Goal: Task Accomplishment & Management: Complete application form

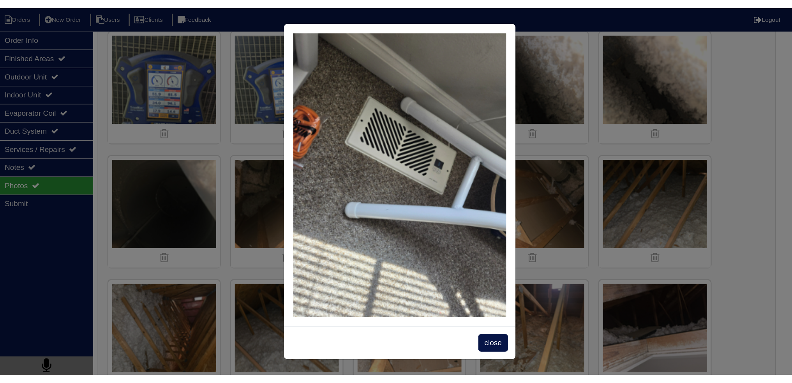
scroll to position [1684, 0]
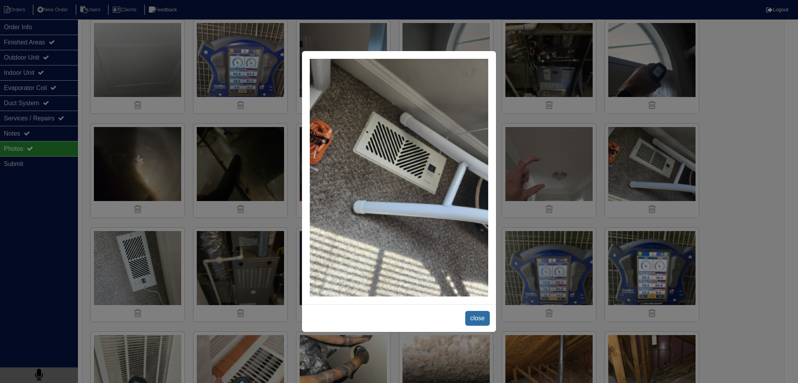
click at [482, 307] on span "close" at bounding box center [477, 318] width 25 height 15
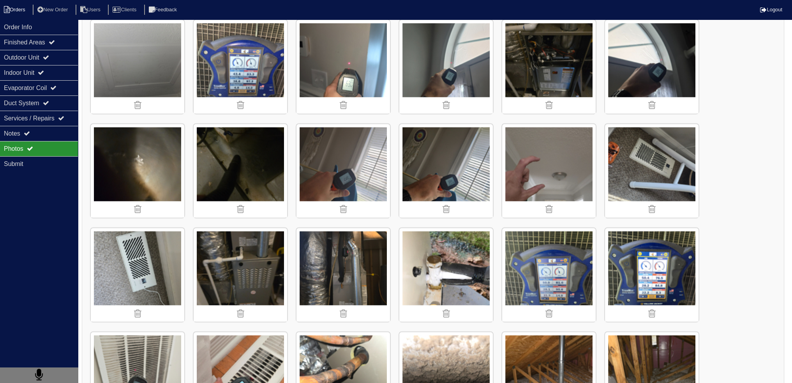
drag, startPoint x: 37, startPoint y: 23, endPoint x: 24, endPoint y: 14, distance: 15.6
click at [37, 23] on div "Order Info" at bounding box center [39, 26] width 78 height 15
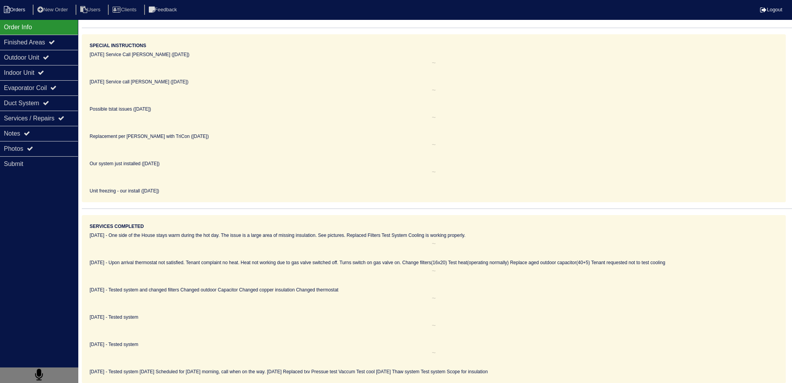
click at [22, 12] on li "Orders" at bounding box center [16, 10] width 32 height 11
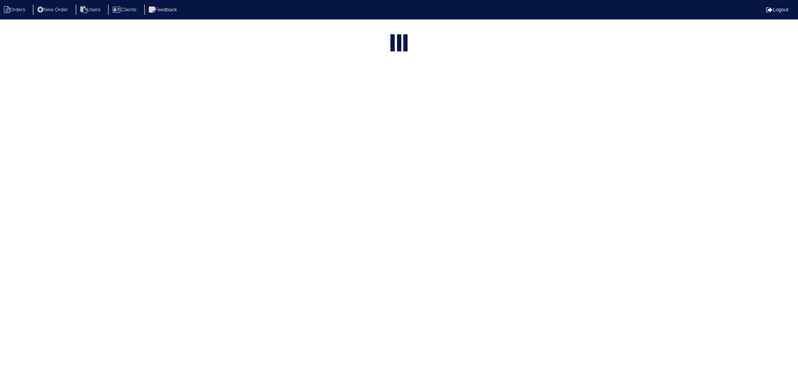
select select "15"
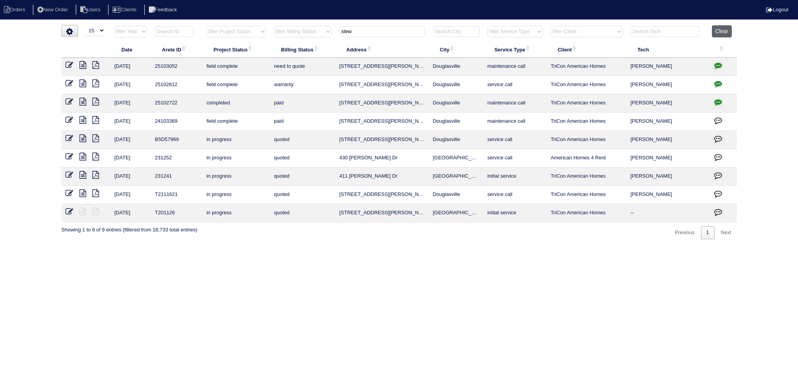
click at [726, 34] on button "Clear" at bounding box center [722, 31] width 20 height 12
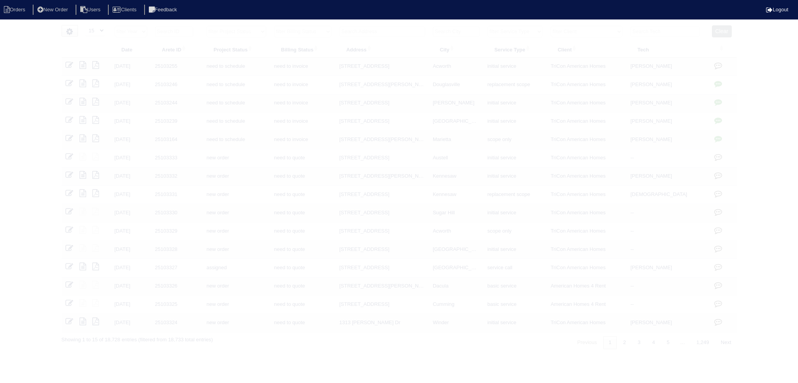
select select "15"
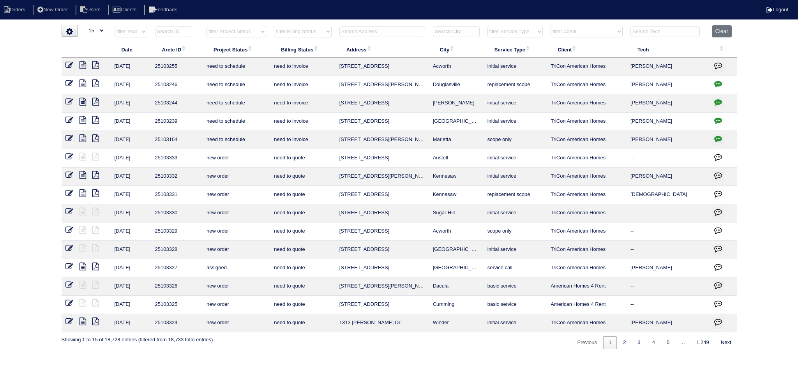
click at [377, 34] on input "text" at bounding box center [382, 31] width 86 height 11
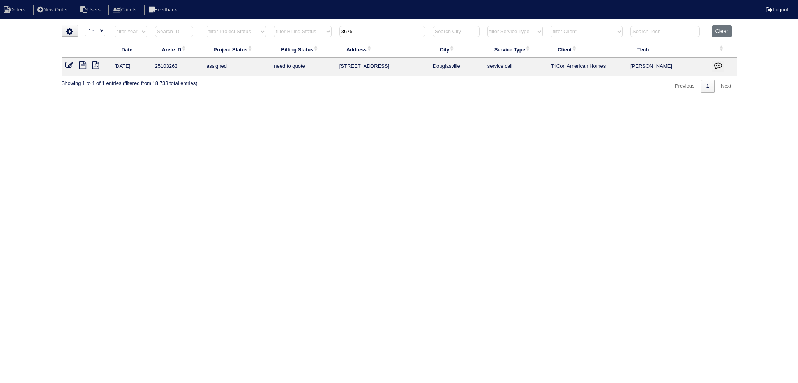
type input "3675"
click at [85, 67] on icon at bounding box center [82, 65] width 7 height 8
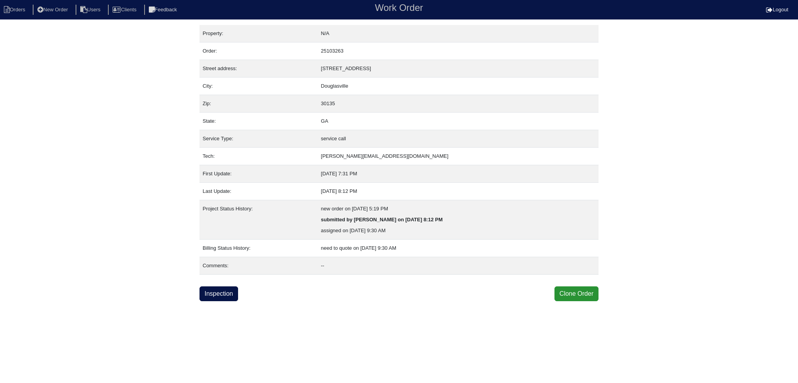
click at [213, 301] on html "Orders New Order Users Clients Feedback Work Order Logout Work Order Orders New…" at bounding box center [399, 150] width 798 height 301
click at [219, 294] on link "Inspection" at bounding box center [218, 293] width 39 height 15
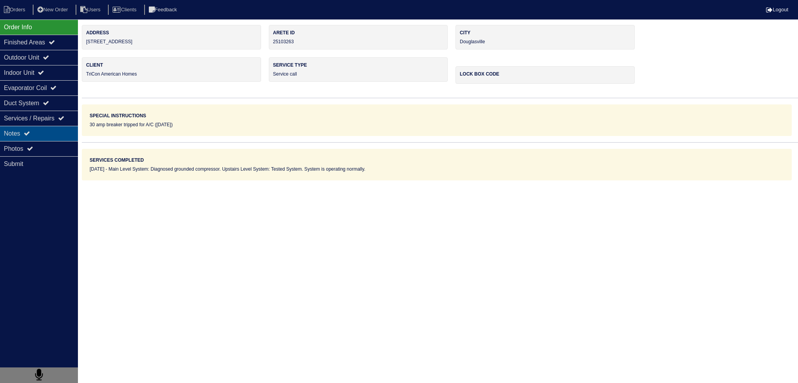
click at [66, 131] on div "Notes" at bounding box center [39, 133] width 78 height 15
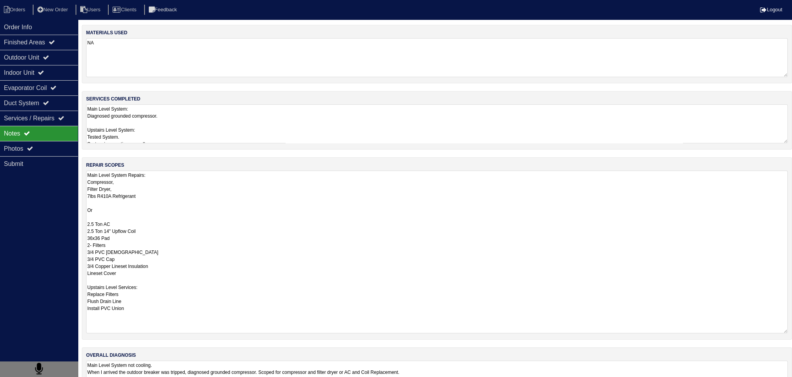
click at [151, 178] on textarea "Main Level System Repairs: Compressor, Filter Dryer, 7lbs R410A Refrigerant Or …" at bounding box center [437, 252] width 702 height 163
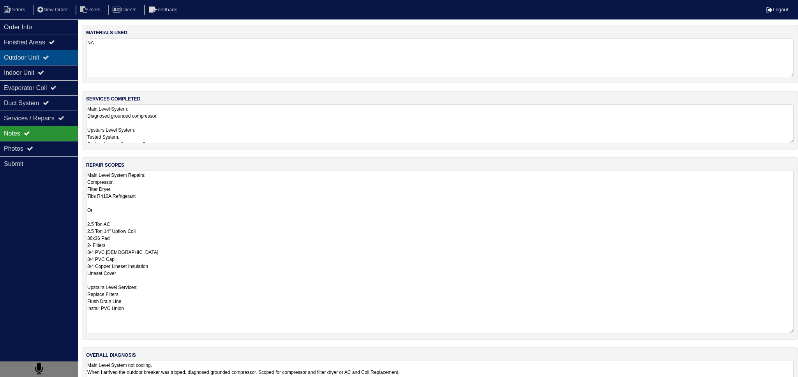
click at [61, 53] on div "Outdoor Unit" at bounding box center [39, 57] width 78 height 15
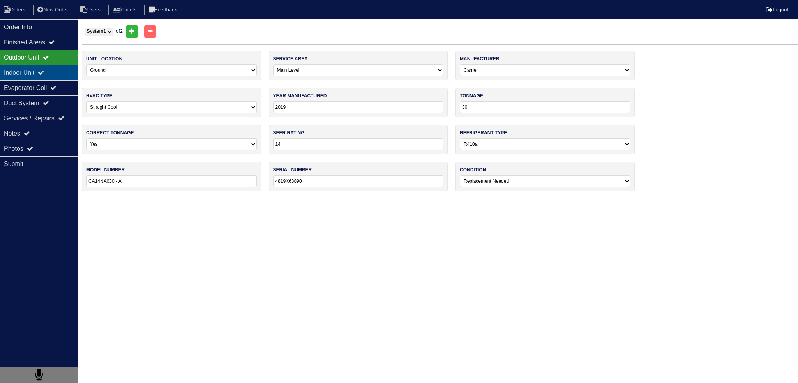
click at [44, 72] on icon at bounding box center [41, 72] width 6 height 6
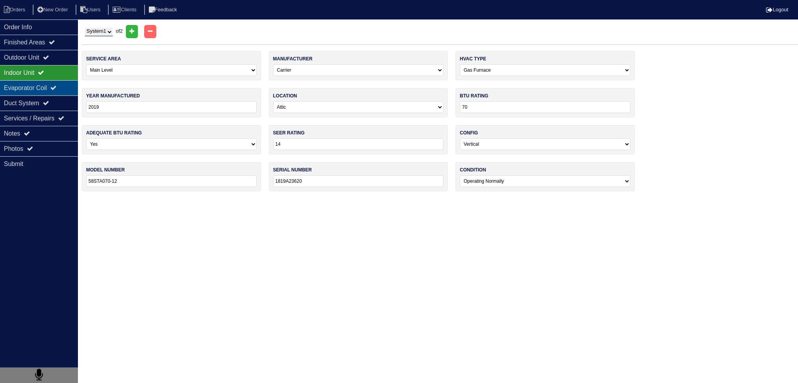
click at [43, 92] on div "Evaporator Coil" at bounding box center [39, 87] width 78 height 15
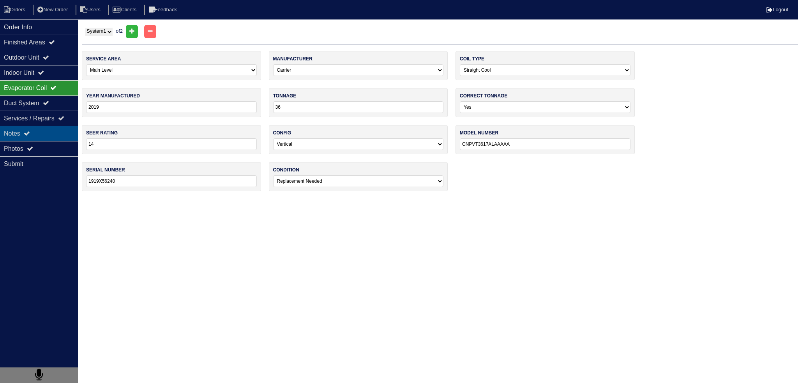
click at [49, 137] on div "Notes" at bounding box center [39, 133] width 78 height 15
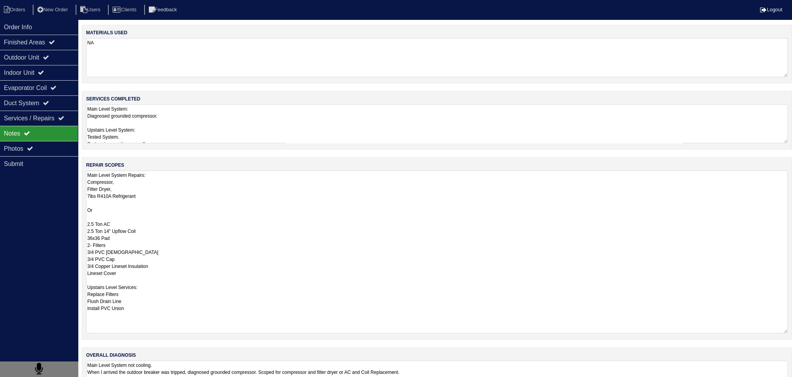
click at [141, 197] on textarea "Main Level System Repairs: Compressor, Filter Dryer, 7lbs R410A Refrigerant Or …" at bounding box center [437, 252] width 702 height 163
drag, startPoint x: 94, startPoint y: 218, endPoint x: 76, endPoint y: 168, distance: 53.3
click at [76, 168] on div "Order Info Finished Areas Outdoor Unit Indoor Unit Evaporator Coil Duct System …" at bounding box center [396, 219] width 792 height 389
click at [91, 216] on textarea "Main Level System Repairs: Compressor, Filter Dryer, 7lbs R410A Refrigerant Or …" at bounding box center [437, 252] width 702 height 163
drag, startPoint x: 96, startPoint y: 217, endPoint x: 82, endPoint y: 177, distance: 42.1
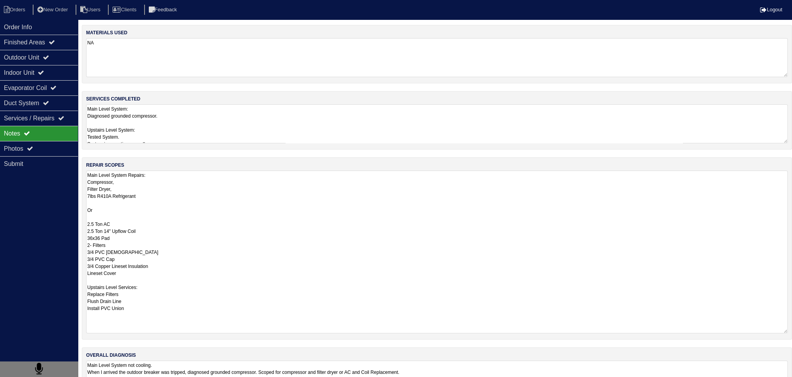
click at [82, 177] on div "repair scopes Main Level System Repairs: Compressor, Filter Dryer, 7lbs R410A R…" at bounding box center [437, 248] width 710 height 182
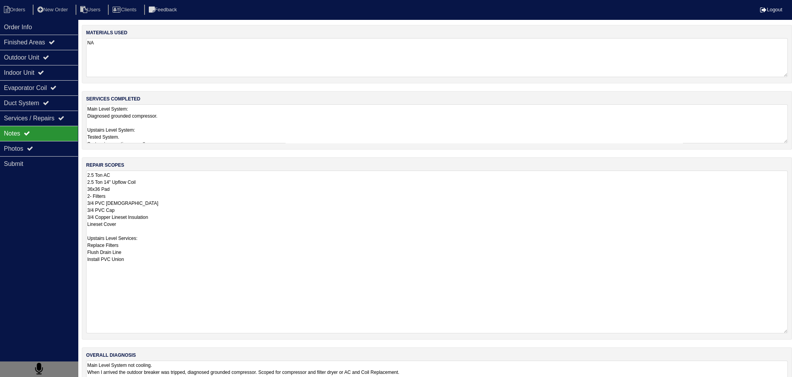
click at [87, 182] on textarea "2.5 Ton AC 2.5 Ton 14" Upflow Coil 36x36 Pad 2- Filters 3/4 PVC Male 3/4 PVC Ca…" at bounding box center [437, 252] width 702 height 163
click at [156, 180] on textarea "2.5 Ton AC 2.5 Ton 14" Upflow Coil 36x36 Pad 2- Filters 3/4 PVC Male 3/4 PVC Ca…" at bounding box center [437, 252] width 702 height 163
click at [133, 229] on textarea "2.5 Ton AC 2.5 Ton 14" Upflow Coil 36x36 Pad 2- Filters 3/4 PVC Male 3/4 PVC Ca…" at bounding box center [437, 252] width 702 height 163
click at [129, 222] on textarea "2.5 Ton AC 2.5 Ton 14" Upflow Coil 36x36 Pad 2- Filters 3/4 PVC Male 3/4 PVC Ca…" at bounding box center [437, 252] width 702 height 163
drag, startPoint x: 192, startPoint y: 200, endPoint x: 164, endPoint y: 223, distance: 36.8
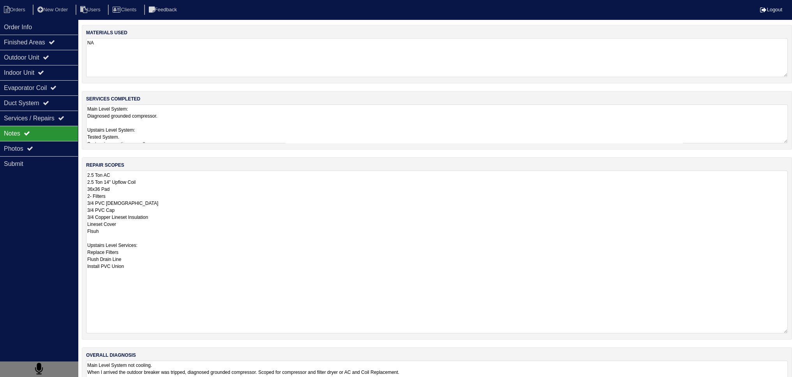
click at [193, 199] on textarea "2.5 Ton AC 2.5 Ton 14" Upflow Coil 36x36 Pad 2- Filters 3/4 PVC Male 3/4 PVC Ca…" at bounding box center [437, 252] width 702 height 163
drag, startPoint x: 106, startPoint y: 231, endPoint x: 90, endPoint y: 230, distance: 15.6
click at [90, 230] on textarea "2.5 Ton AC 2.5 Ton 14" Upflow Coil 36x36 Pad 2- Filters 3/4 PVC Male 3/4 PVC Ca…" at bounding box center [437, 252] width 702 height 163
click at [182, 216] on textarea "2.5 Ton AC 2.5 Ton 14" Upflow Coil 36x36 Pad 2- Filters 3/4 PVC Male 3/4 PVC Ca…" at bounding box center [437, 252] width 702 height 163
click at [92, 231] on textarea "2.5 Ton AC 2.5 Ton 14" Upflow Coil 36x36 Pad 2- Filters 3/4 PVC Male 3/4 PVC Ca…" at bounding box center [437, 252] width 702 height 163
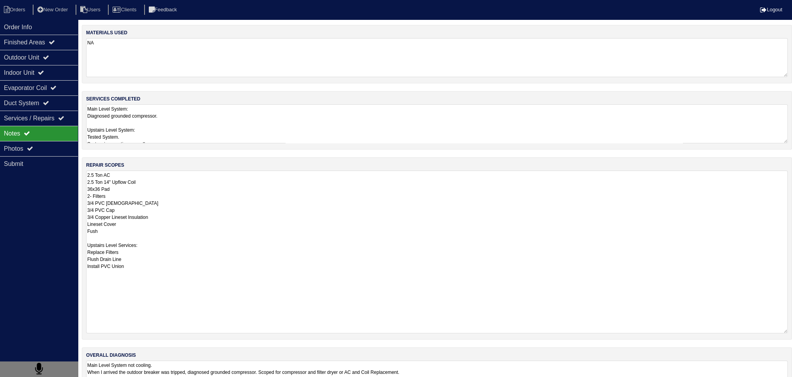
click at [90, 230] on textarea "2.5 Ton AC 2.5 Ton 14" Upflow Coil 36x36 Pad 2- Filters 3/4 PVC Male 3/4 PVC Ca…" at bounding box center [437, 252] width 702 height 163
click at [139, 217] on textarea "2.5 Ton AC 2.5 Ton 14" Upflow Coil 36x36 Pad 2- Filters 3/4 PVC [DEMOGRAPHIC_DA…" at bounding box center [437, 252] width 702 height 163
type textarea "2.5 Ton AC 2.5 Ton 14" Upflow Coil 36x36 Pad 2- Filters 3/4 PVC [DEMOGRAPHIC_DA…"
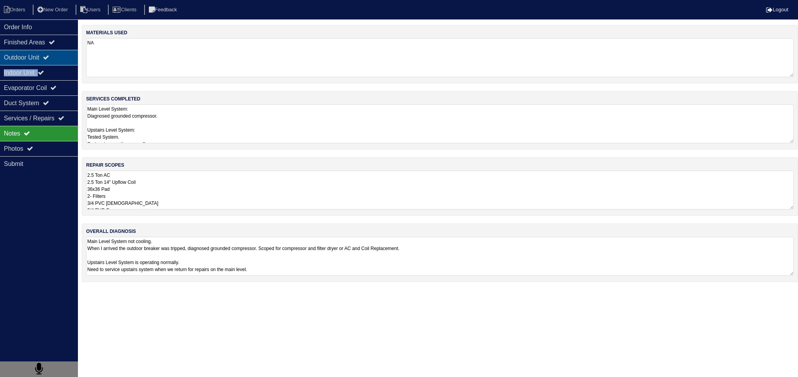
click at [49, 63] on div "Order Info Finished Areas Outdoor Unit Indoor Unit Evaporator Coil Duct System …" at bounding box center [39, 207] width 78 height 377
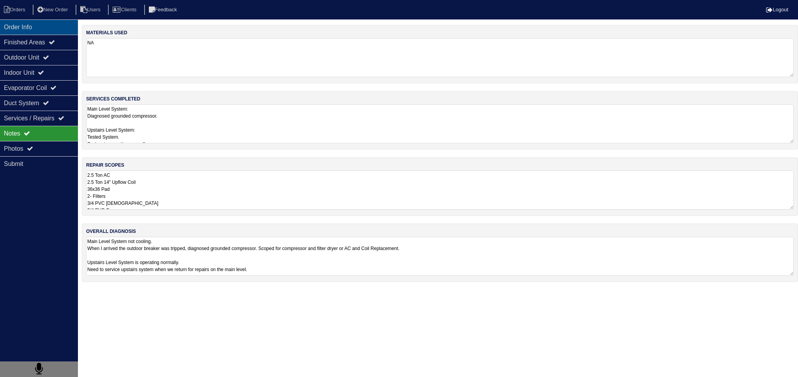
drag, startPoint x: 49, startPoint y: 38, endPoint x: 42, endPoint y: 25, distance: 15.0
click at [49, 38] on div "Finished Areas" at bounding box center [39, 42] width 78 height 15
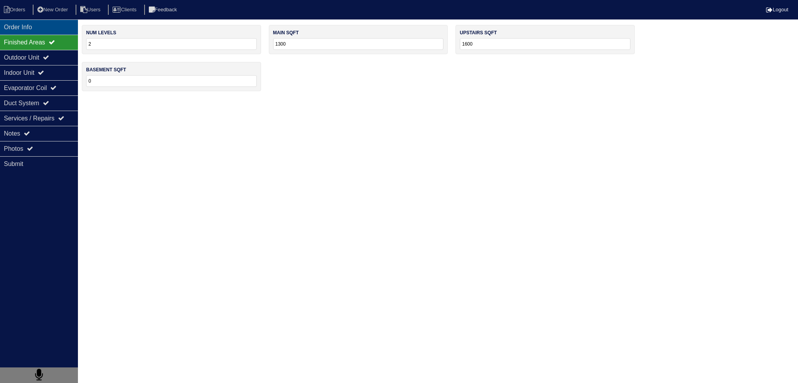
click at [41, 23] on div "Order Info" at bounding box center [39, 26] width 78 height 15
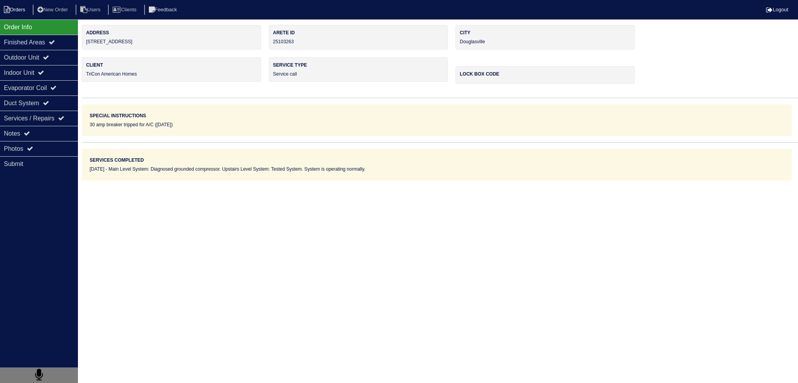
click at [21, 9] on li "Orders" at bounding box center [16, 10] width 32 height 11
select select "15"
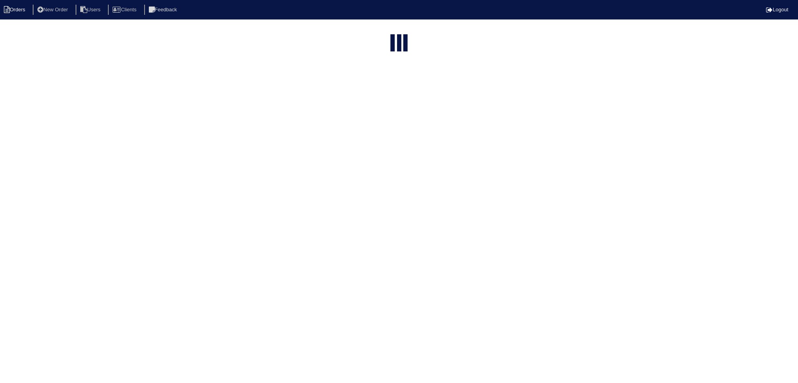
type input "3675"
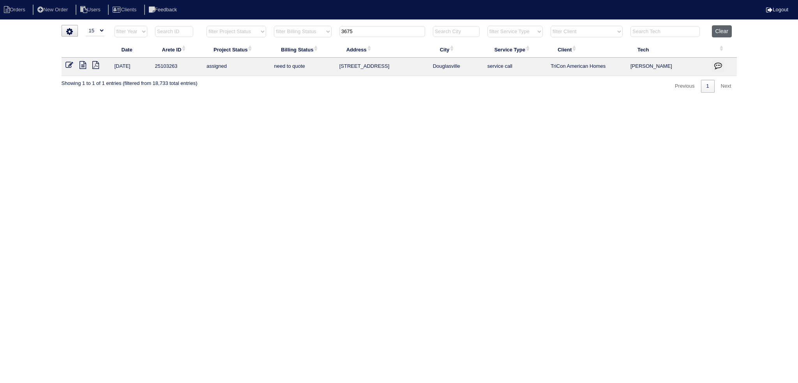
drag, startPoint x: 734, startPoint y: 37, endPoint x: 729, endPoint y: 37, distance: 4.7
click at [733, 37] on th "Clear" at bounding box center [722, 33] width 29 height 16
click at [728, 35] on button "Clear" at bounding box center [722, 31] width 20 height 12
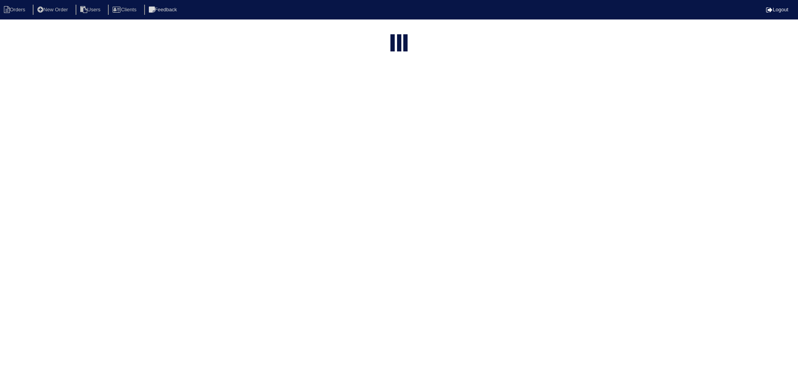
select select "15"
click at [662, 32] on html "Orders New Order Users Clients Feedback Logout Orders New Order Users Clients M…" at bounding box center [399, 210] width 798 height 421
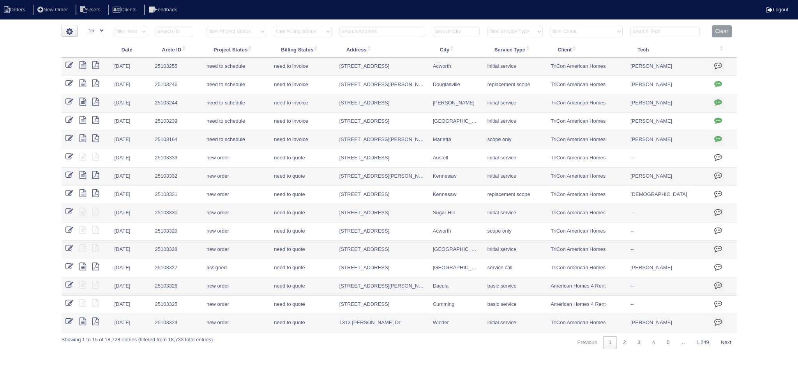
click at [660, 32] on input "text" at bounding box center [664, 31] width 69 height 11
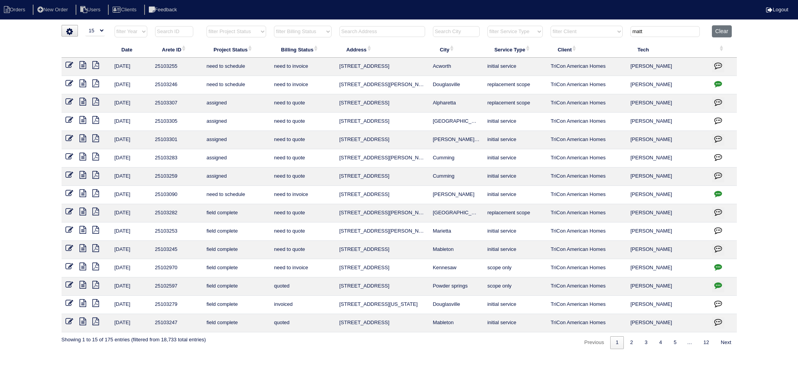
type input "matt"
click at [82, 283] on icon at bounding box center [82, 285] width 7 height 8
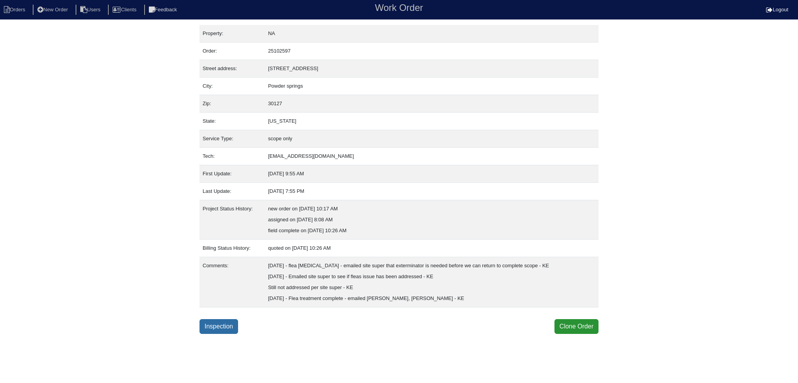
click at [218, 325] on link "Inspection" at bounding box center [218, 326] width 39 height 15
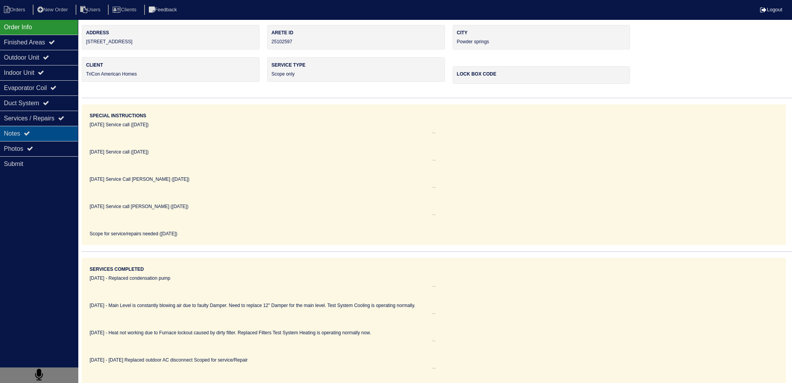
click at [61, 134] on div "Notes" at bounding box center [39, 133] width 78 height 15
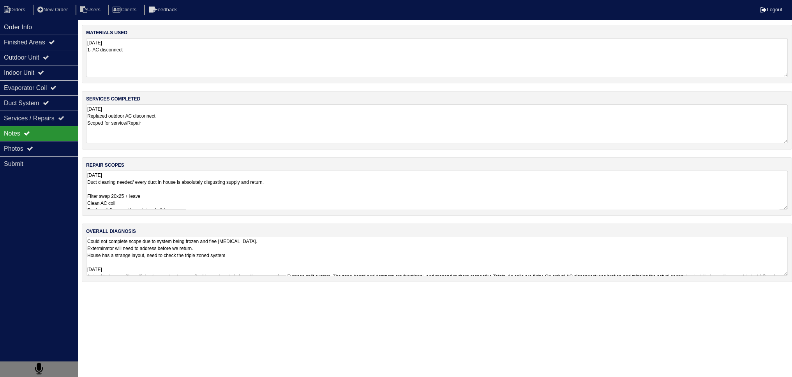
click at [129, 175] on textarea "[DATE] Duct cleaning needed/ every duct in house is absolutely disgusting suppl…" at bounding box center [437, 190] width 702 height 39
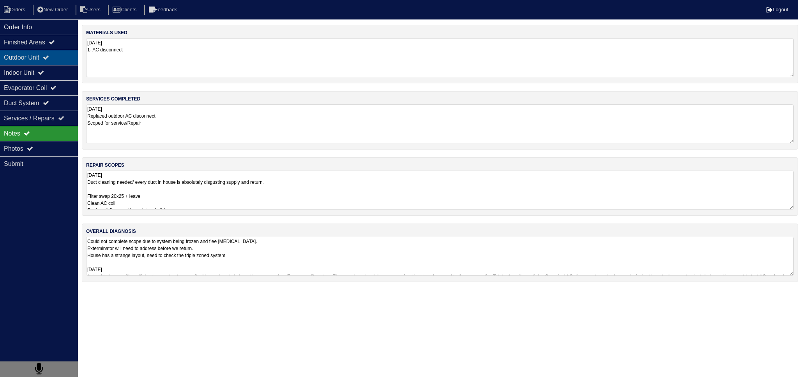
click at [42, 55] on div "Outdoor Unit" at bounding box center [39, 57] width 78 height 15
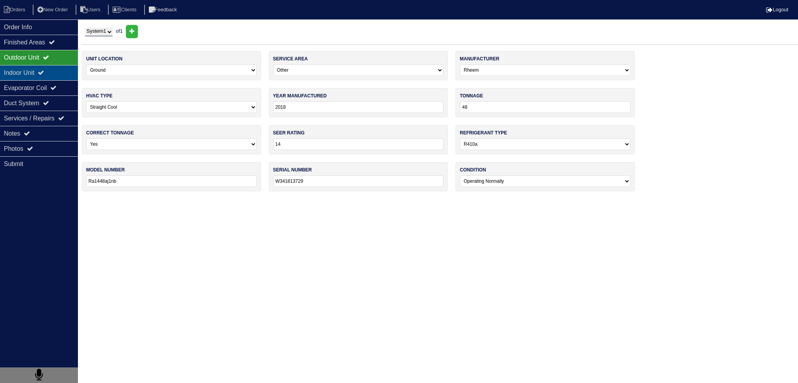
click at [32, 71] on div "Indoor Unit" at bounding box center [39, 72] width 78 height 15
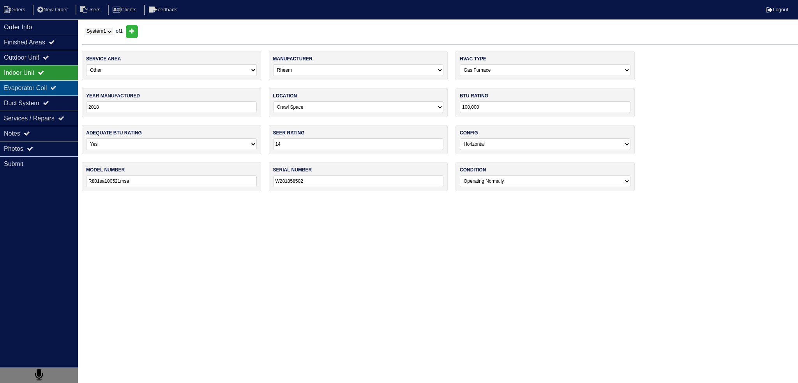
click at [28, 86] on div "Evaporator Coil" at bounding box center [39, 87] width 78 height 15
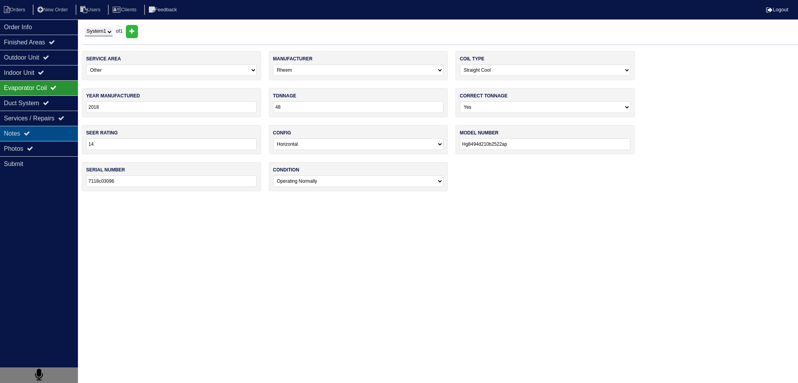
click at [47, 137] on div "Notes" at bounding box center [39, 133] width 78 height 15
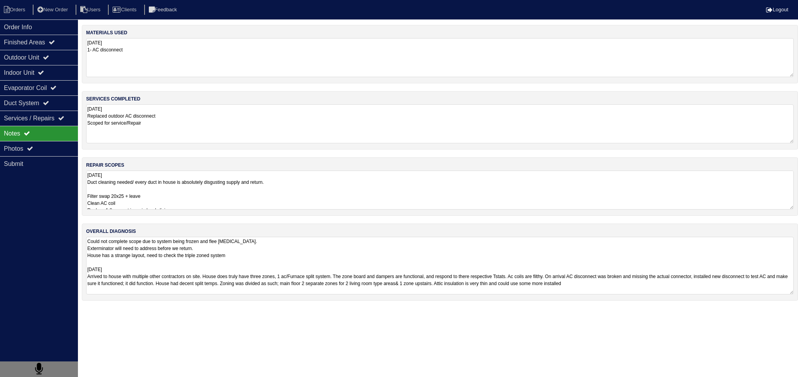
click at [137, 253] on textarea "Could not complete scope due to system being frozen and flee [MEDICAL_DATA]. Ex…" at bounding box center [439, 266] width 707 height 58
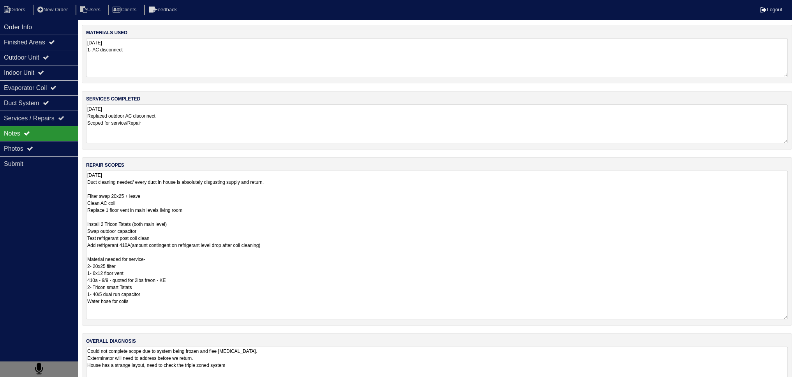
click at [150, 205] on textarea "[DATE] Duct cleaning needed/ every duct in house is absolutely disgusting suppl…" at bounding box center [437, 245] width 702 height 149
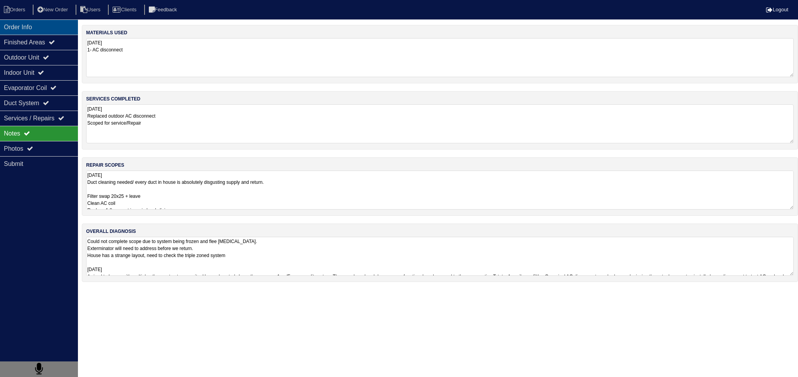
click at [47, 30] on div "Order Info" at bounding box center [39, 26] width 78 height 15
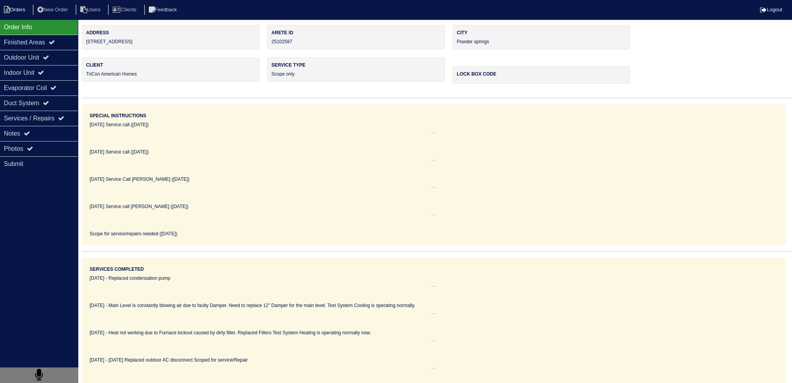
click at [19, 10] on li "Orders" at bounding box center [16, 10] width 32 height 11
select select "15"
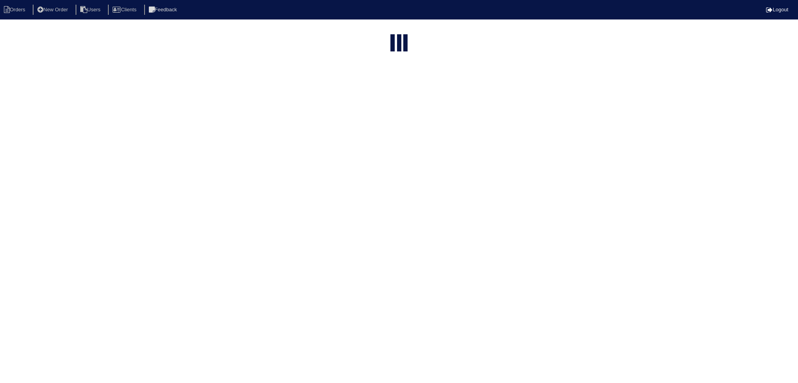
type input "matt"
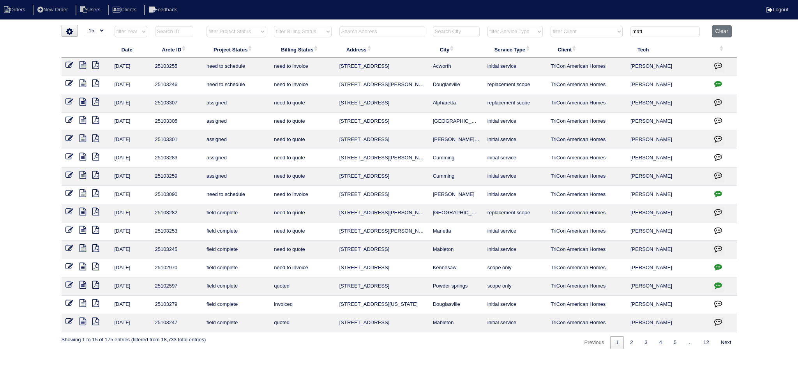
click at [84, 264] on icon at bounding box center [82, 267] width 7 height 8
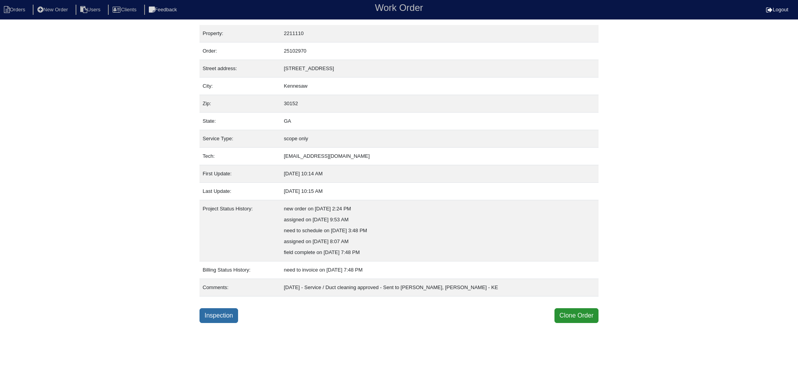
click at [222, 312] on link "Inspection" at bounding box center [218, 315] width 39 height 15
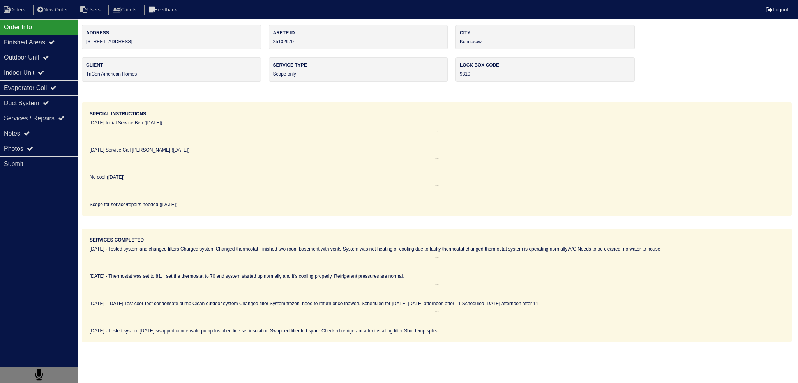
click at [45, 161] on div "Submit" at bounding box center [39, 163] width 78 height 15
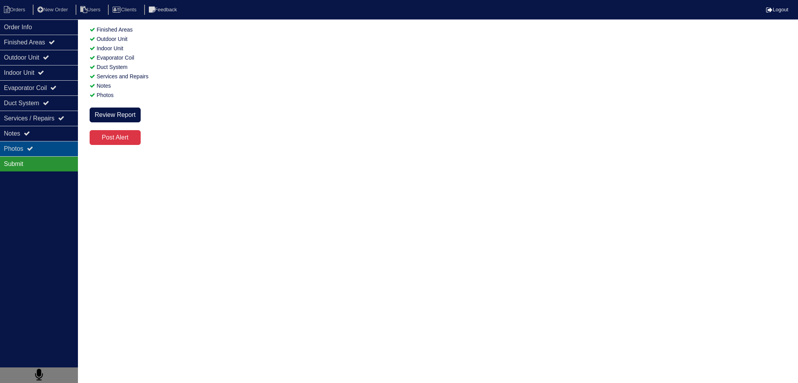
click at [48, 146] on div "Photos" at bounding box center [39, 148] width 78 height 15
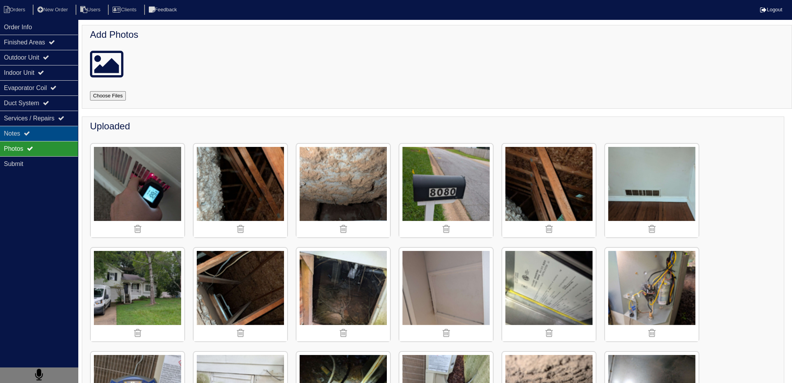
click at [51, 137] on div "Notes" at bounding box center [39, 133] width 78 height 15
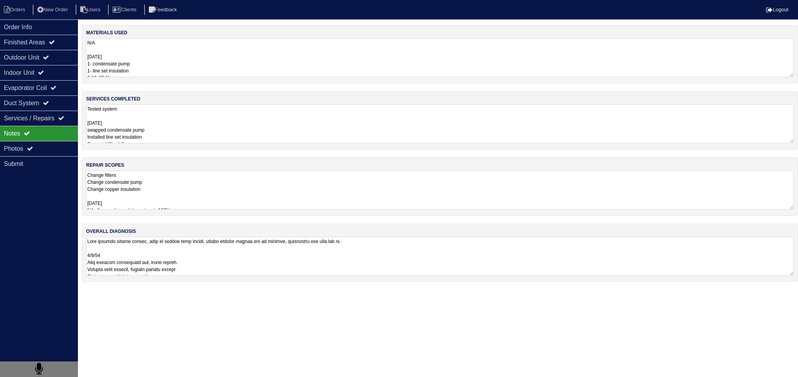
click at [146, 204] on textarea "Change filters Change condensate pump Change copper insulation 9.8.25 NA all sc…" at bounding box center [439, 190] width 707 height 39
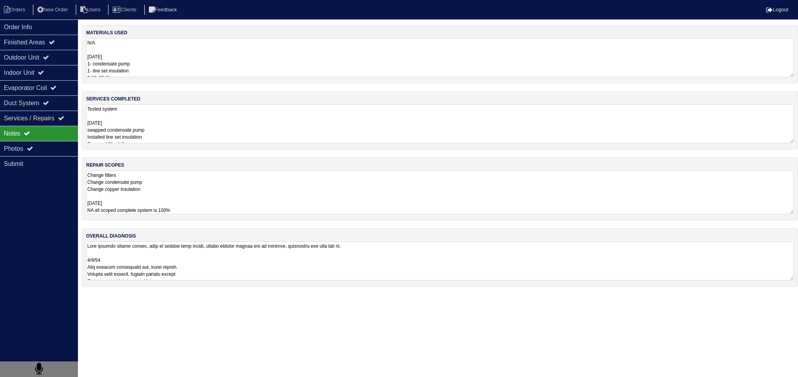
click at [142, 200] on textarea "Change filters Change condensate pump Change copper insulation 9.8.25 NA all sc…" at bounding box center [439, 193] width 707 height 44
click at [141, 196] on textarea "Change filters Change condensate pump Change copper insulation 9.8.25 NA all sc…" at bounding box center [439, 193] width 707 height 44
click at [161, 126] on textarea "Tested system 9.8.25 swapped condensate pump Installed line set insulation Swap…" at bounding box center [439, 123] width 707 height 39
click at [146, 190] on textarea "Change filters Change condensate pump Change copper insulation 9.8.25 NA all sc…" at bounding box center [439, 193] width 707 height 44
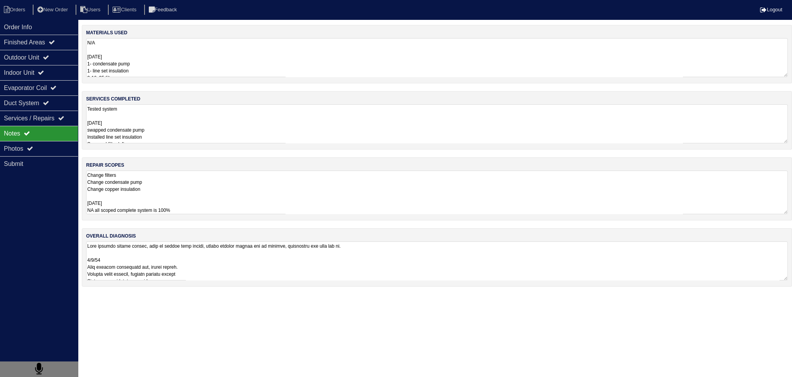
click at [171, 275] on textarea at bounding box center [437, 260] width 702 height 39
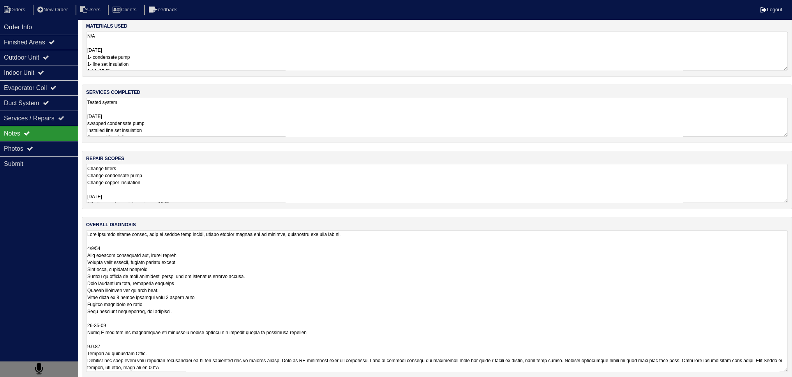
scroll to position [14, 0]
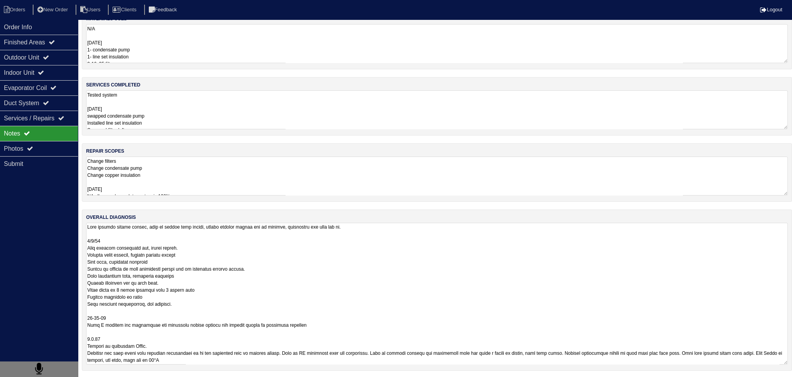
click at [151, 170] on textarea "Change filters Change condensate pump Change copper insulation 9.8.25 NA all sc…" at bounding box center [437, 176] width 702 height 39
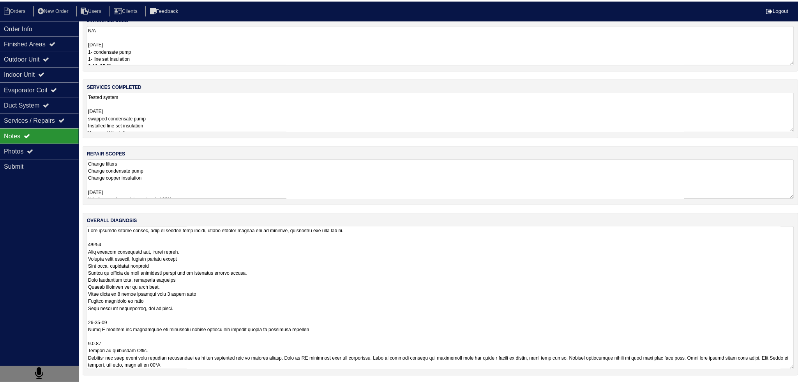
scroll to position [0, 0]
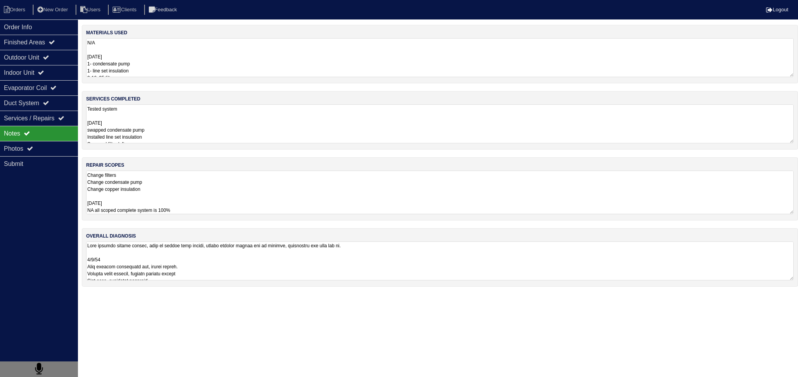
click at [171, 132] on textarea "Tested system 9.8.25 swapped condensate pump Installed line set insulation Swap…" at bounding box center [439, 123] width 707 height 39
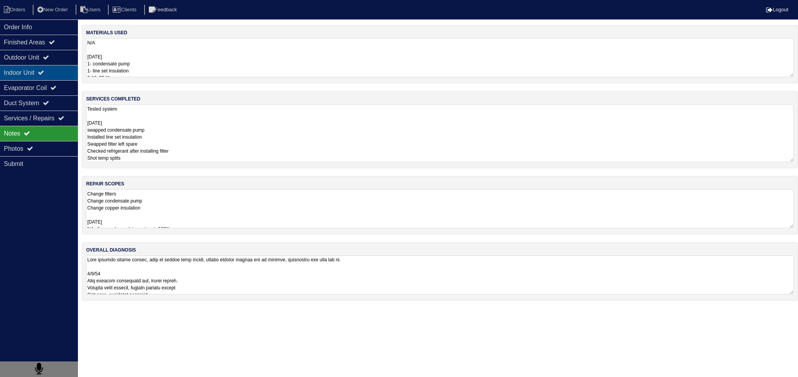
click at [47, 78] on div "Indoor Unit" at bounding box center [39, 72] width 78 height 15
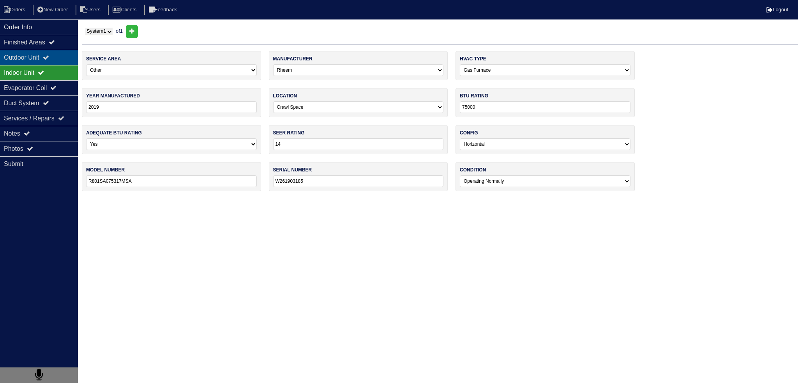
click at [44, 63] on div "Outdoor Unit" at bounding box center [39, 57] width 78 height 15
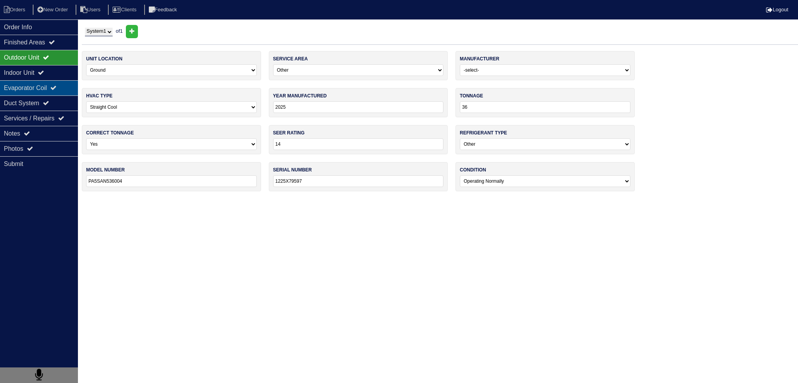
drag, startPoint x: 44, startPoint y: 75, endPoint x: 40, endPoint y: 88, distance: 13.1
click at [44, 76] on icon at bounding box center [41, 72] width 6 height 6
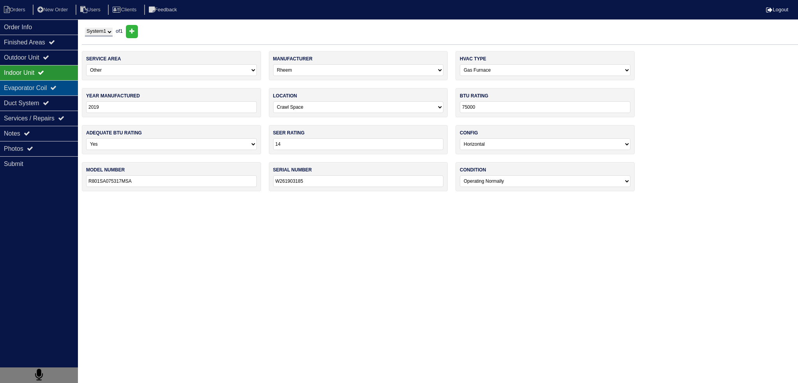
click at [40, 88] on div "Evaporator Coil" at bounding box center [39, 87] width 78 height 15
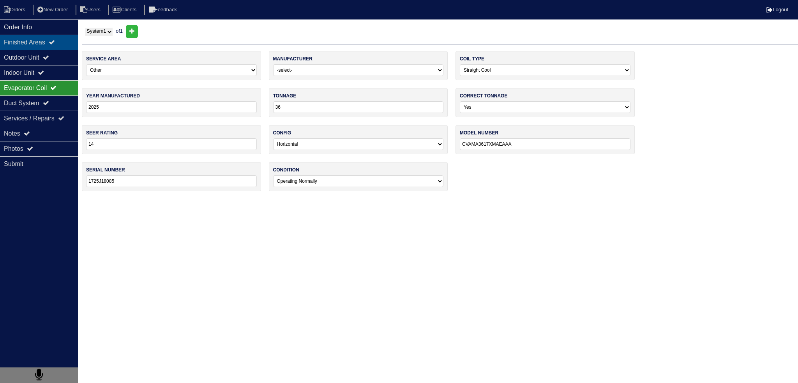
click at [45, 35] on div "Finished Areas" at bounding box center [39, 42] width 78 height 15
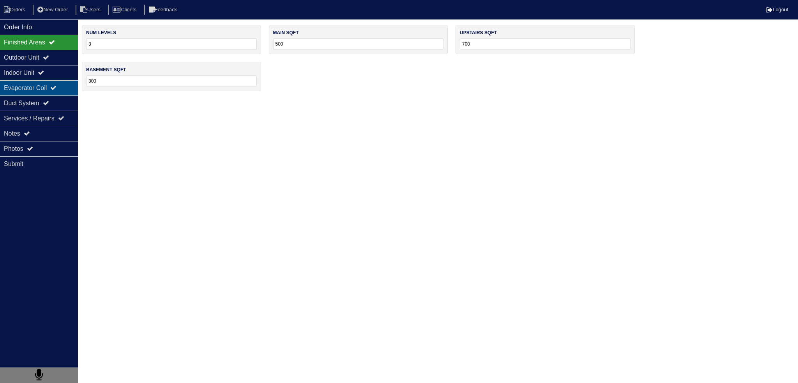
click at [33, 80] on div "Evaporator Coil" at bounding box center [39, 87] width 78 height 15
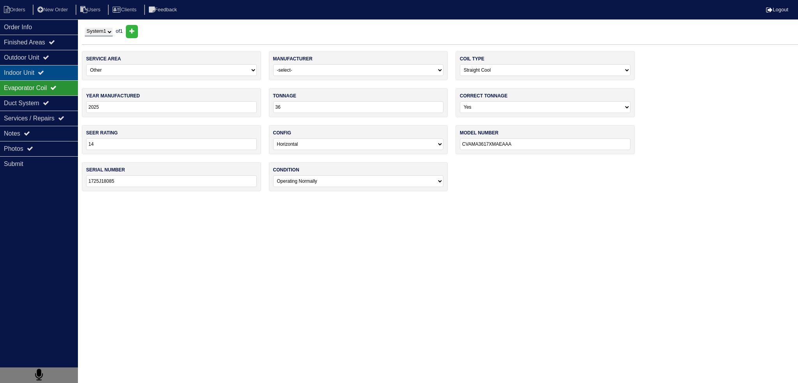
click at [37, 69] on div "Indoor Unit" at bounding box center [39, 72] width 78 height 15
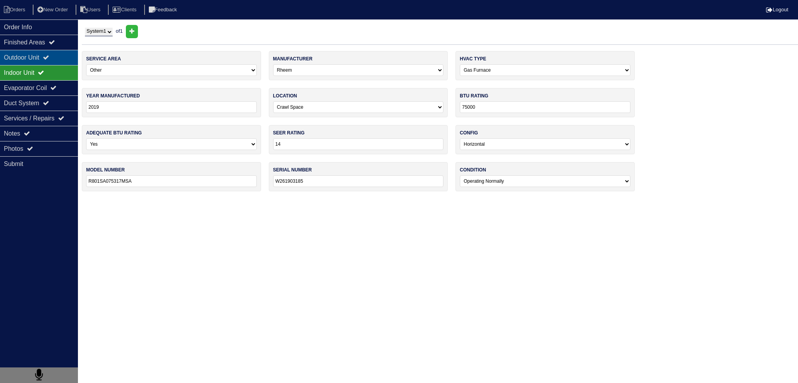
click at [38, 54] on div "Outdoor Unit" at bounding box center [39, 57] width 78 height 15
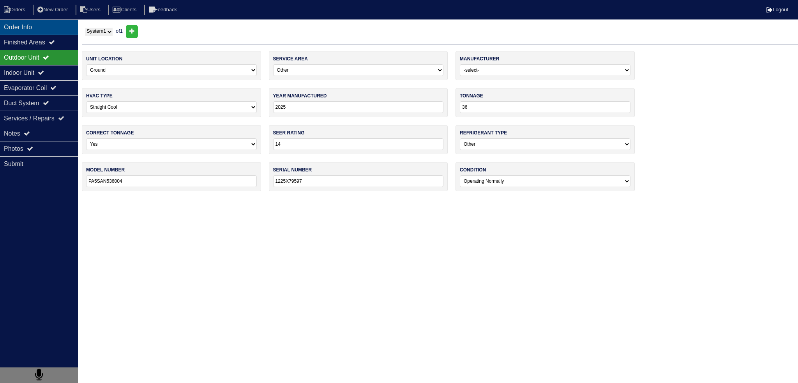
click at [34, 34] on div "Order Info" at bounding box center [39, 26] width 78 height 15
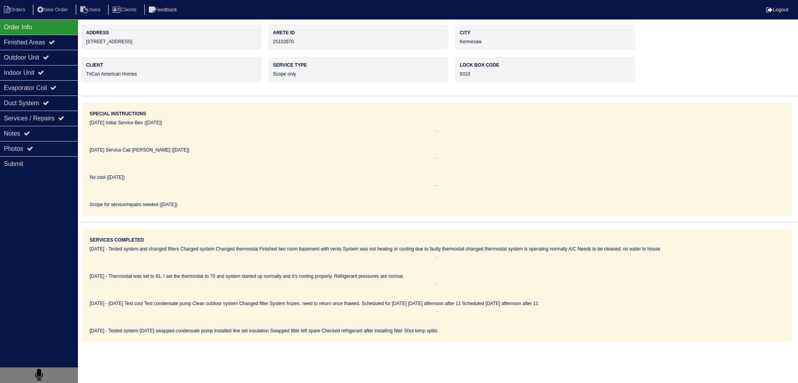
click at [18, 17] on nav "Orders New Order Users Clients Feedback Logout" at bounding box center [399, 9] width 798 height 19
click at [17, 10] on li "Orders" at bounding box center [16, 10] width 32 height 11
select select "15"
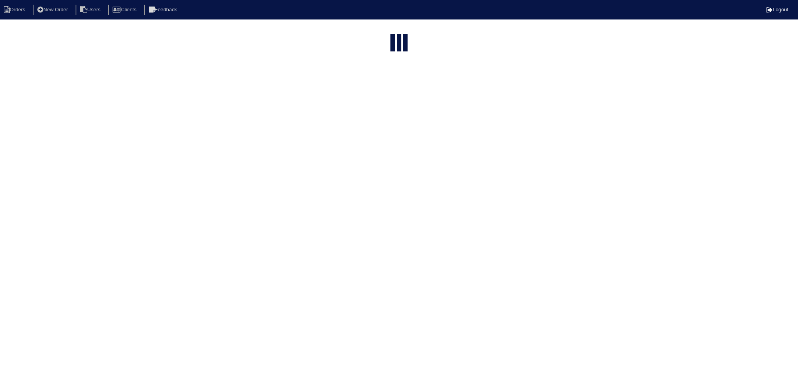
type input "matt"
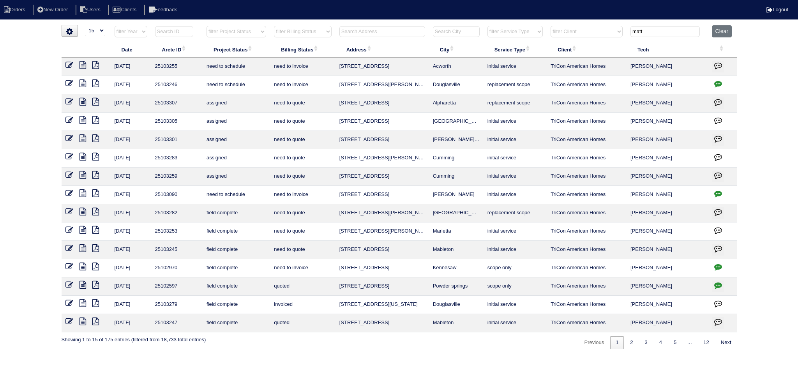
click at [84, 247] on icon at bounding box center [82, 248] width 7 height 8
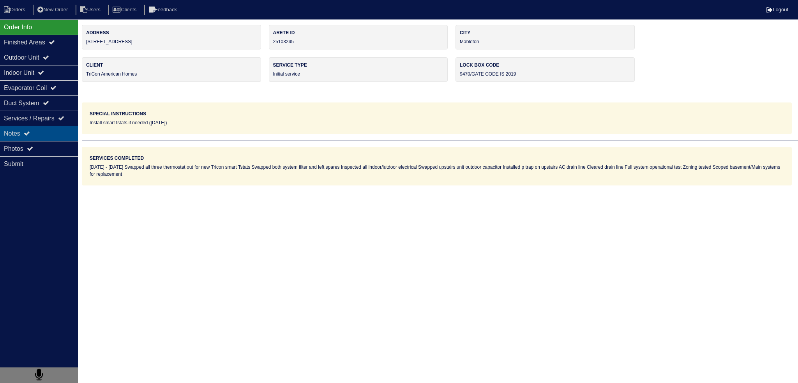
click at [35, 135] on div "Notes" at bounding box center [39, 133] width 78 height 15
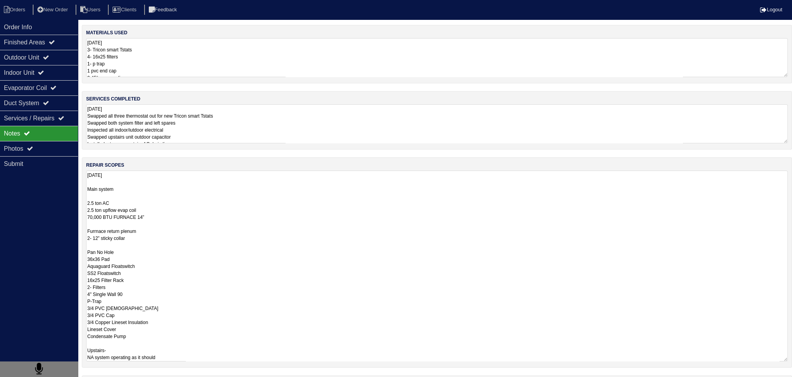
click at [134, 190] on textarea "[DATE] Main system 2.5 ton AC 2.5 ton upflow evap coil 70,000 BTU FURNACE 14” F…" at bounding box center [437, 266] width 702 height 191
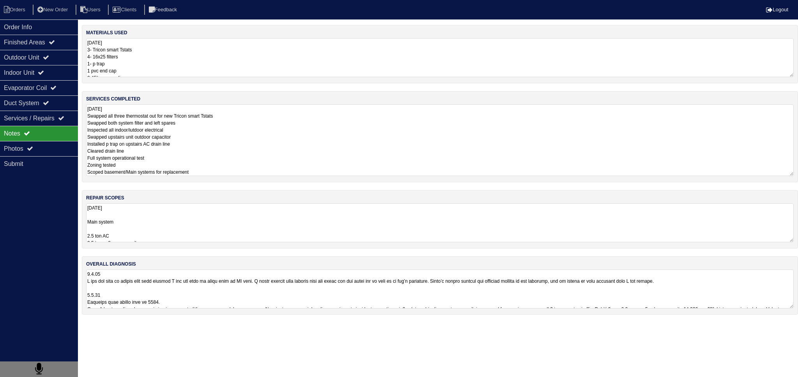
click at [207, 116] on textarea "[DATE] Swapped all three thermostat out for new Tricon smart Tstats Swapped bot…" at bounding box center [439, 140] width 707 height 72
click at [169, 274] on textarea at bounding box center [439, 289] width 707 height 39
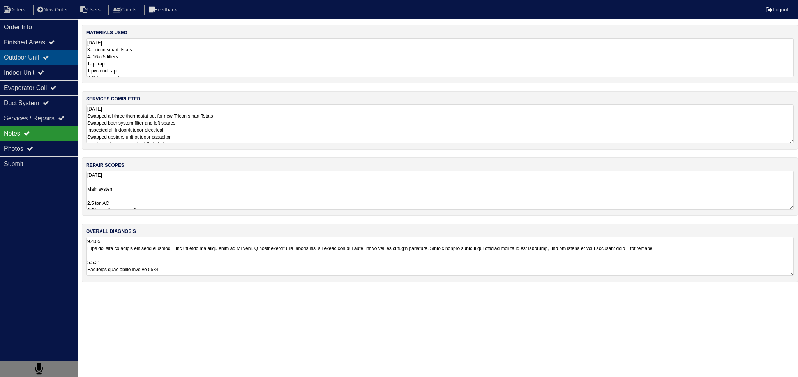
click at [52, 50] on div "Outdoor Unit" at bounding box center [39, 57] width 78 height 15
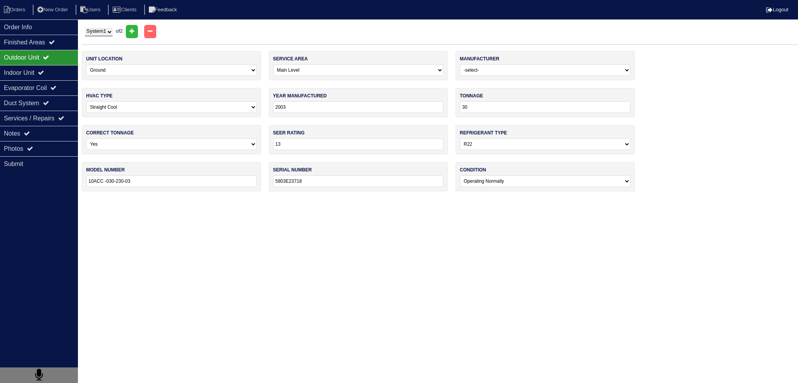
click at [95, 33] on select "System 1 System 2" at bounding box center [99, 32] width 28 height 9
select select "2"
click at [85, 28] on select "System 1 System 2" at bounding box center [99, 32] width 28 height 9
select select "1"
type input "2016"
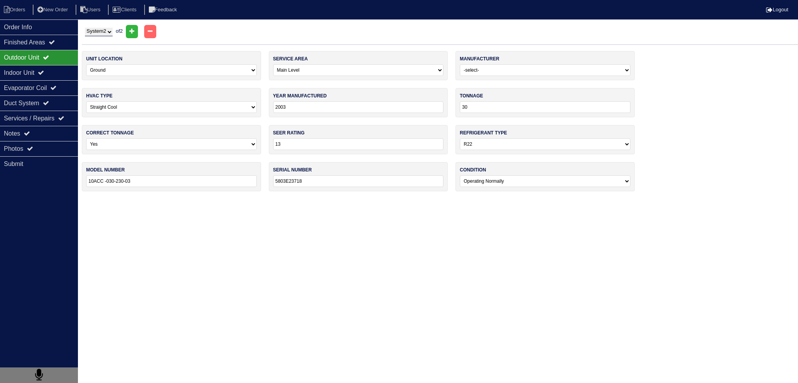
type input "14"
select select "1"
type input "24ACC630A300"
type input "4516E02237"
click at [38, 66] on div "Indoor Unit" at bounding box center [39, 72] width 78 height 15
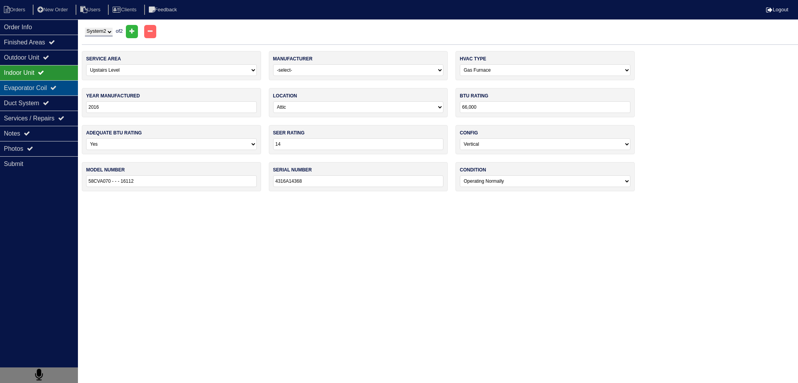
click at [36, 88] on div "Evaporator Coil" at bounding box center [39, 87] width 78 height 15
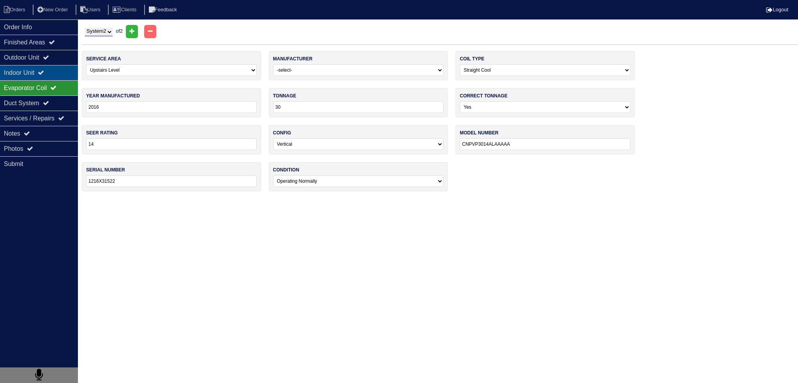
click at [48, 68] on div "Indoor Unit" at bounding box center [39, 72] width 78 height 15
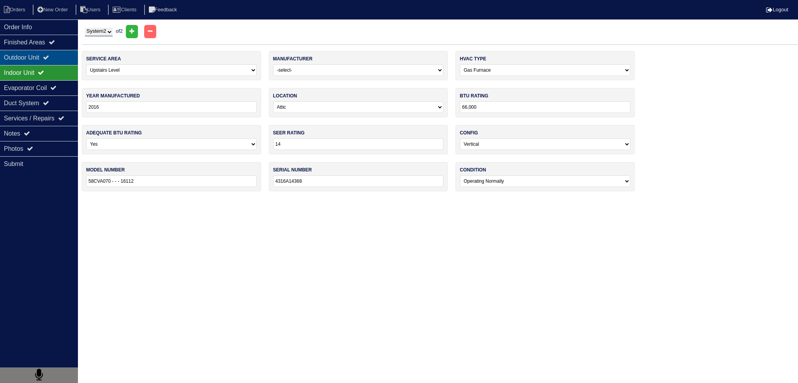
click at [52, 50] on div "Outdoor Unit" at bounding box center [39, 57] width 78 height 15
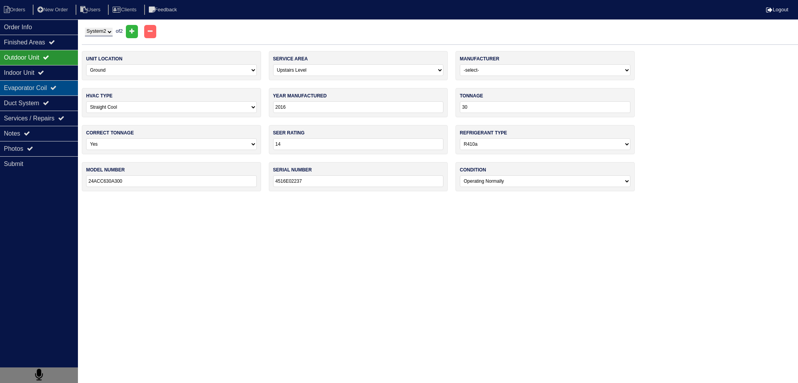
drag, startPoint x: 51, startPoint y: 80, endPoint x: 55, endPoint y: 86, distance: 6.8
click at [53, 81] on div "Evaporator Coil" at bounding box center [39, 87] width 78 height 15
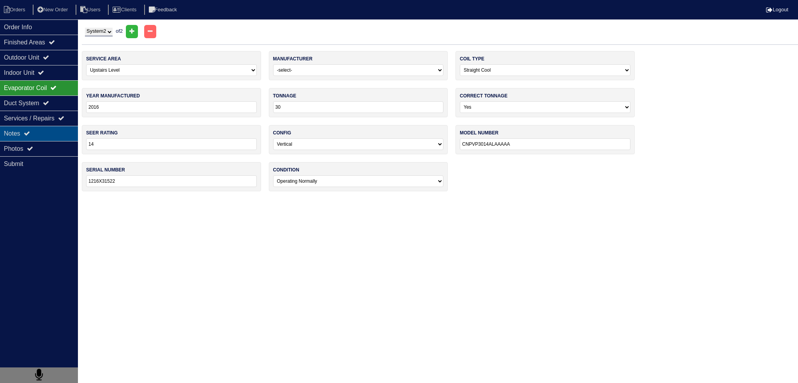
click at [34, 132] on div "Notes" at bounding box center [39, 133] width 78 height 15
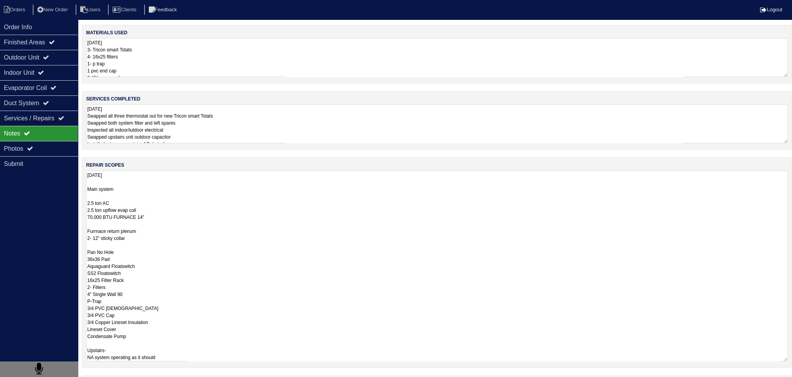
click at [150, 190] on textarea "9.8.25 Main system 2.5 ton AC 2.5 ton upflow evap coil 70,000 BTU FURNACE 14” F…" at bounding box center [437, 266] width 702 height 191
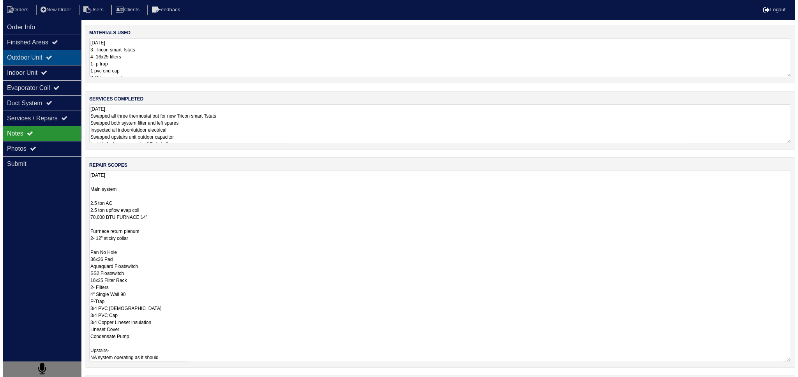
click at [43, 57] on div "Outdoor Unit" at bounding box center [39, 57] width 78 height 15
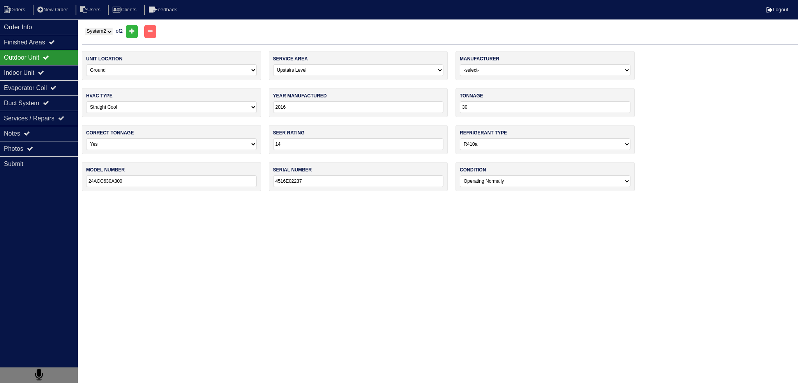
click at [102, 33] on select "System 1 System 2" at bounding box center [99, 32] width 28 height 9
select select "1"
click at [85, 28] on select "System 1 System 2" at bounding box center [99, 32] width 28 height 9
select select "0"
type input "2003"
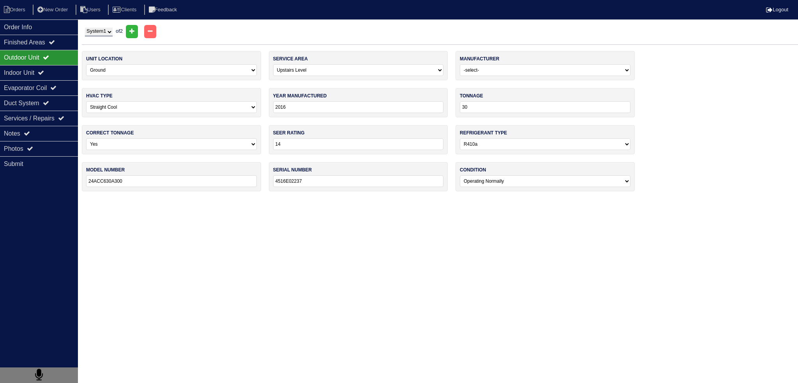
type input "13"
select select "0"
type input "10ACC -030-230-03"
type input "5803E23718"
click at [41, 48] on div "Finished Areas" at bounding box center [39, 42] width 78 height 15
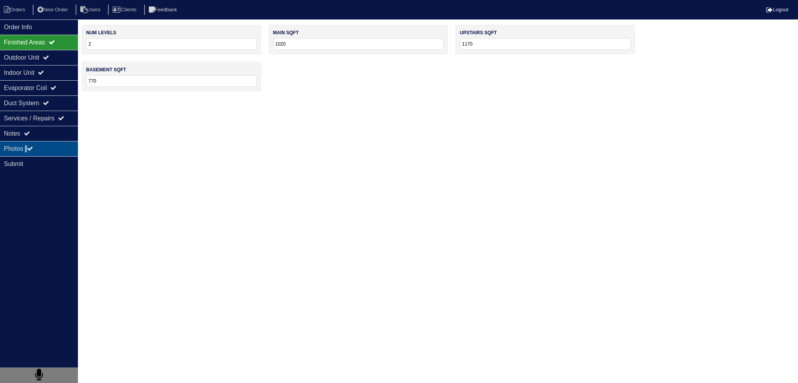
click at [28, 141] on div "Photos" at bounding box center [39, 148] width 78 height 15
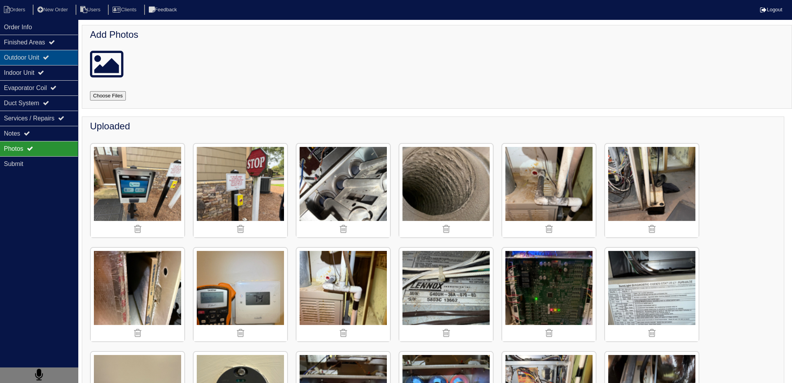
click at [50, 62] on div "Outdoor Unit" at bounding box center [39, 57] width 78 height 15
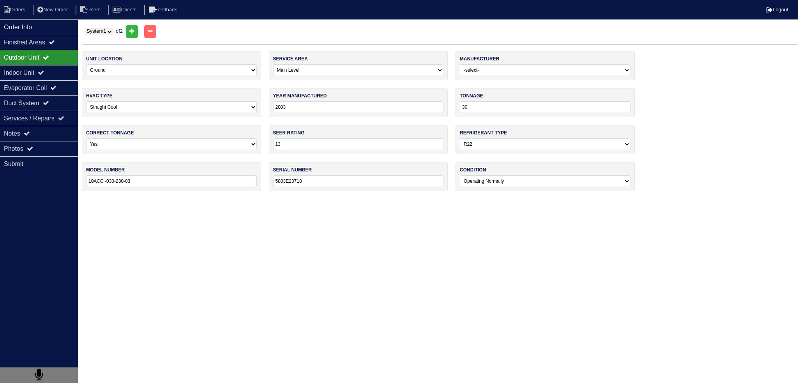
click at [110, 32] on select "System 1 System 2" at bounding box center [99, 32] width 28 height 9
select select "2"
click at [85, 28] on select "System 1 System 2" at bounding box center [99, 32] width 28 height 9
select select "1"
type input "2016"
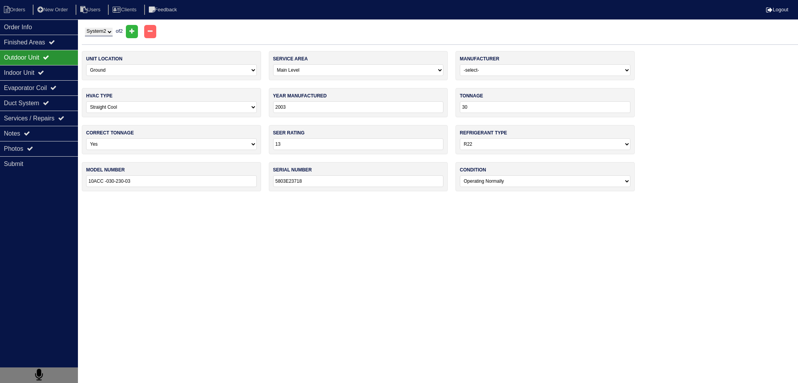
type input "14"
select select "1"
type input "24ACC630A300"
type input "4516E02237"
click at [47, 133] on div "Notes" at bounding box center [39, 133] width 78 height 15
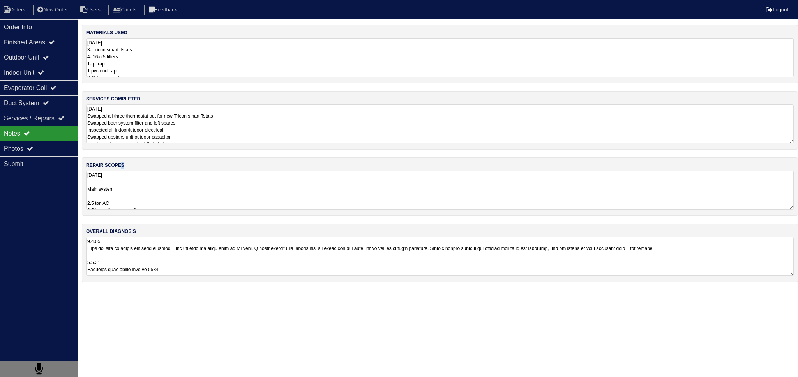
click at [124, 166] on label "repair scopes" at bounding box center [105, 165] width 38 height 7
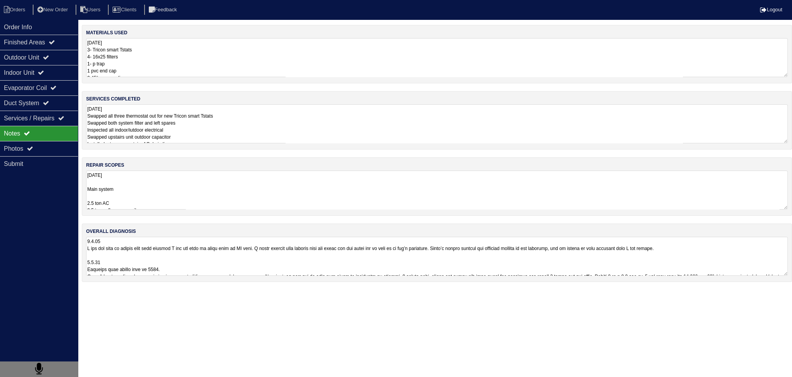
drag, startPoint x: 135, startPoint y: 178, endPoint x: 143, endPoint y: 182, distance: 9.1
click at [139, 180] on textarea "9.8.25 Main system 2.5 ton AC 2.5 ton upflow evap coil 70,000 BTU FURNACE 14” F…" at bounding box center [437, 190] width 702 height 39
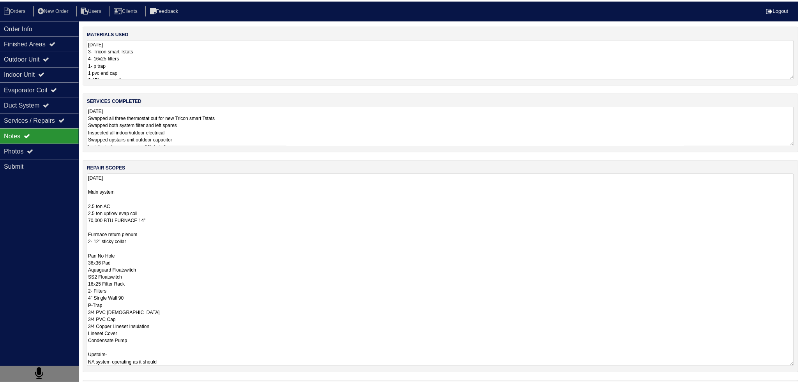
scroll to position [0, 0]
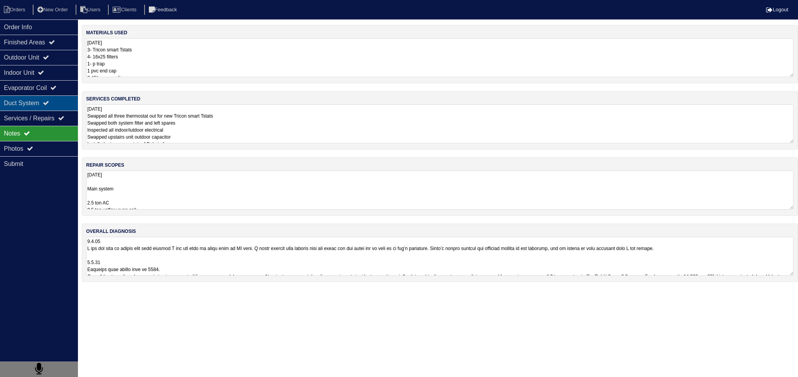
click at [57, 108] on div "Duct System" at bounding box center [39, 102] width 78 height 15
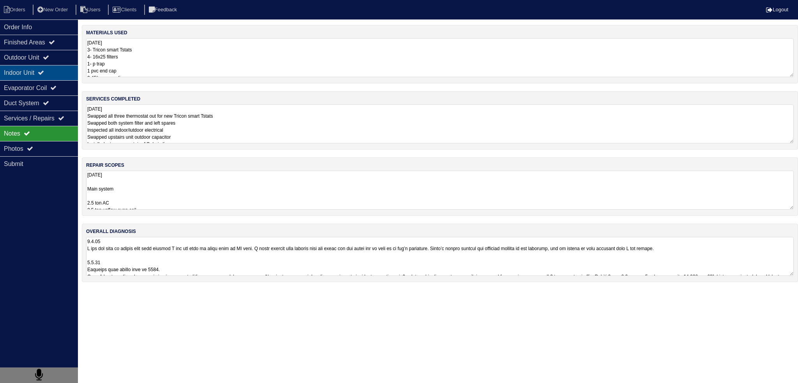
select select "2"
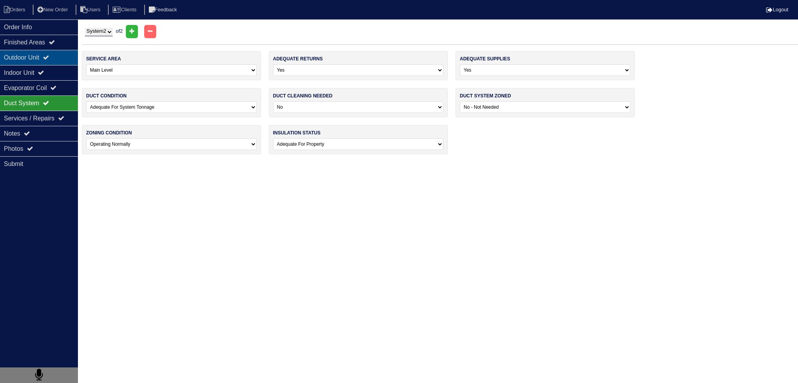
drag, startPoint x: 54, startPoint y: 61, endPoint x: 48, endPoint y: 52, distance: 11.2
click at [53, 60] on div "Outdoor Unit" at bounding box center [39, 57] width 78 height 15
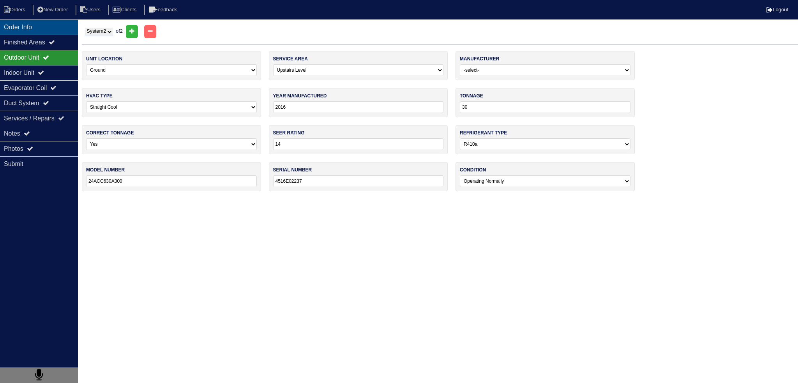
click at [40, 33] on div "Order Info" at bounding box center [39, 26] width 78 height 15
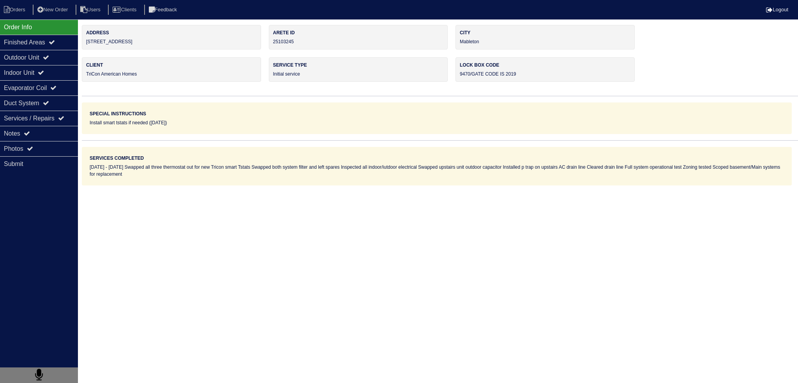
click at [26, 17] on nav "Orders New Order Users Clients Feedback Logout" at bounding box center [399, 9] width 798 height 19
click at [25, 13] on li "Orders" at bounding box center [16, 10] width 32 height 11
select select "15"
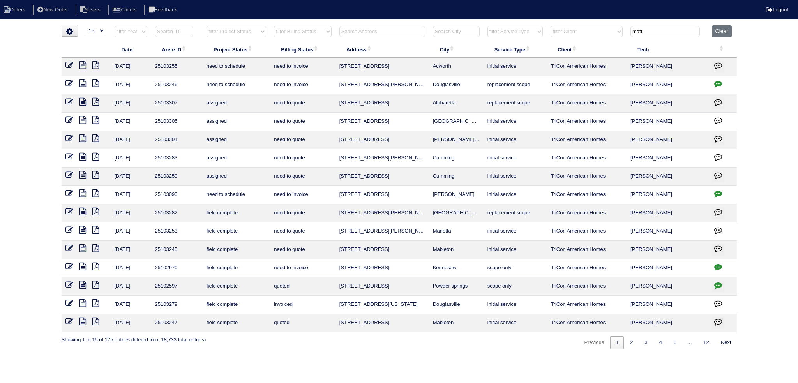
click at [84, 227] on icon at bounding box center [82, 230] width 7 height 8
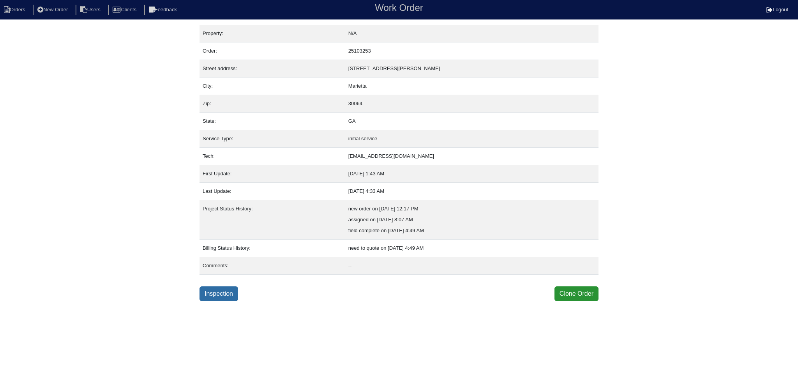
click at [227, 290] on link "Inspection" at bounding box center [218, 293] width 39 height 15
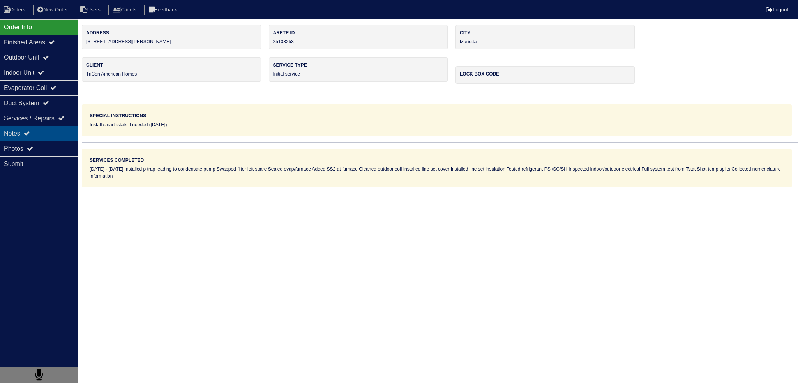
click at [33, 137] on div "Notes" at bounding box center [39, 133] width 78 height 15
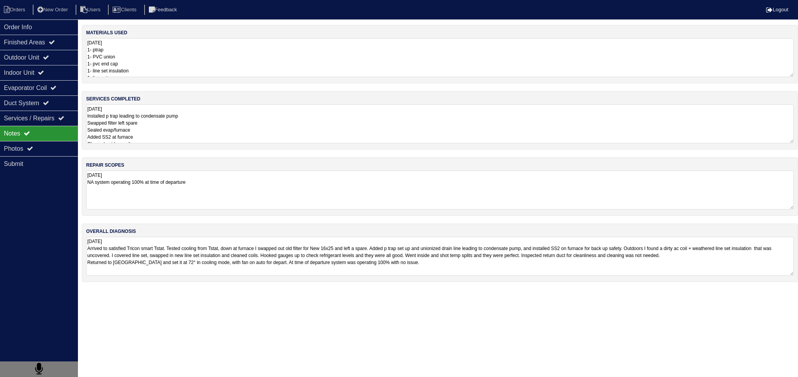
click at [148, 188] on textarea "9.8.25 NA system operating 100% at time of departure" at bounding box center [439, 190] width 707 height 39
click at [194, 129] on textarea "9.8.25 Installed p trap leading to condensate pump Swapped filter left spare Se…" at bounding box center [439, 123] width 707 height 39
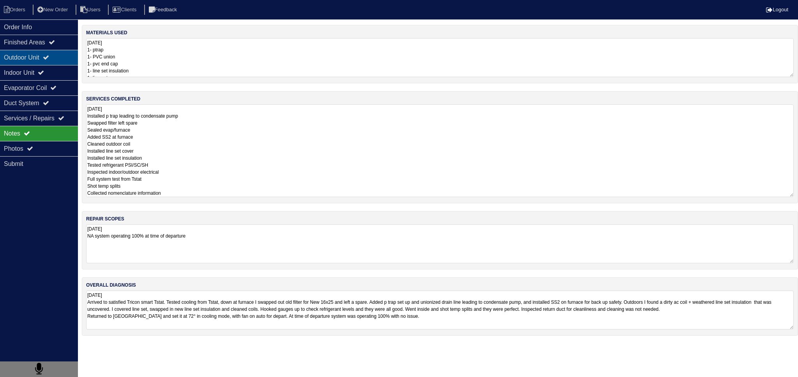
click at [35, 53] on div "Outdoor Unit" at bounding box center [39, 57] width 78 height 15
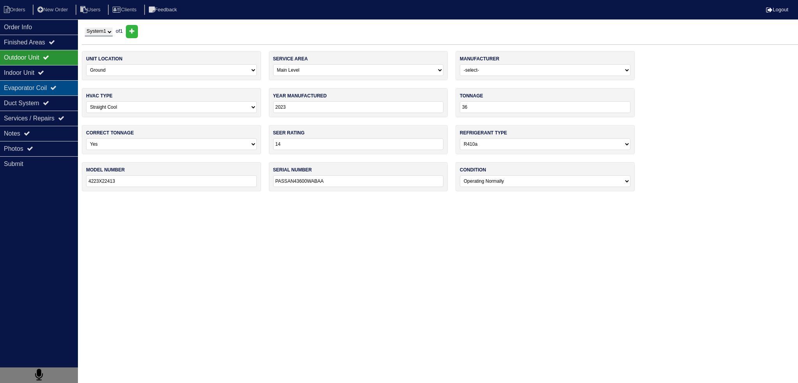
drag, startPoint x: 39, startPoint y: 76, endPoint x: 42, endPoint y: 88, distance: 12.9
click at [41, 79] on div "Indoor Unit" at bounding box center [39, 72] width 78 height 15
click at [42, 91] on div "Evaporator Coil" at bounding box center [39, 87] width 78 height 15
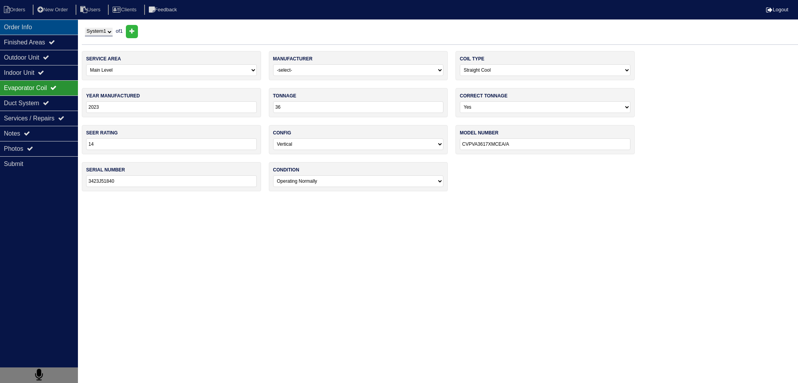
click at [46, 33] on div "Order Info" at bounding box center [39, 26] width 78 height 15
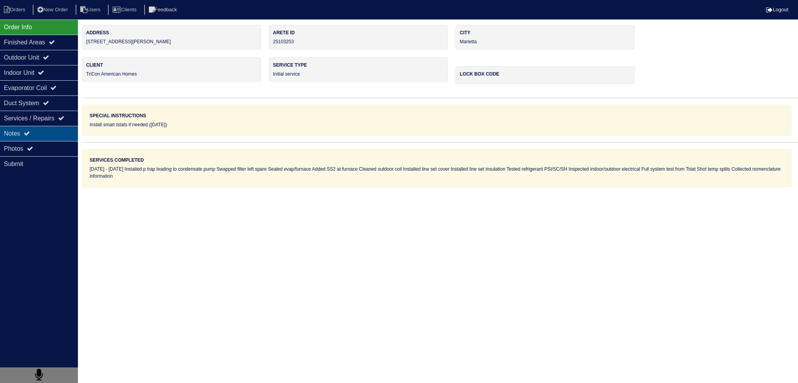
drag, startPoint x: 51, startPoint y: 143, endPoint x: 51, endPoint y: 137, distance: 5.1
click at [51, 143] on div "Photos" at bounding box center [39, 148] width 78 height 15
click at [51, 137] on div "Notes" at bounding box center [39, 133] width 78 height 15
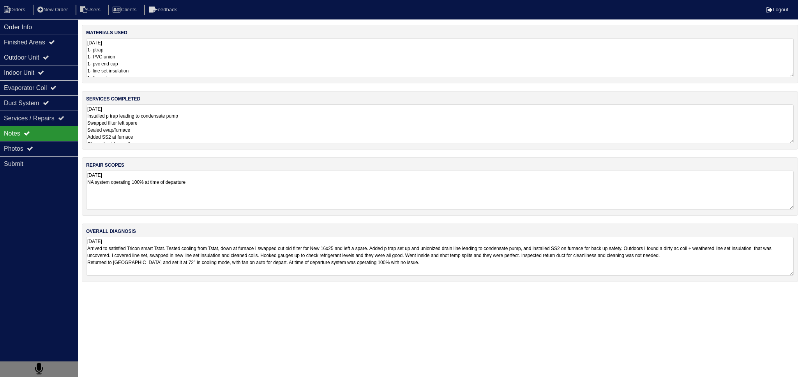
click at [169, 129] on textarea "9.8.25 Installed p trap leading to condensate pump Swapped filter left spare Se…" at bounding box center [439, 123] width 707 height 39
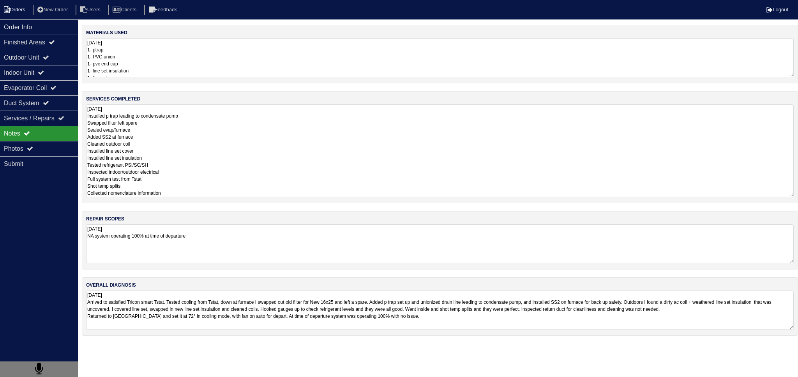
drag, startPoint x: 56, startPoint y: 23, endPoint x: 15, endPoint y: 12, distance: 42.0
click at [55, 23] on div "Order Info" at bounding box center [39, 26] width 78 height 15
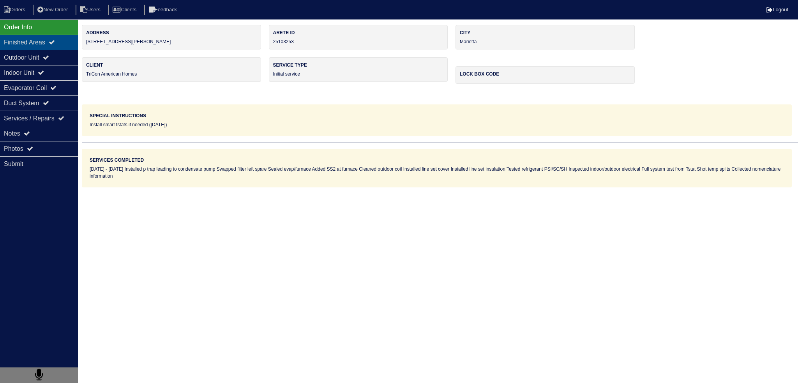
click at [34, 49] on div "Finished Areas" at bounding box center [39, 42] width 78 height 15
click at [31, 62] on div "Outdoor Unit" at bounding box center [39, 57] width 78 height 15
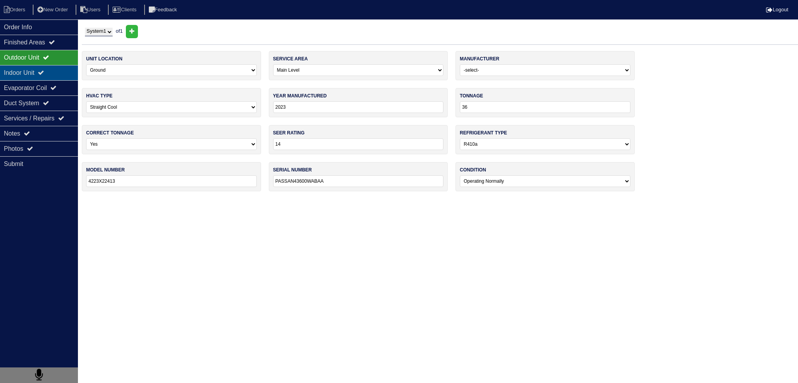
click at [35, 76] on div "Indoor Unit" at bounding box center [39, 72] width 78 height 15
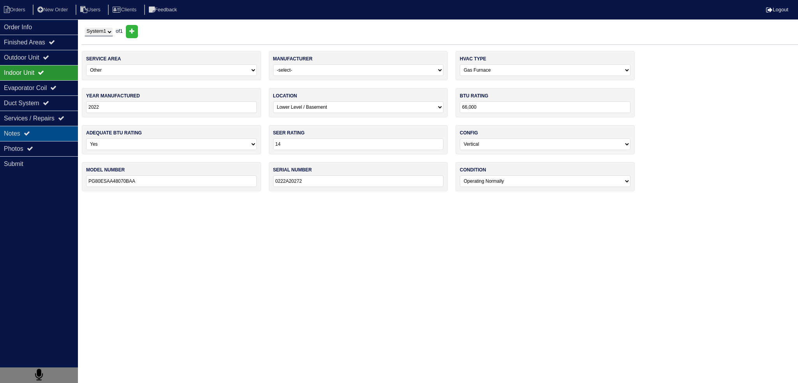
click at [25, 129] on div "Notes" at bounding box center [39, 133] width 78 height 15
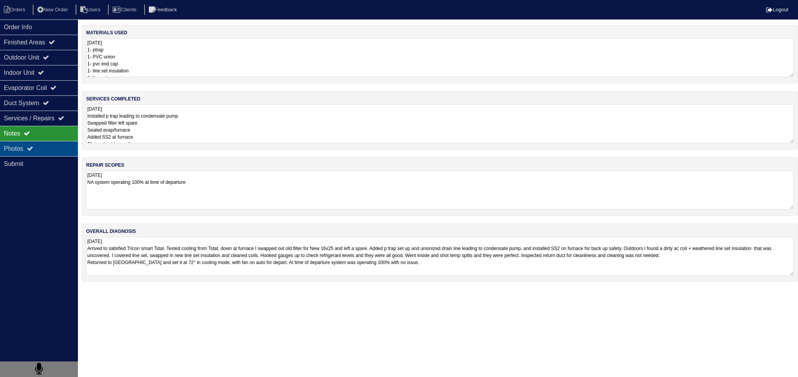
drag, startPoint x: 27, startPoint y: 146, endPoint x: 70, endPoint y: 140, distance: 43.2
click at [27, 146] on div "Photos" at bounding box center [39, 148] width 78 height 15
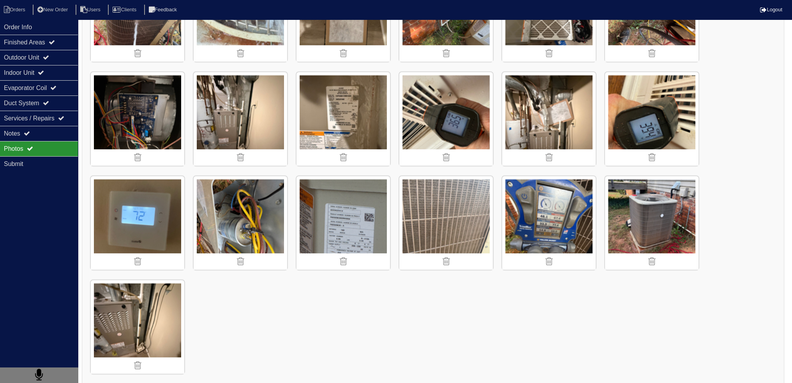
scroll to position [804, 0]
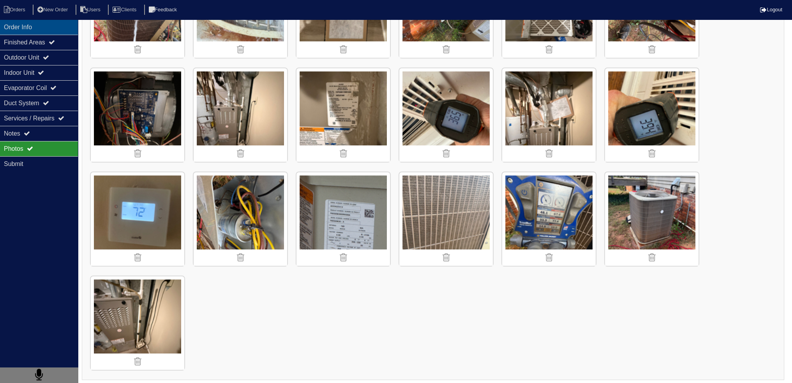
click at [32, 28] on div "Order Info" at bounding box center [39, 26] width 78 height 15
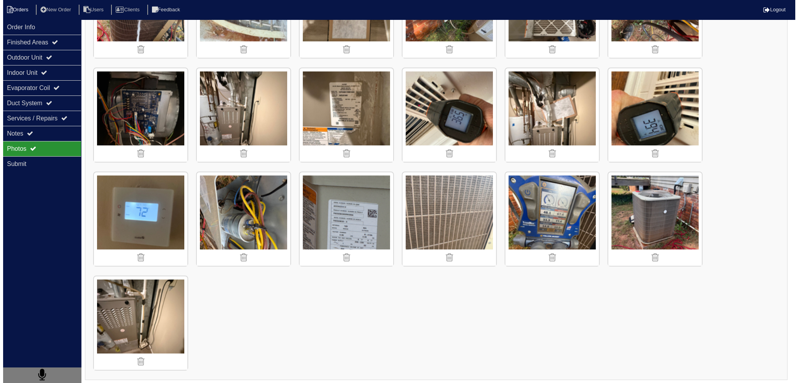
scroll to position [0, 0]
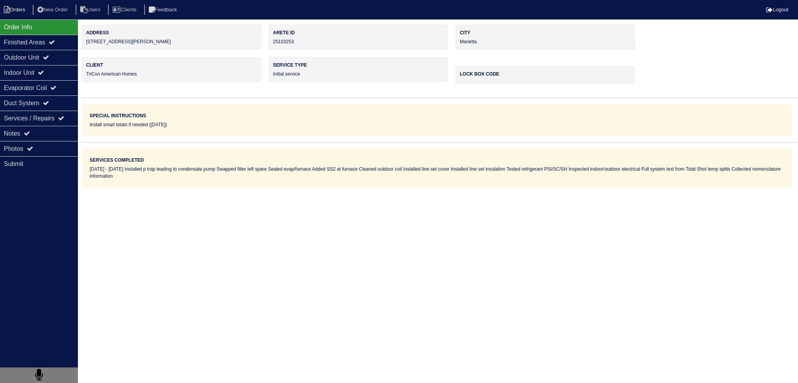
click at [9, 10] on icon at bounding box center [7, 9] width 6 height 7
select select "15"
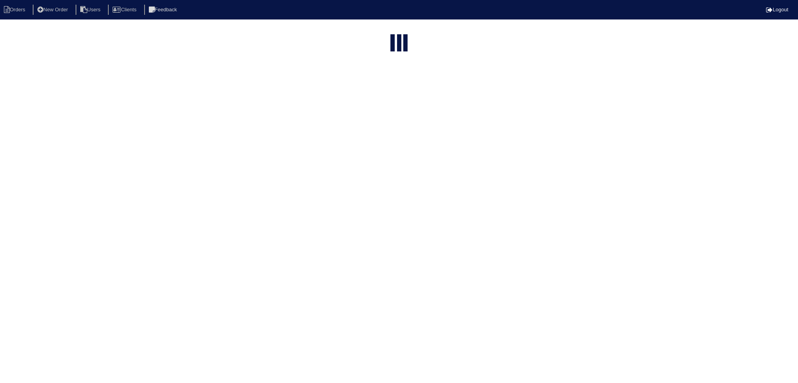
type input "matt"
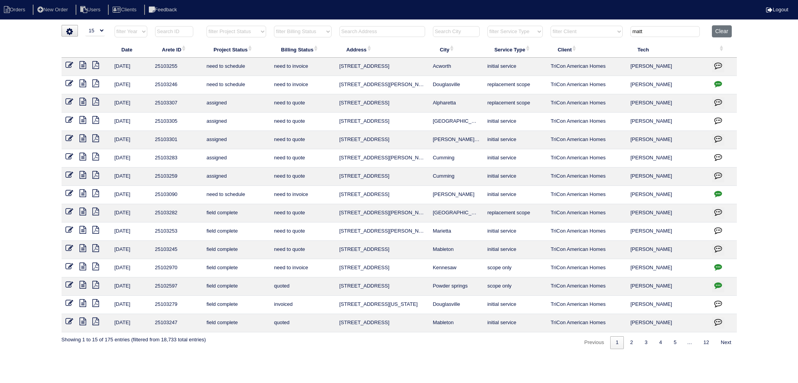
select select "0"
select select "Payne"
select select "0"
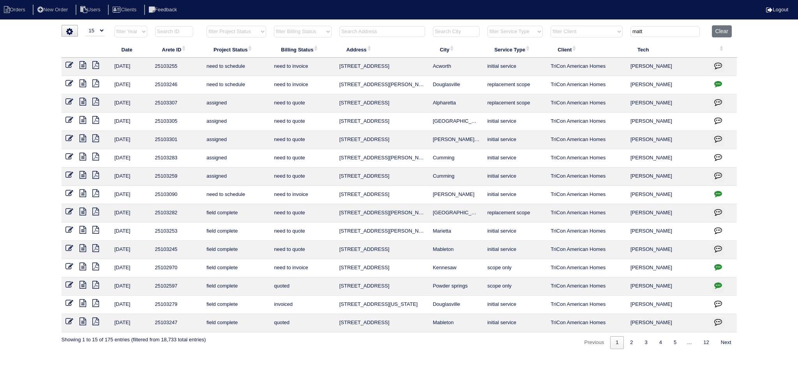
select select "1"
select select "0"
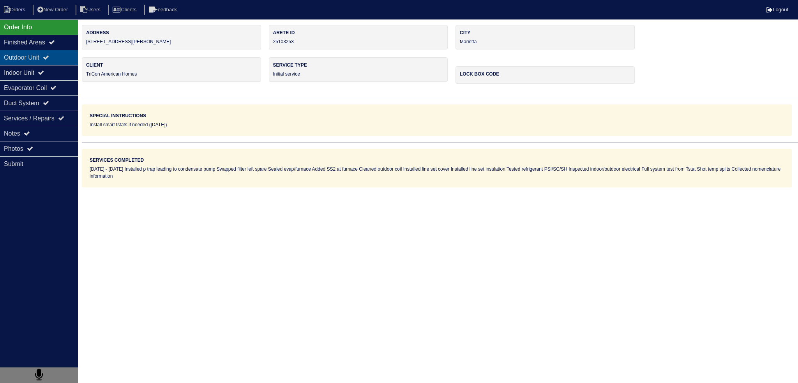
click at [65, 57] on div "Outdoor Unit" at bounding box center [39, 57] width 78 height 15
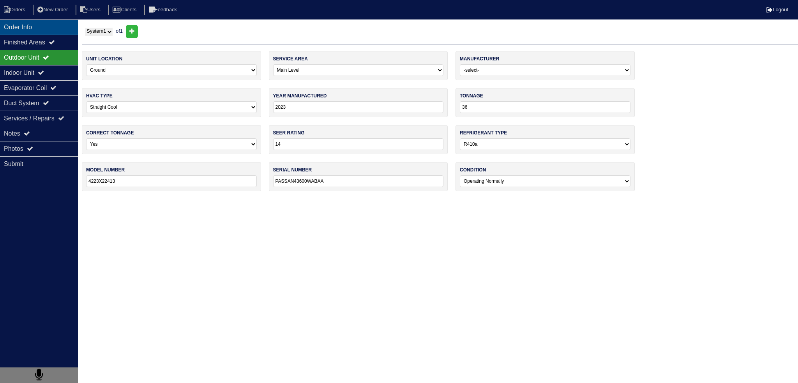
click at [36, 25] on div "Order Info" at bounding box center [39, 26] width 78 height 15
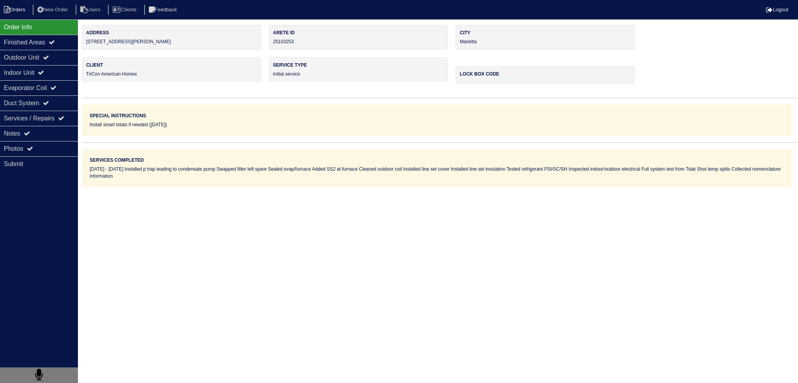
click at [13, 6] on li "Orders" at bounding box center [16, 10] width 32 height 11
select select "15"
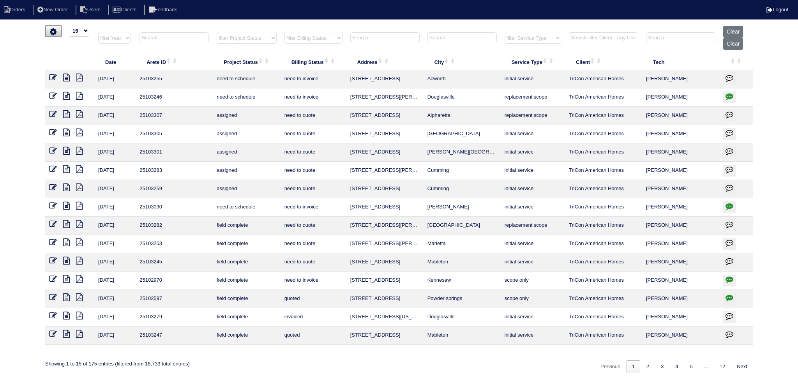
select select "15"
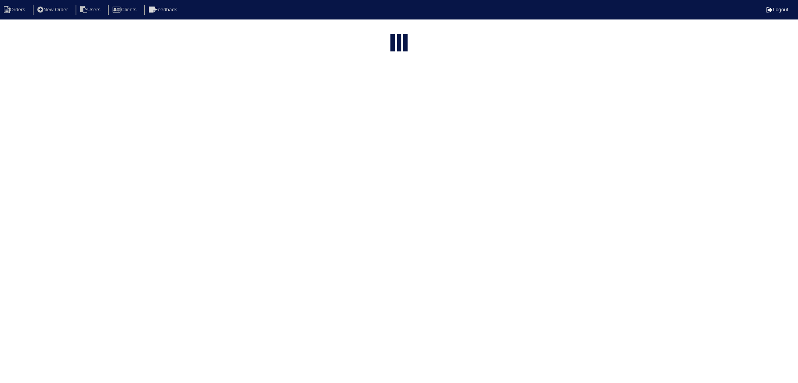
type input "matt"
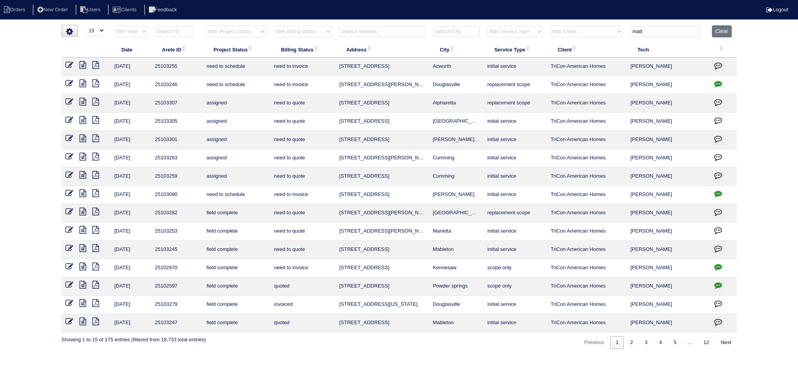
click at [83, 210] on icon at bounding box center [82, 212] width 7 height 8
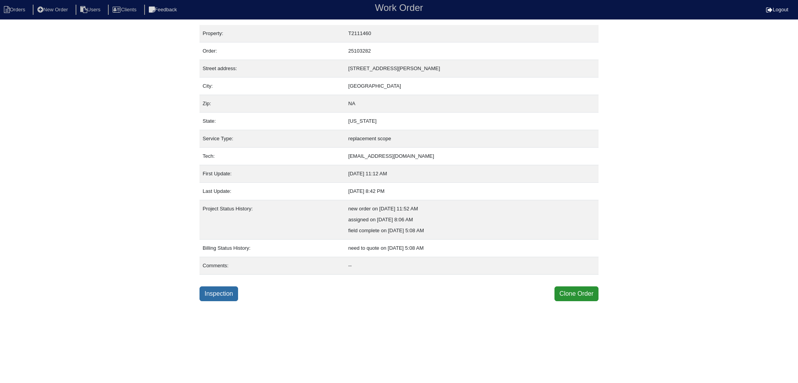
click at [230, 293] on link "Inspection" at bounding box center [218, 293] width 39 height 15
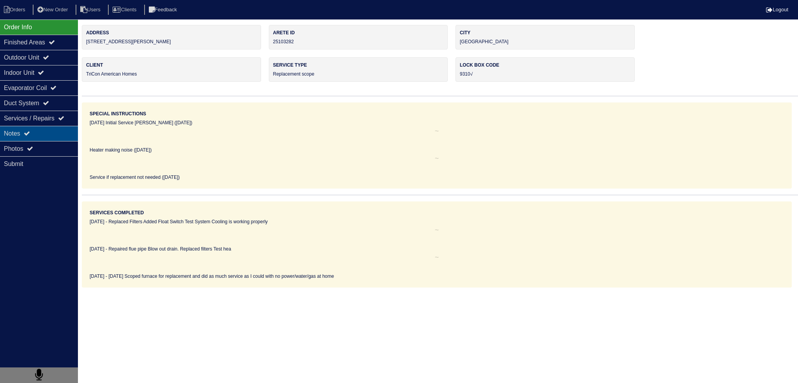
click at [32, 130] on div "Notes" at bounding box center [39, 133] width 78 height 15
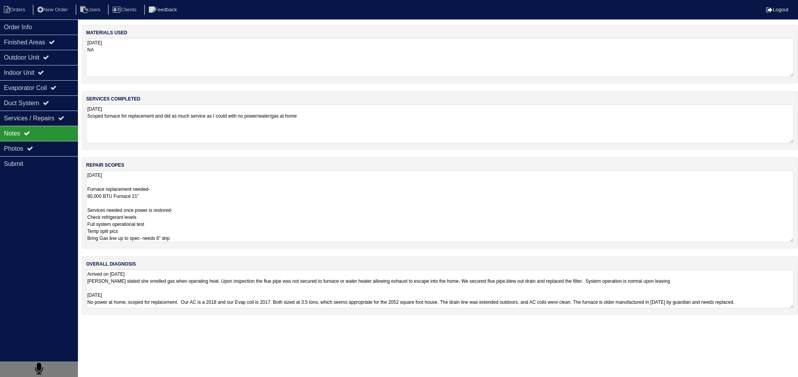
drag, startPoint x: 165, startPoint y: 188, endPoint x: 170, endPoint y: 183, distance: 7.4
click at [171, 184] on textarea "9.8.25 Furnace replacement needed- 80,000 BTU Furnace 21” Services needed once …" at bounding box center [439, 207] width 707 height 72
click at [171, 182] on textarea "9.8.25 Furnace replacement needed- 80,000 BTU Furnace 21” Services needed once …" at bounding box center [439, 207] width 707 height 72
click at [173, 180] on textarea "9.8.25 Furnace replacement needed- 80,000 BTU Furnace 21” Services needed once …" at bounding box center [439, 207] width 707 height 72
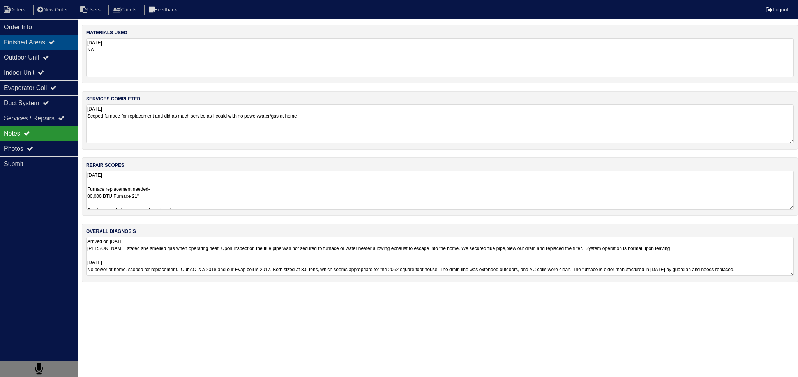
click at [55, 49] on div "Finished Areas" at bounding box center [39, 42] width 78 height 15
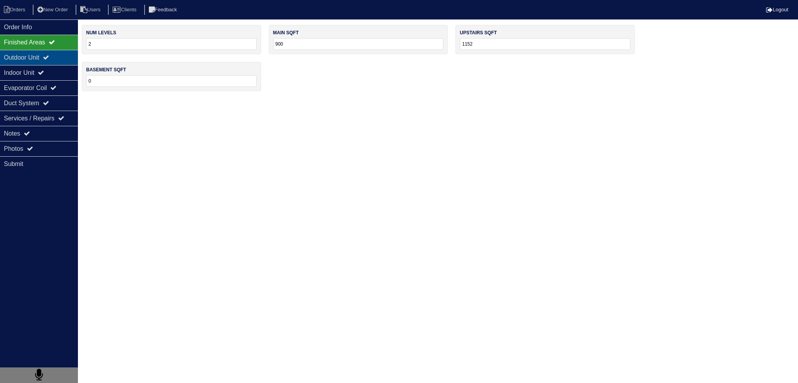
click at [49, 57] on icon at bounding box center [46, 57] width 6 height 6
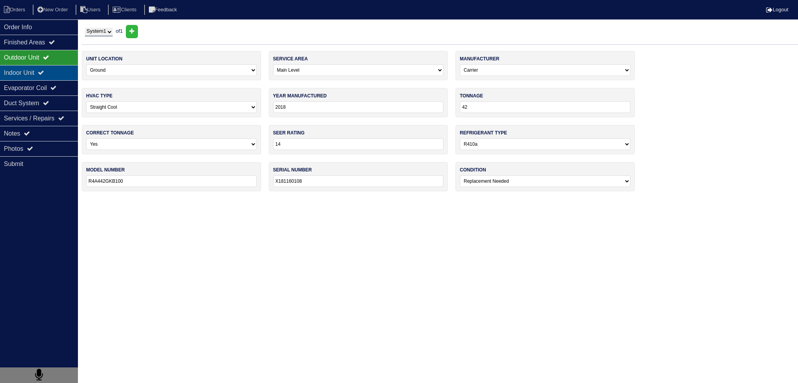
click at [42, 73] on div "Indoor Unit" at bounding box center [39, 72] width 78 height 15
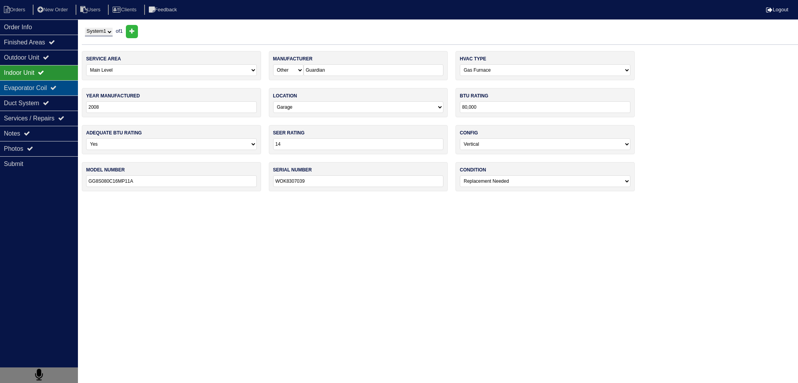
click at [36, 88] on div "Evaporator Coil" at bounding box center [39, 87] width 78 height 15
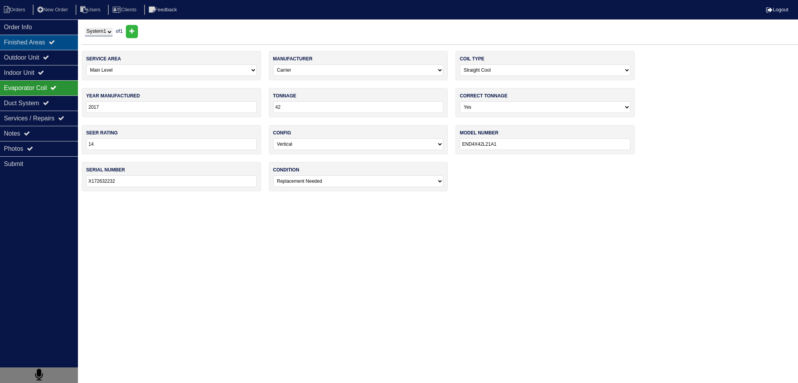
click at [51, 48] on div "Finished Areas" at bounding box center [39, 42] width 78 height 15
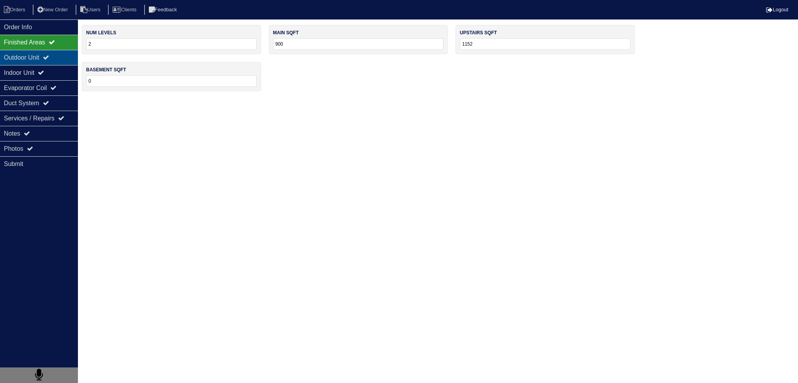
click at [46, 62] on div "Outdoor Unit" at bounding box center [39, 57] width 78 height 15
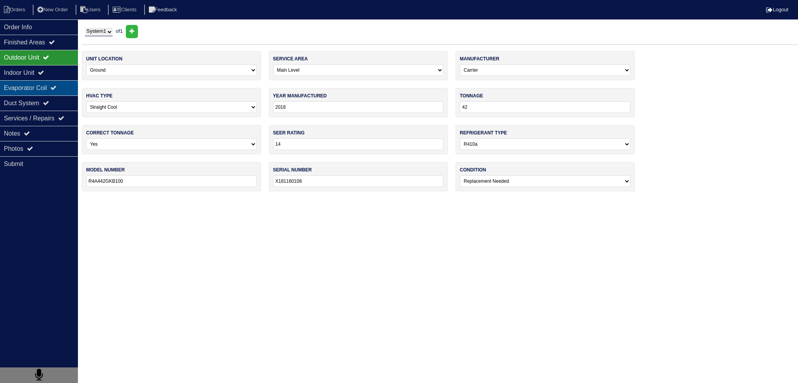
click at [46, 85] on div "Evaporator Coil" at bounding box center [39, 87] width 78 height 15
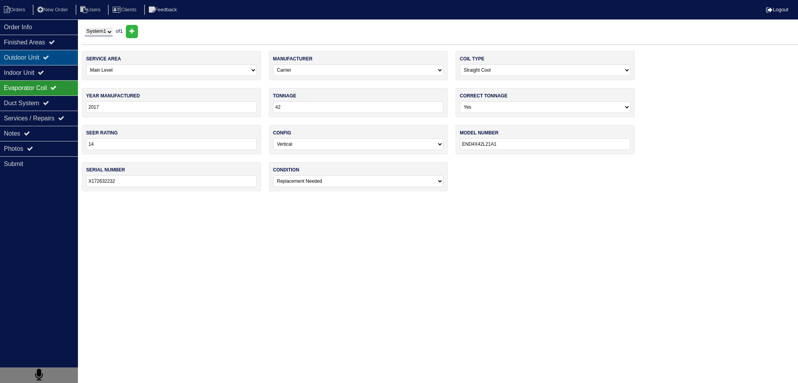
click at [48, 63] on div "Outdoor Unit" at bounding box center [39, 57] width 78 height 15
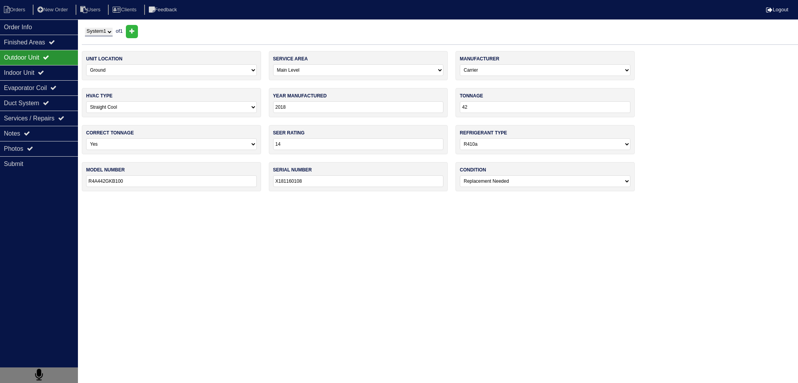
click at [43, 55] on div "Outdoor Unit" at bounding box center [39, 57] width 78 height 15
click at [41, 46] on div "Finished Areas" at bounding box center [39, 42] width 78 height 15
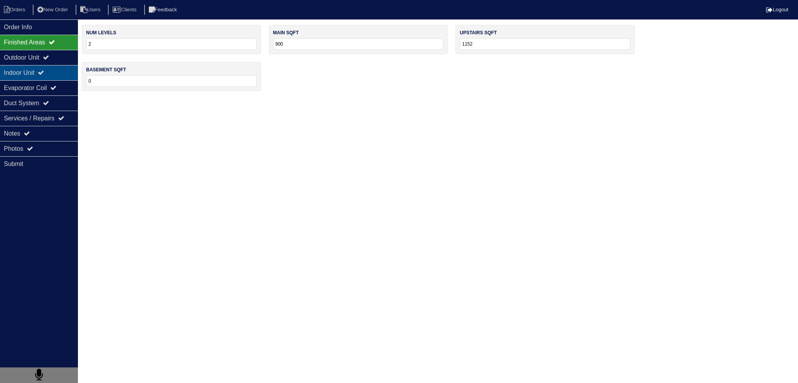
click at [36, 74] on div "Indoor Unit" at bounding box center [39, 72] width 78 height 15
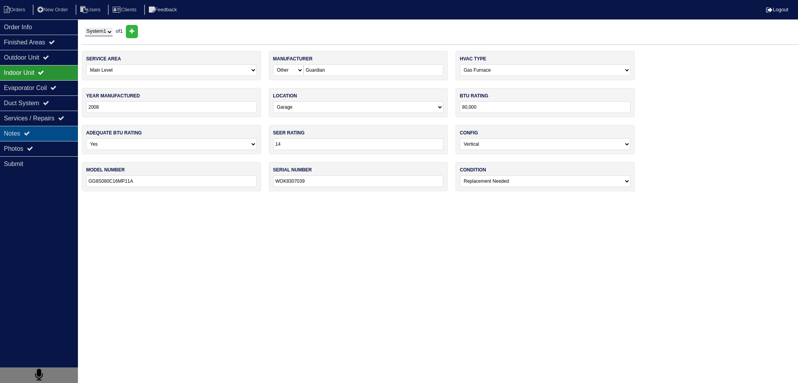
click at [46, 131] on div "Notes" at bounding box center [39, 133] width 78 height 15
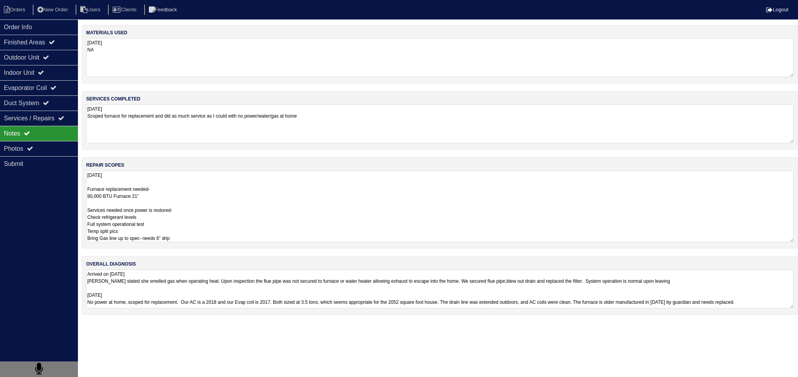
click at [167, 187] on textarea "9.8.25 Furnace replacement needed- 80,000 BTU Furnace 21” Services needed once …" at bounding box center [439, 207] width 707 height 72
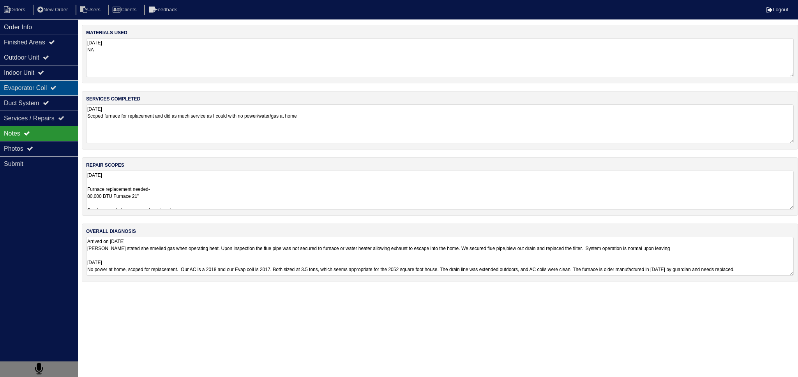
click at [56, 88] on icon at bounding box center [53, 88] width 6 height 6
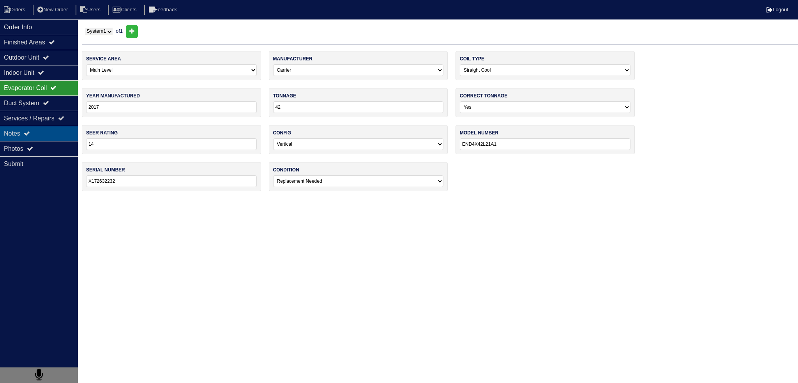
click at [53, 140] on div "Notes" at bounding box center [39, 133] width 78 height 15
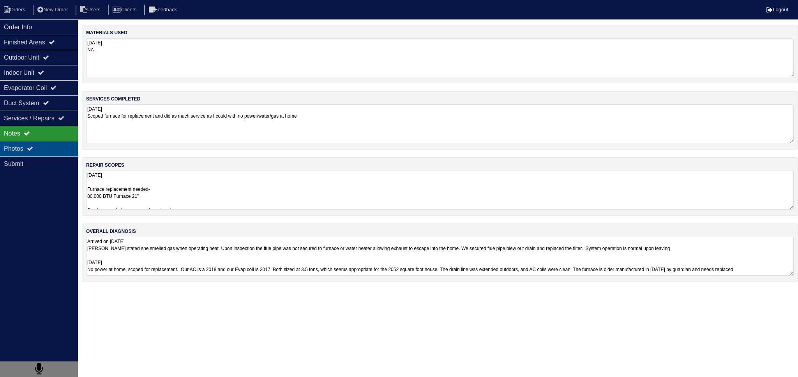
click at [45, 152] on div "Photos" at bounding box center [39, 148] width 78 height 15
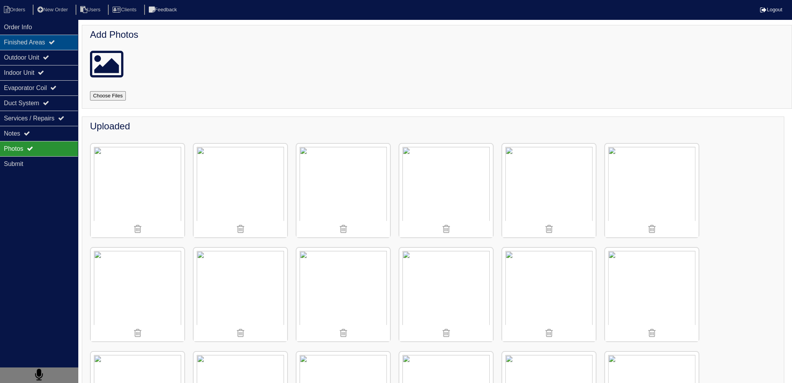
click at [50, 43] on div "Finished Areas" at bounding box center [39, 42] width 78 height 15
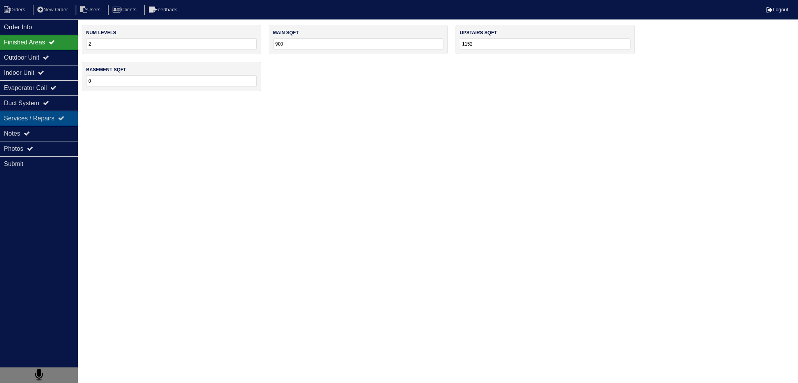
click at [44, 118] on div "Services / Repairs" at bounding box center [39, 118] width 78 height 15
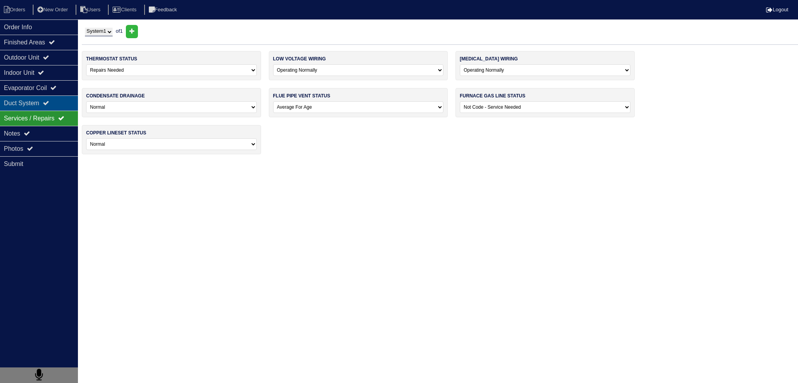
click at [48, 98] on div "Duct System" at bounding box center [39, 102] width 78 height 15
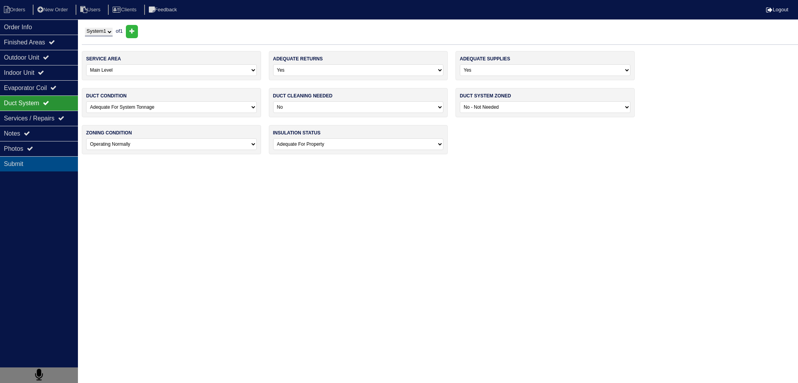
click at [51, 160] on div "Submit" at bounding box center [39, 163] width 78 height 15
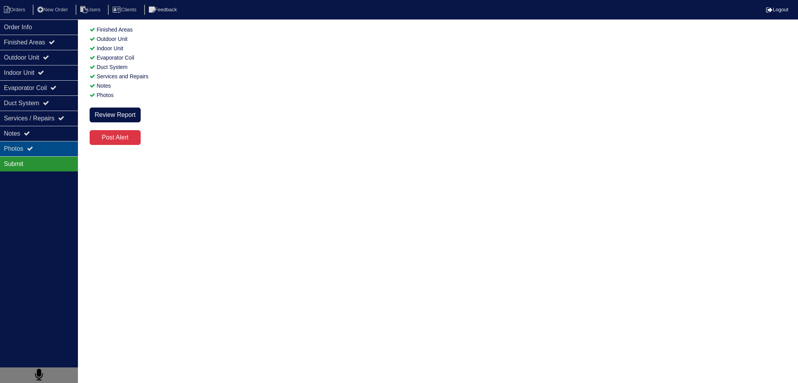
click at [53, 148] on div "Photos" at bounding box center [39, 148] width 78 height 15
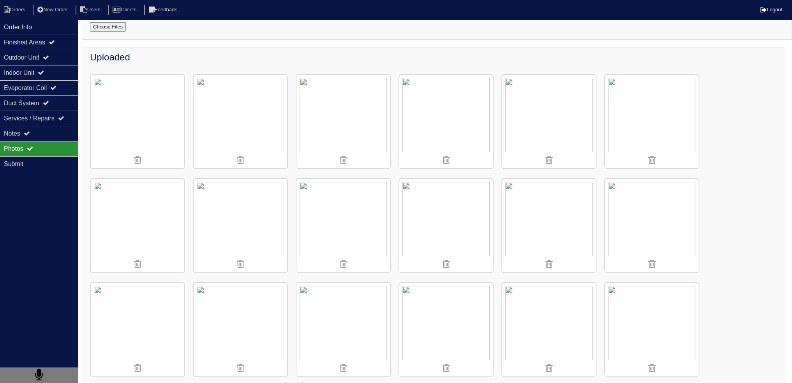
scroll to position [78, 0]
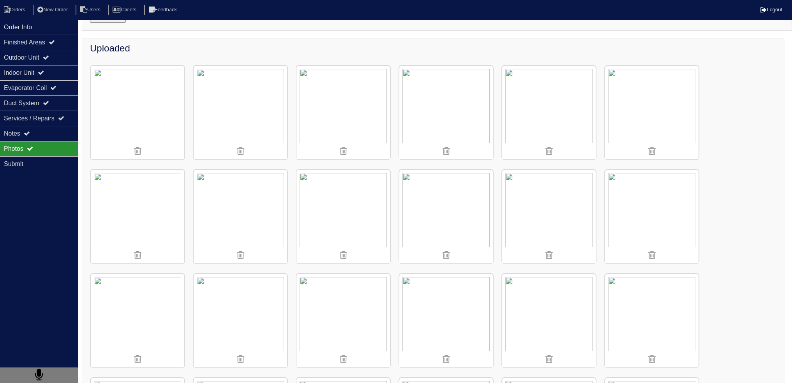
click at [467, 202] on img at bounding box center [445, 216] width 93 height 93
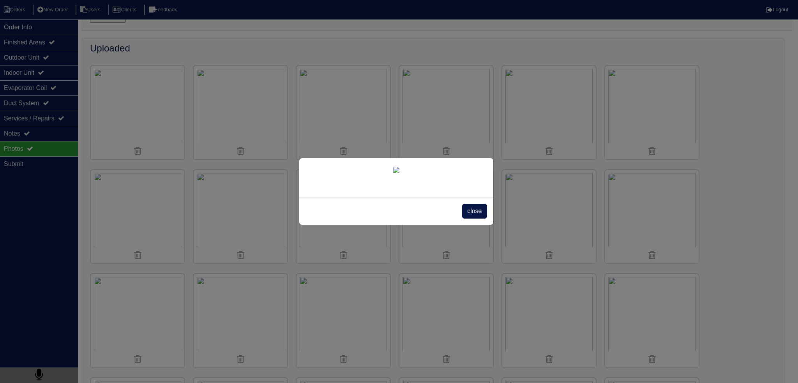
click at [465, 219] on span "close" at bounding box center [474, 211] width 25 height 15
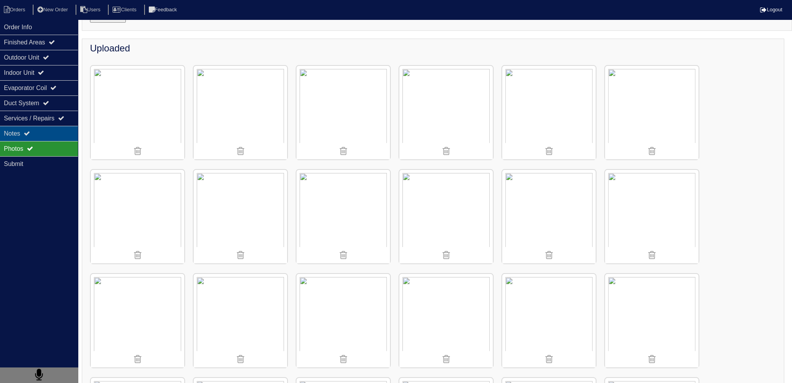
click at [42, 135] on div "Notes" at bounding box center [39, 133] width 78 height 15
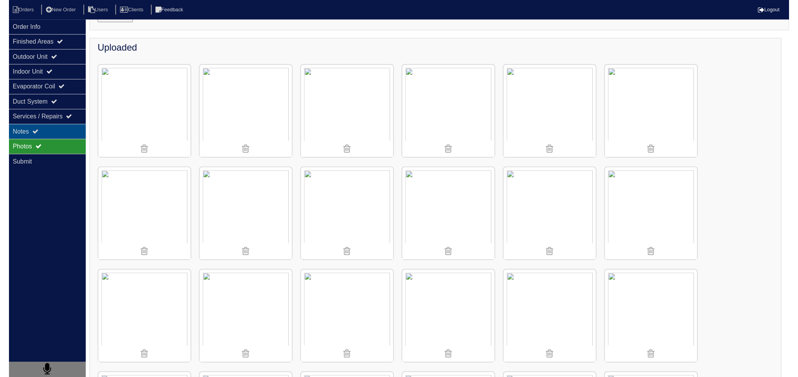
scroll to position [0, 0]
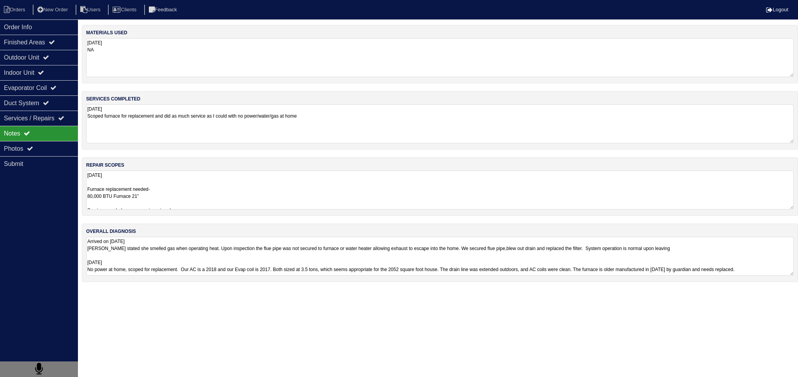
click at [174, 205] on textarea "9.8.25 Furnace replacement needed- 80,000 BTU Furnace 21” Services needed once …" at bounding box center [439, 190] width 707 height 39
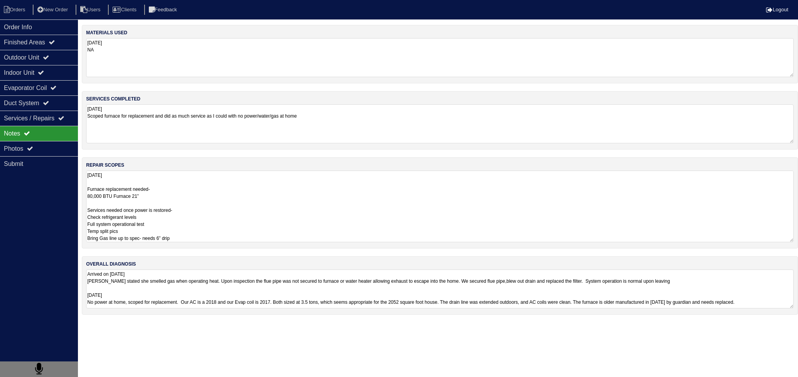
drag, startPoint x: 154, startPoint y: 196, endPoint x: 156, endPoint y: 189, distance: 6.8
click at [155, 192] on textarea "9.8.25 Furnace replacement needed- 80,000 BTU Furnace 21” Services needed once …" at bounding box center [439, 207] width 707 height 72
click at [151, 237] on textarea "9.8.25 Furnace replacement needed- 80,000 BTU Furnace 21” Services needed once …" at bounding box center [439, 207] width 707 height 72
click at [160, 196] on textarea "9.8.25 Furnace replacement needed- 80,000 BTU Furnace 21” Services needed once …" at bounding box center [439, 207] width 707 height 72
click at [120, 208] on textarea "9.8.25 Furnace replacement needed- 80,000 BTU Furnace 21” Services needed once …" at bounding box center [439, 207] width 707 height 72
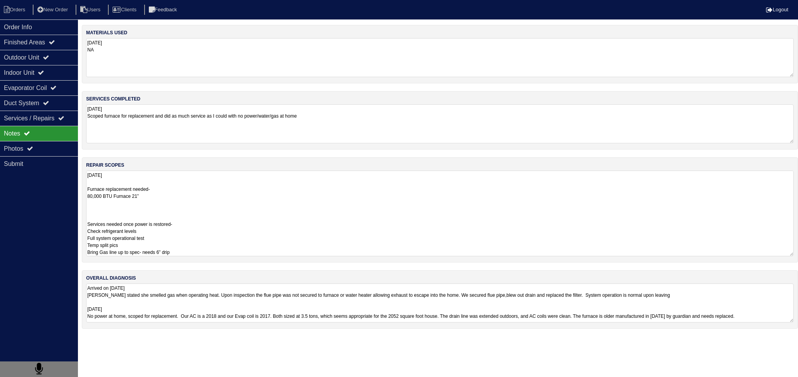
click at [138, 199] on textarea "9.8.25 Furnace replacement needed- 80,000 BTU Furnace 21” Services needed once …" at bounding box center [439, 214] width 707 height 86
click at [100, 203] on textarea "9.8.25 Furnace replacement needed- 80,000 BTU Furnace 21” Services needed once …" at bounding box center [439, 214] width 707 height 86
click at [100, 208] on textarea "9.8.25 Furnace replacement needed- 80,000 BTU Furnace 21” Services needed once …" at bounding box center [439, 214] width 707 height 86
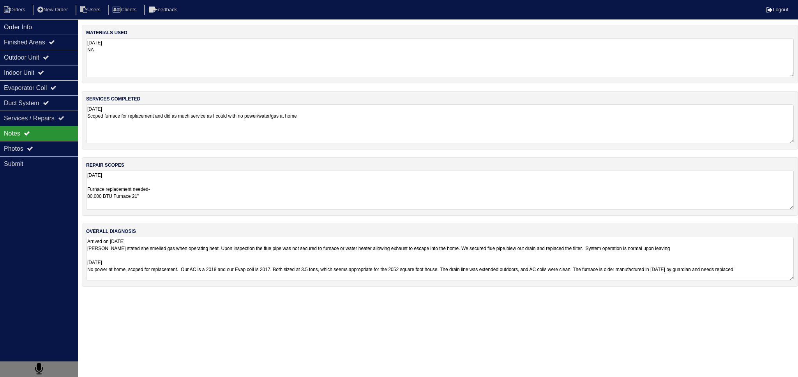
click at [145, 294] on html "Orders New Order Users Clients Feedback Logout Orders New Order Users Clients M…" at bounding box center [399, 147] width 798 height 294
click at [141, 185] on textarea "9.8.25 Furnace replacement needed- 80,000 BTU Furnace 21” Services needed once …" at bounding box center [439, 190] width 707 height 39
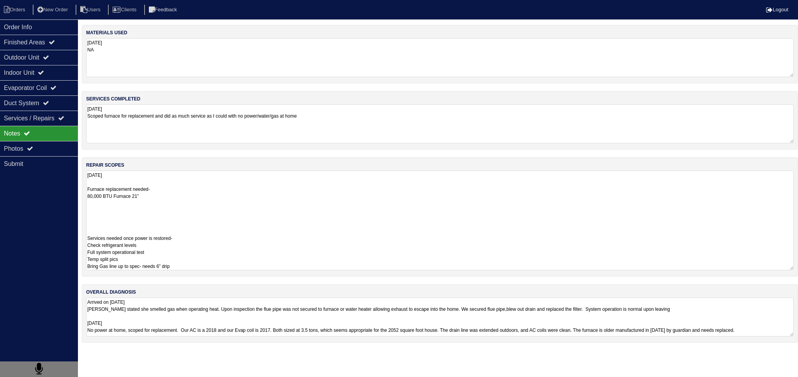
click at [111, 210] on textarea "9.8.25 Furnace replacement needed- 80,000 BTU Furnace 21” Services needed once …" at bounding box center [439, 221] width 707 height 100
paste textarea "Pan No hole Horizontal Pan 36x36 Pad 40x40 Pad Aquaguard Floatswitch SS2 Floats…"
click at [139, 181] on textarea "9.8.25 Furnace replacement needed- 80,000 BTU Furnace 21” Pan No hole Horizonta…" at bounding box center [439, 221] width 707 height 100
click at [145, 159] on div "repair scopes 9.8.25 Furnace replacement needed- 80,000 BTU Furnace 21” Pan No …" at bounding box center [440, 216] width 716 height 119
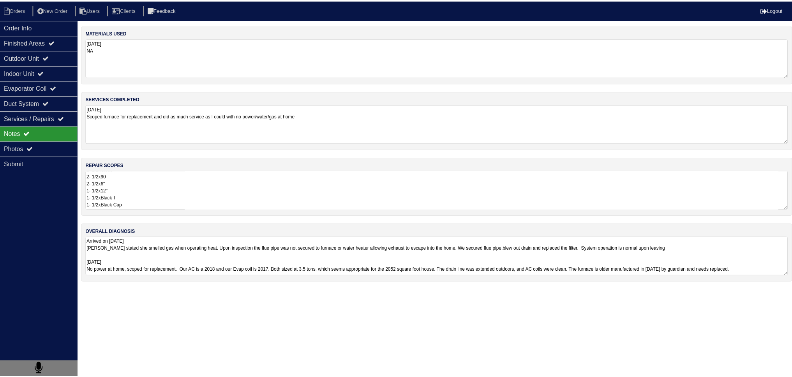
scroll to position [0, 0]
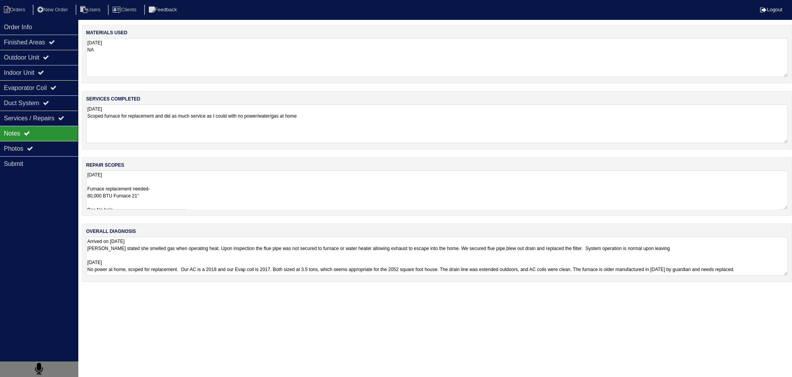
click at [132, 187] on textarea "9.8.25 Furnace replacement needed- 80,000 BTU Furnace 21” Pan No hole Horizonta…" at bounding box center [437, 190] width 702 height 39
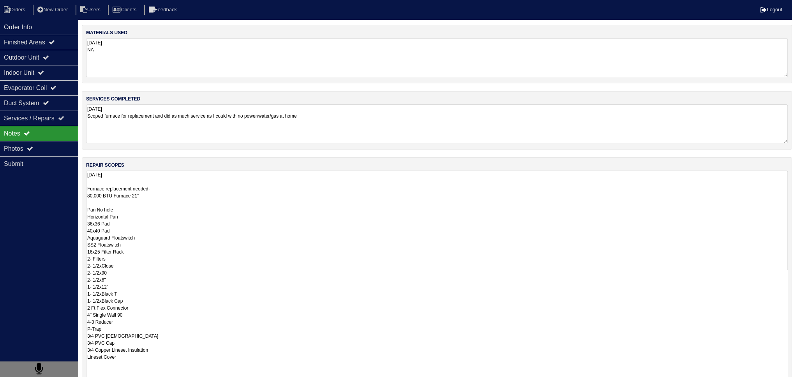
drag, startPoint x: 125, startPoint y: 217, endPoint x: 86, endPoint y: 214, distance: 38.7
click at [86, 214] on textarea "9.8.25 Furnace replacement needed- 80,000 BTU Furnace 21” Pan No hole Horizonta…" at bounding box center [437, 298] width 702 height 254
drag, startPoint x: 115, startPoint y: 229, endPoint x: 81, endPoint y: 219, distance: 35.4
click at [81, 219] on div "Order Info Finished Areas Outdoor Unit Indoor Unit Evaporator Coil Duct System …" at bounding box center [396, 265] width 792 height 480
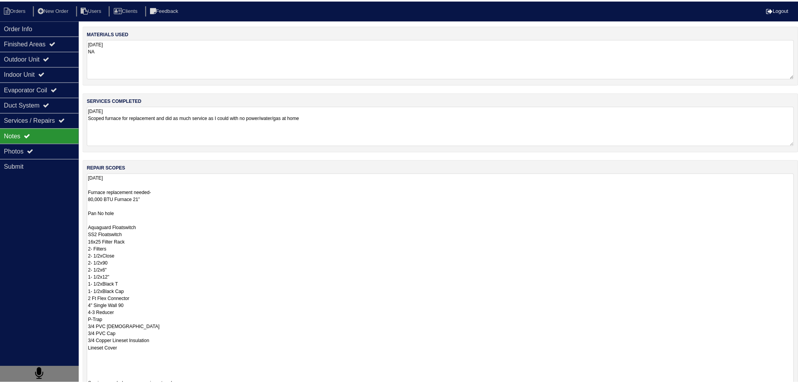
scroll to position [0, 0]
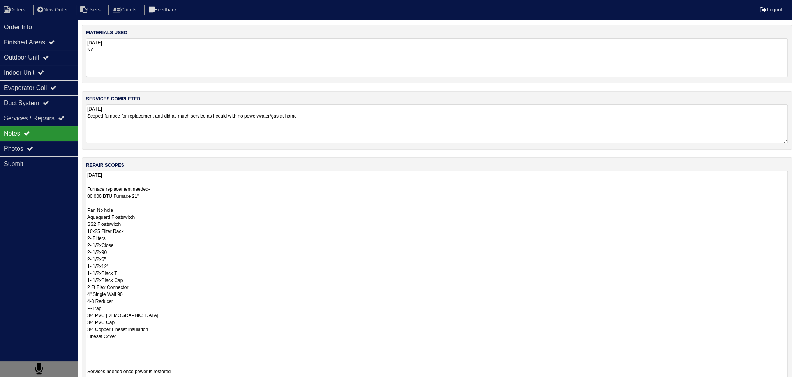
drag, startPoint x: 123, startPoint y: 209, endPoint x: 78, endPoint y: 211, distance: 45.2
click at [78, 211] on div "Order Info Finished Areas Outdoor Unit Indoor Unit Evaporator Coil Duct System …" at bounding box center [396, 265] width 792 height 480
drag, startPoint x: 137, startPoint y: 215, endPoint x: 83, endPoint y: 213, distance: 54.6
click at [83, 213] on div "repair scopes 9.8.25 Furnace replacement needed- 80,000 BTU Furnace 21” Aquagua…" at bounding box center [437, 293] width 710 height 273
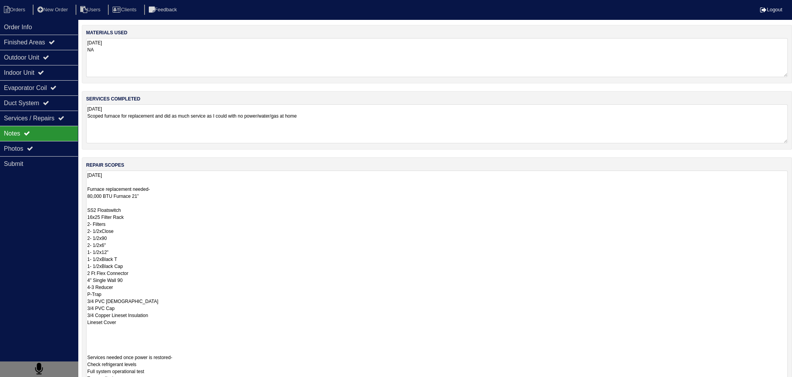
drag, startPoint x: 140, startPoint y: 215, endPoint x: 83, endPoint y: 219, distance: 57.4
click at [83, 219] on div "repair scopes 9.8.25 Furnace replacement needed- 80,000 BTU Furnace 21” SS2 Flo…" at bounding box center [437, 293] width 710 height 273
drag, startPoint x: 87, startPoint y: 231, endPoint x: 143, endPoint y: 271, distance: 69.0
click at [143, 271] on textarea "9.8.25 Furnace replacement needed- 80,000 BTU Furnace 21” SS2 Floatswitch Retur…" at bounding box center [437, 298] width 702 height 254
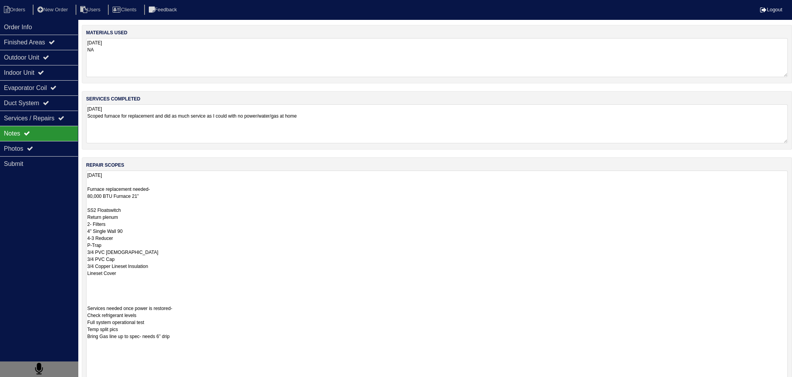
drag, startPoint x: 108, startPoint y: 244, endPoint x: 86, endPoint y: 237, distance: 23.3
click at [86, 237] on div "repair scopes 9.8.25 Furnace replacement needed- 80,000 BTU Furnace 21” SS2 Flo…" at bounding box center [437, 293] width 710 height 273
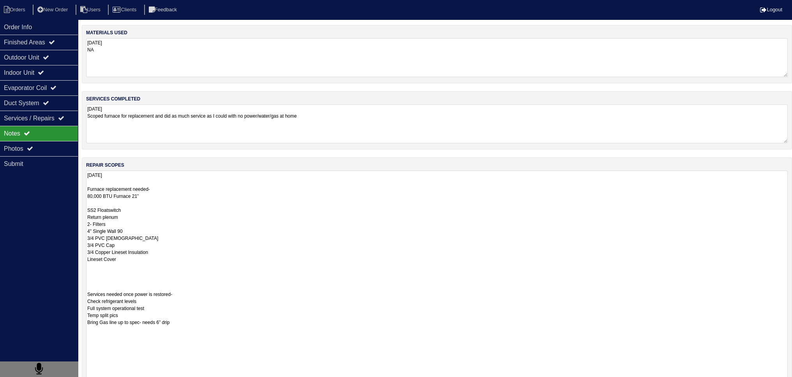
drag, startPoint x: 120, startPoint y: 245, endPoint x: 83, endPoint y: 245, distance: 36.2
click at [83, 245] on div "repair scopes 9.8.25 Furnace replacement needed- 80,000 BTU Furnace 21” SS2 Flo…" at bounding box center [437, 293] width 710 height 273
drag, startPoint x: 129, startPoint y: 236, endPoint x: 84, endPoint y: 237, distance: 45.6
click at [84, 237] on div "repair scopes 9.8.25 Furnace replacement needed- 80,000 BTU Furnace 21” SS2 Flo…" at bounding box center [437, 293] width 710 height 273
click at [129, 243] on textarea "9.8.25 Furnace replacement needed- 80,000 BTU Furnace 21” SS2 Floatswitch Retur…" at bounding box center [437, 298] width 702 height 254
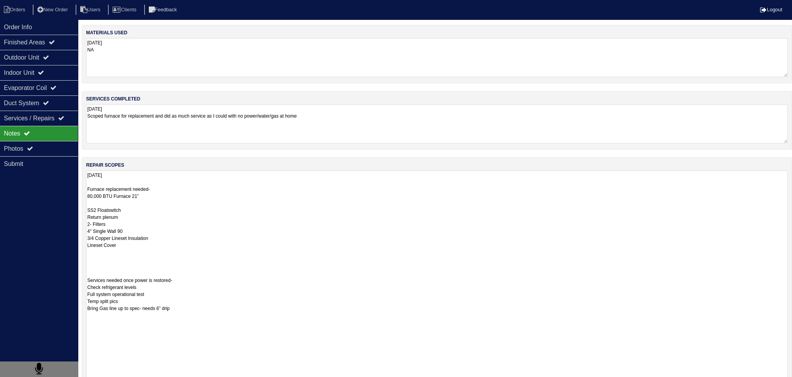
click at [155, 234] on textarea "9.8.25 Furnace replacement needed- 80,000 BTU Furnace 21” SS2 Floatswitch Retur…" at bounding box center [437, 298] width 702 height 254
drag, startPoint x: 160, startPoint y: 235, endPoint x: 79, endPoint y: 241, distance: 81.6
click at [79, 241] on div "Order Info Finished Areas Outdoor Unit Indoor Unit Evaporator Coil Duct System …" at bounding box center [396, 265] width 792 height 480
drag, startPoint x: 126, startPoint y: 243, endPoint x: 74, endPoint y: 238, distance: 52.8
click at [74, 238] on div "Order Info Finished Areas Outdoor Unit Indoor Unit Evaporator Coil Duct System …" at bounding box center [396, 265] width 792 height 480
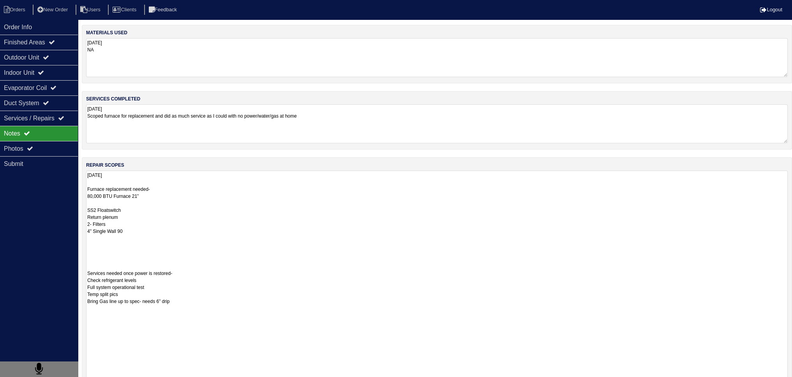
click at [162, 223] on textarea "9.8.25 Furnace replacement needed- 80,000 BTU Furnace 21” SS2 Floatswitch Retur…" at bounding box center [437, 298] width 702 height 254
type textarea "9.8.25 Furnace replacement needed- 80,000 BTU Furnace 21” SS2 Floatswitch Retur…"
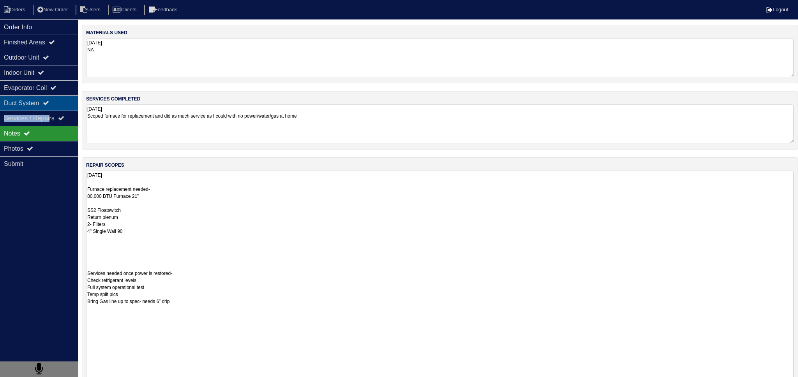
click at [54, 109] on div "Order Info Finished Areas Outdoor Unit Indoor Unit Evaporator Coil Duct System …" at bounding box center [39, 207] width 78 height 377
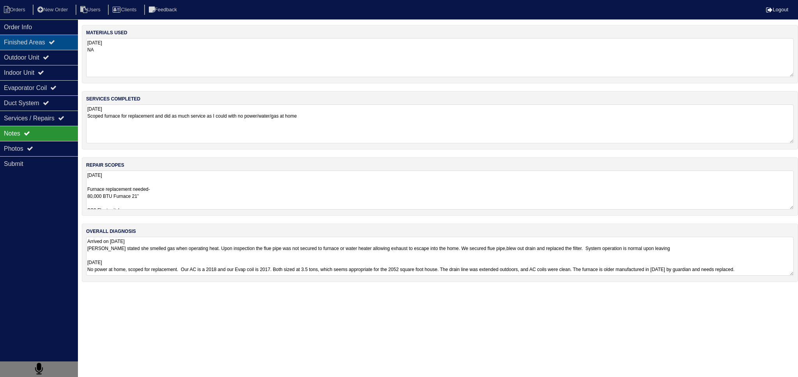
click at [46, 40] on div "Finished Areas" at bounding box center [39, 42] width 78 height 15
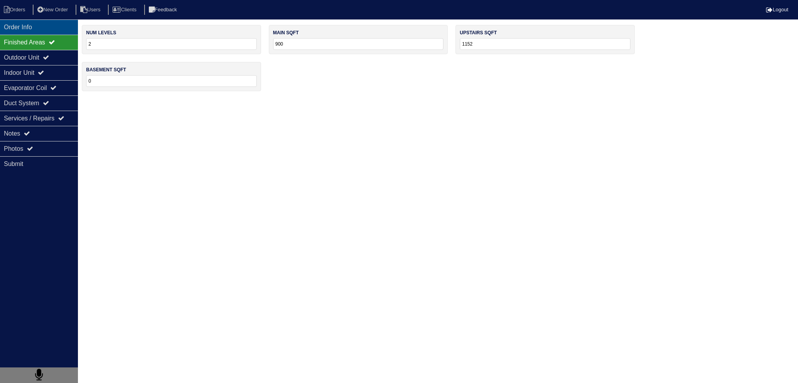
click at [35, 29] on div "Order Info" at bounding box center [39, 26] width 78 height 15
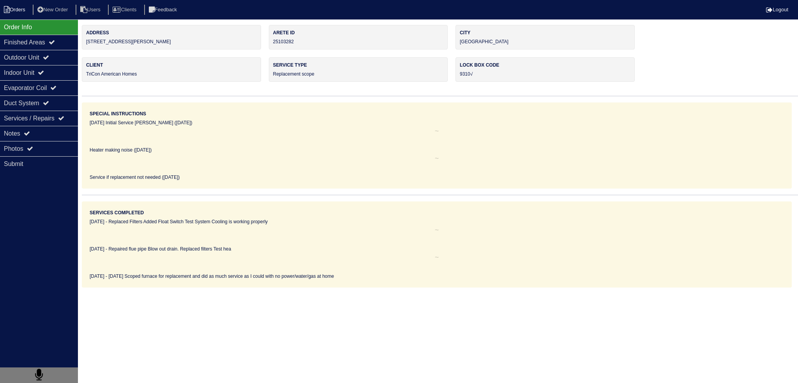
click at [16, 11] on li "Orders" at bounding box center [16, 10] width 32 height 11
select select "15"
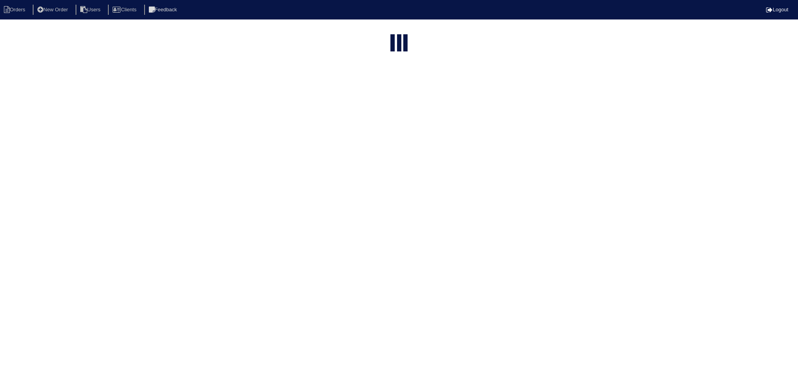
type input "matt"
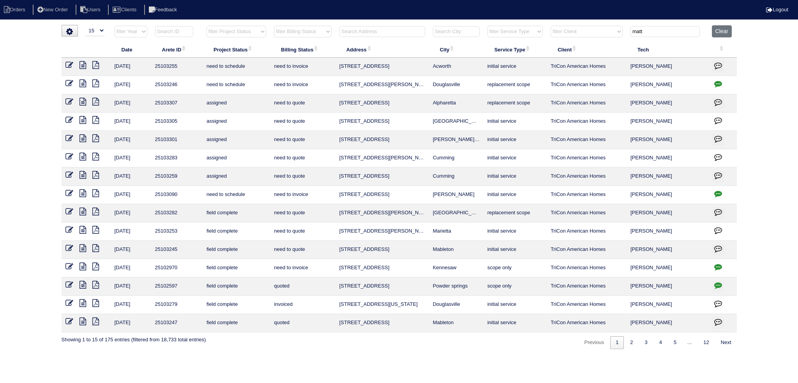
click at [359, 36] on input "text" at bounding box center [382, 31] width 86 height 11
click at [726, 27] on button "Clear" at bounding box center [722, 31] width 20 height 12
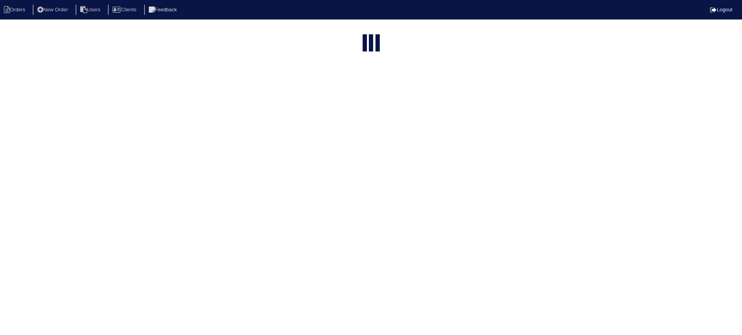
select select "15"
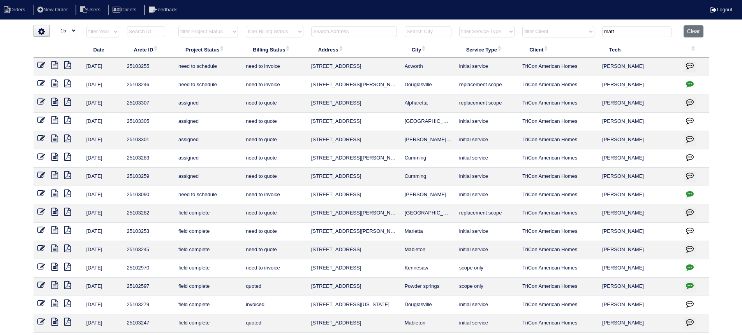
click at [356, 32] on input "text" at bounding box center [354, 31] width 86 height 11
type input "1234"
type input "matt"
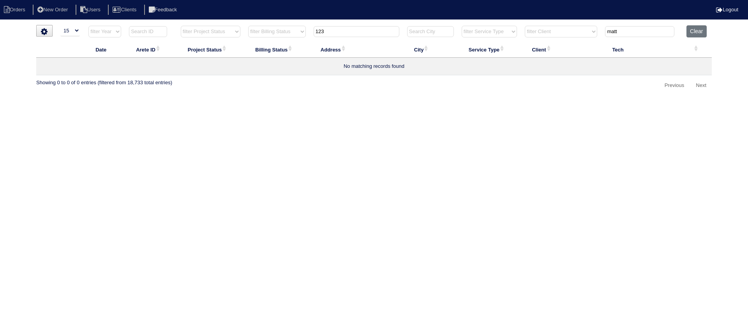
type input "123"
type input "matt"
type input "1231"
type input "matt"
click at [357, 34] on input "1231" at bounding box center [357, 31] width 86 height 11
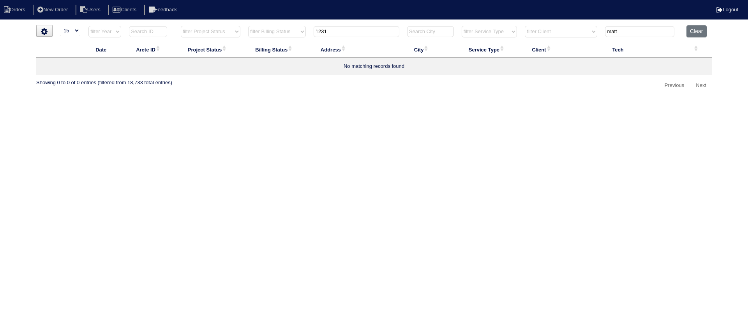
type input "1231"
type input "matt"
type input "1231"
drag, startPoint x: 575, startPoint y: 32, endPoint x: 563, endPoint y: 36, distance: 12.3
click at [562, 32] on tr "filter Year -- Any Year -- 2025 2024 2023 2022 2021 2020 2019 filter Project St…" at bounding box center [373, 33] width 675 height 16
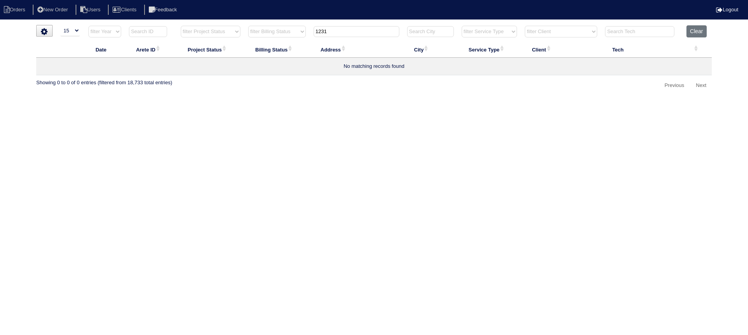
type input "1231"
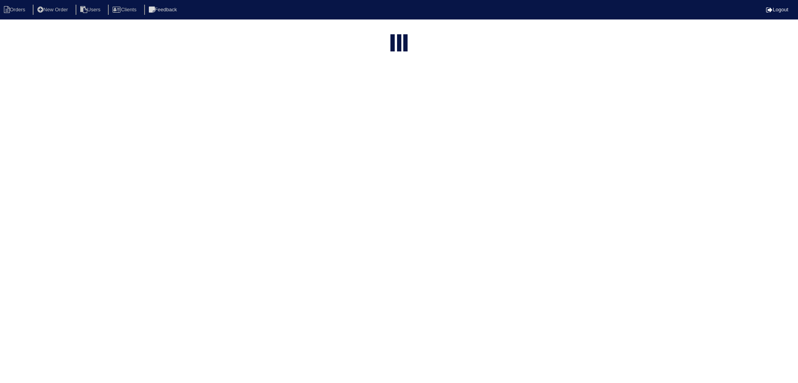
select select "15"
click at [367, 88] on input "text" at bounding box center [382, 93] width 86 height 11
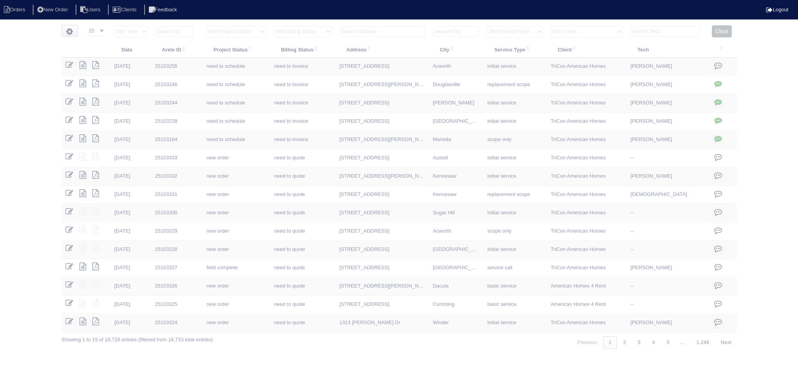
click at [367, 31] on input "text" at bounding box center [382, 31] width 86 height 11
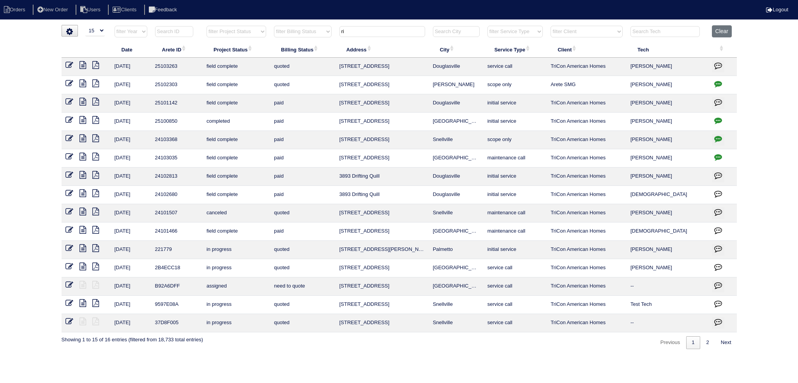
type input "r"
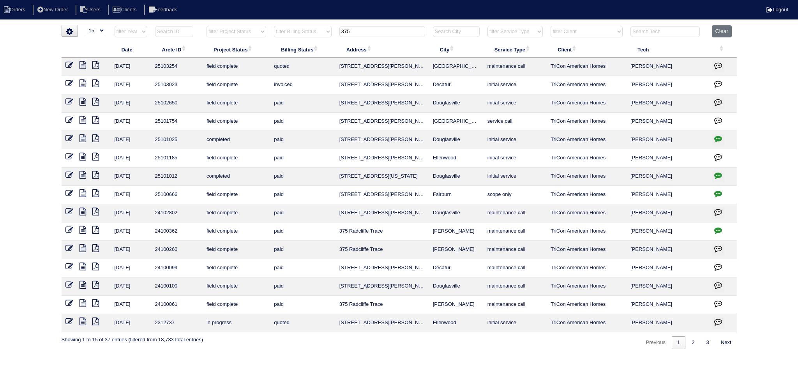
click at [345, 32] on input "375" at bounding box center [382, 31] width 86 height 11
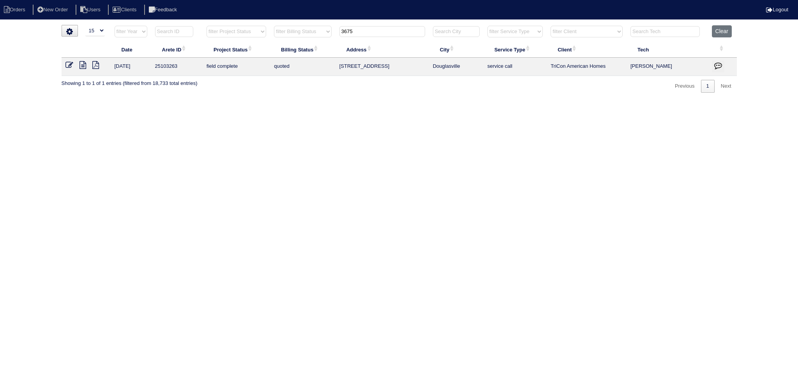
type input "3675"
click at [83, 67] on icon at bounding box center [82, 65] width 7 height 8
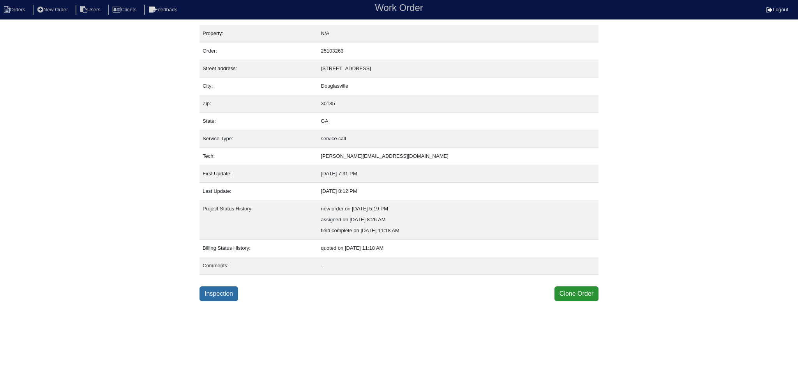
click at [224, 289] on link "Inspection" at bounding box center [218, 293] width 39 height 15
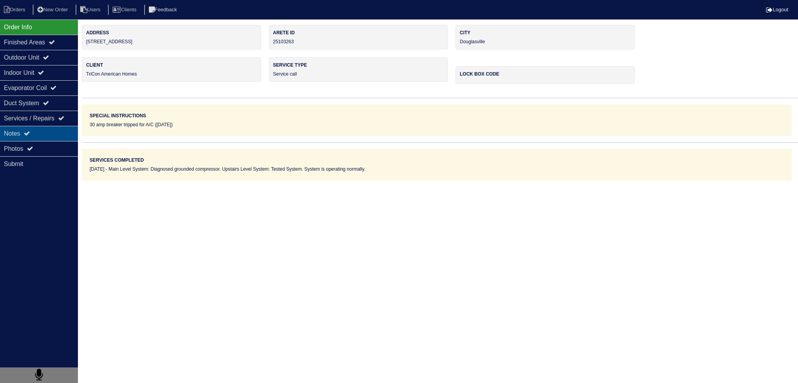
click at [44, 132] on div "Notes" at bounding box center [39, 133] width 78 height 15
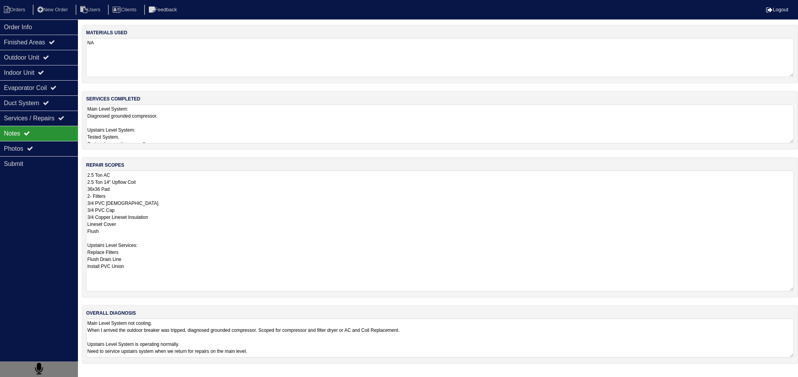
click at [164, 188] on textarea "2.5 Ton AC 2.5 Ton 14" Upflow Coil 36x36 Pad 2- Filters 3/4 PVC [DEMOGRAPHIC_DA…" at bounding box center [439, 231] width 707 height 121
click at [164, 116] on textarea "Main Level System: Diagnosed grounded compressor. Upstairs Level System: Tested…" at bounding box center [439, 123] width 707 height 39
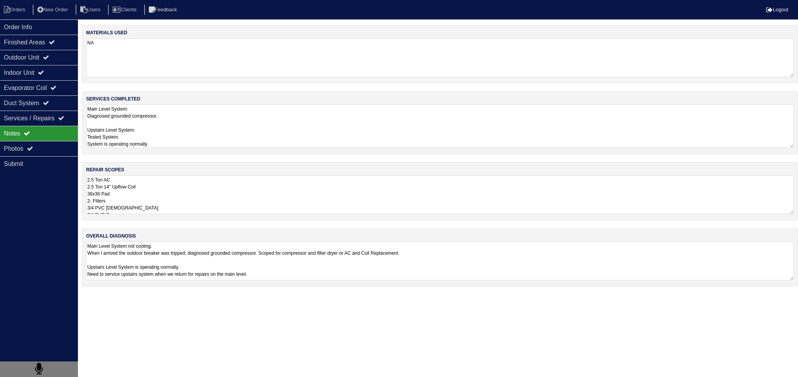
click at [152, 125] on textarea "Main Level System: Diagnosed grounded compressor. Upstairs Level System: Tested…" at bounding box center [439, 126] width 707 height 44
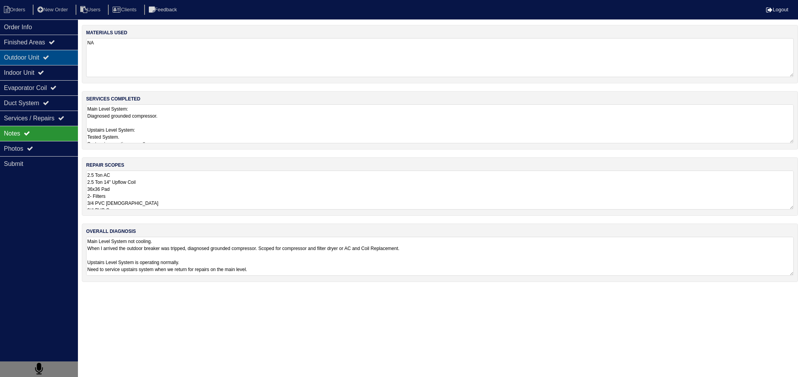
click at [47, 56] on div "Outdoor Unit" at bounding box center [39, 57] width 78 height 15
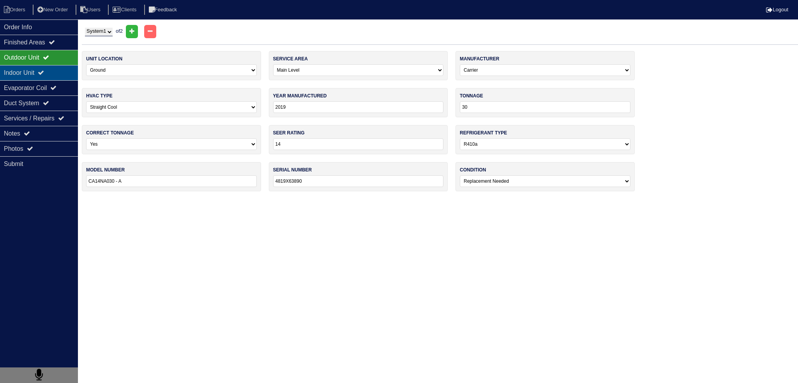
click at [41, 73] on div "Indoor Unit" at bounding box center [39, 72] width 78 height 15
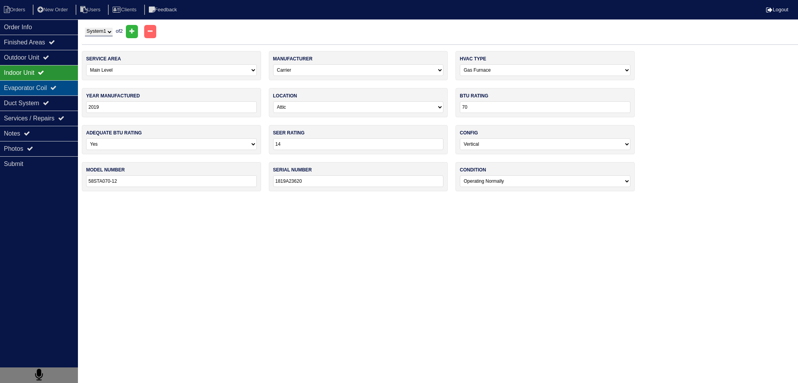
click at [41, 82] on div "Evaporator Coil" at bounding box center [39, 87] width 78 height 15
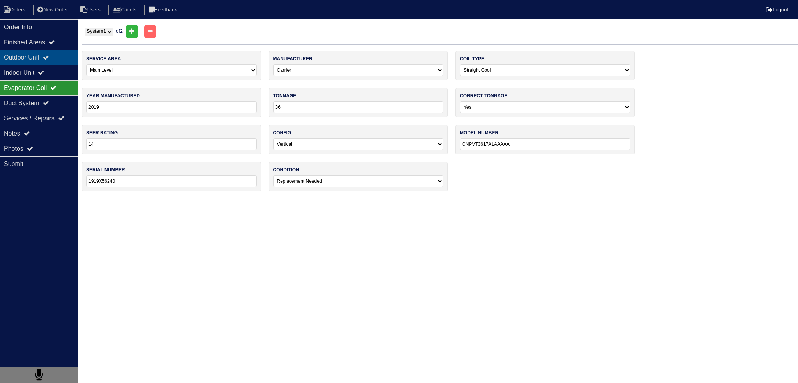
click at [57, 62] on div "Outdoor Unit" at bounding box center [39, 57] width 78 height 15
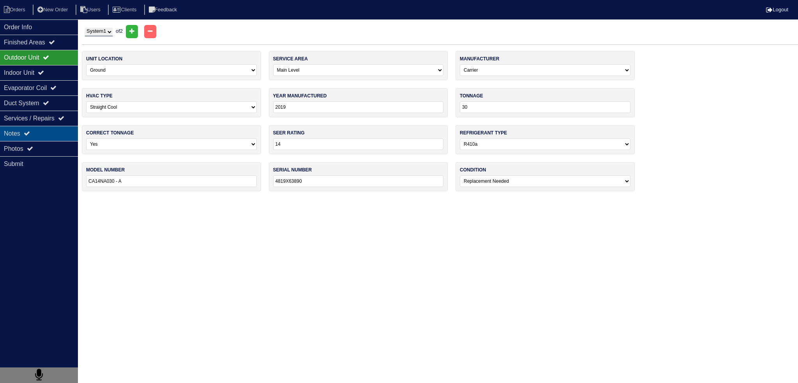
click at [46, 129] on div "Notes" at bounding box center [39, 133] width 78 height 15
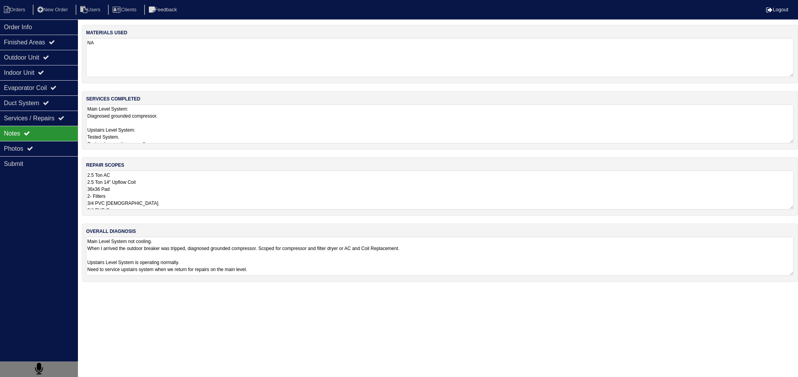
click at [176, 182] on textarea "2.5 Ton AC 2.5 Ton 14" Upflow Coil 36x36 Pad 2- Filters 3/4 PVC [DEMOGRAPHIC_DA…" at bounding box center [439, 190] width 707 height 39
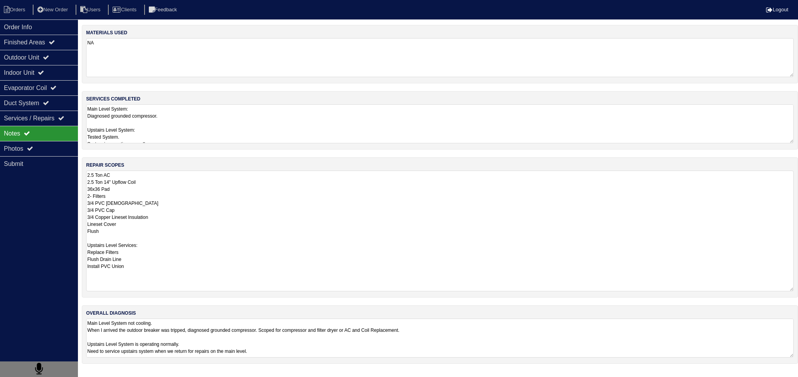
click at [233, 351] on html "Orders New Order Users Clients Feedback Logout Orders New Order Users Clients M…" at bounding box center [399, 186] width 798 height 372
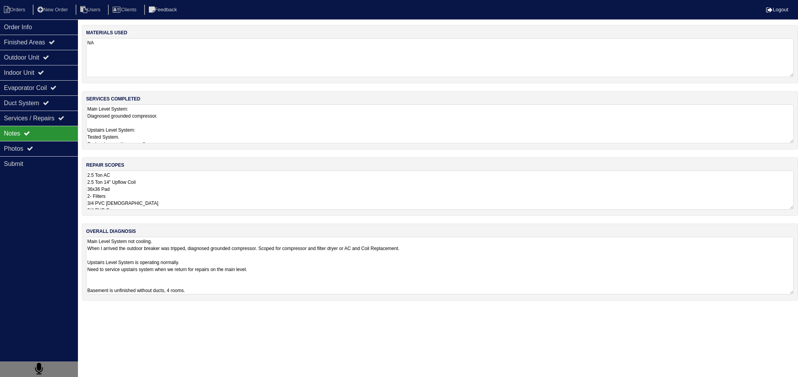
click at [196, 280] on textarea "Main Level System not cooling. When I arrived the outdoor breaker was tripped, …" at bounding box center [439, 266] width 707 height 58
drag, startPoint x: 271, startPoint y: 279, endPoint x: 285, endPoint y: 270, distance: 16.3
click at [285, 270] on textarea "Main Level System not cooling. When I arrived the outdoor breaker was tripped, …" at bounding box center [439, 266] width 707 height 58
type textarea "Main Level System not cooling. When I arrived the outdoor breaker was tripped, …"
click at [240, 180] on textarea "2.5 Ton AC 2.5 Ton 14" Upflow Coil 36x36 Pad 2- Filters 3/4 PVC [DEMOGRAPHIC_DA…" at bounding box center [439, 190] width 707 height 39
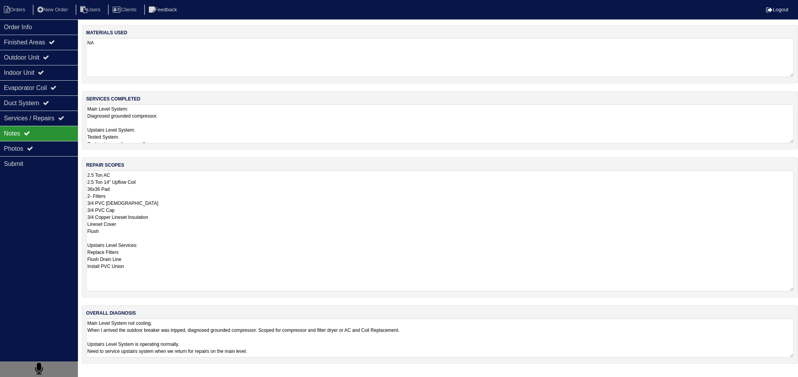
click at [154, 120] on textarea "Main Level System: Diagnosed grounded compressor. Upstairs Level System: Tested…" at bounding box center [439, 123] width 707 height 39
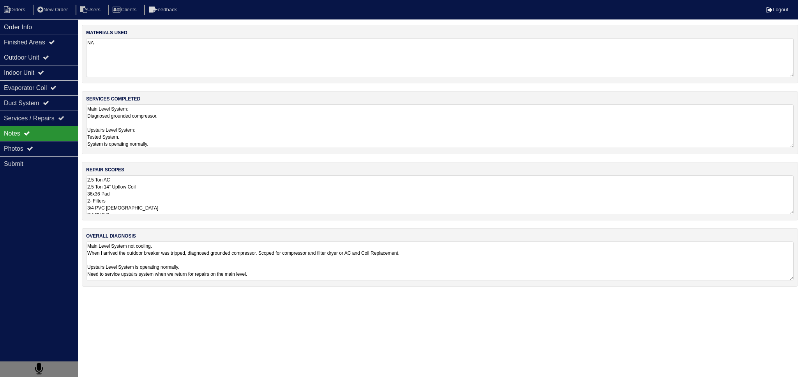
click at [164, 188] on textarea "2.5 Ton AC 2.5 Ton 14" Upflow Coil 36x36 Pad 2- Filters 3/4 PVC [DEMOGRAPHIC_DA…" at bounding box center [439, 194] width 707 height 39
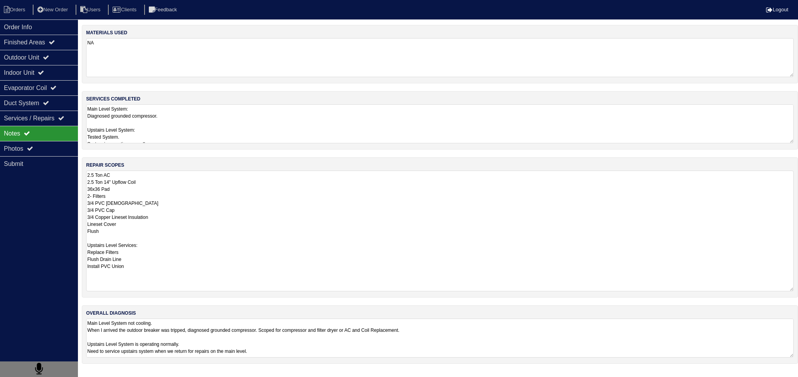
click at [161, 189] on textarea "2.5 Ton AC 2.5 Ton 14" Upflow Coil 36x36 Pad 2- Filters 3/4 PVC [DEMOGRAPHIC_DA…" at bounding box center [439, 231] width 707 height 121
click at [20, 60] on div "Outdoor Unit" at bounding box center [39, 57] width 78 height 15
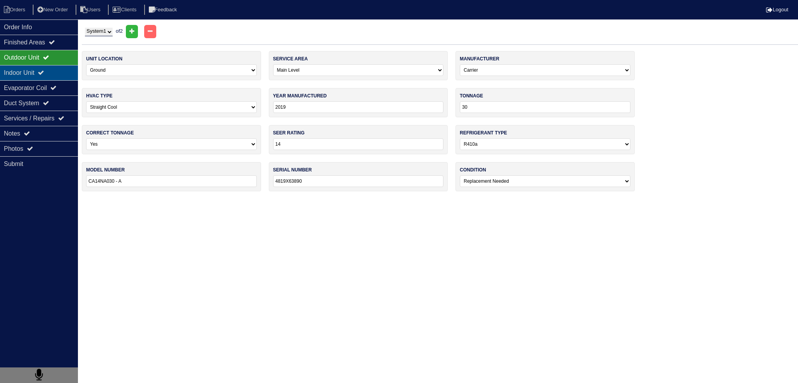
click at [63, 76] on div "Indoor Unit" at bounding box center [39, 72] width 78 height 15
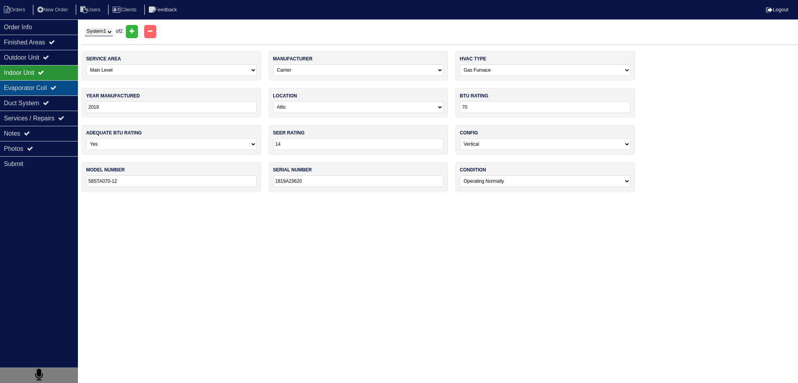
click at [56, 86] on icon at bounding box center [53, 88] width 6 height 6
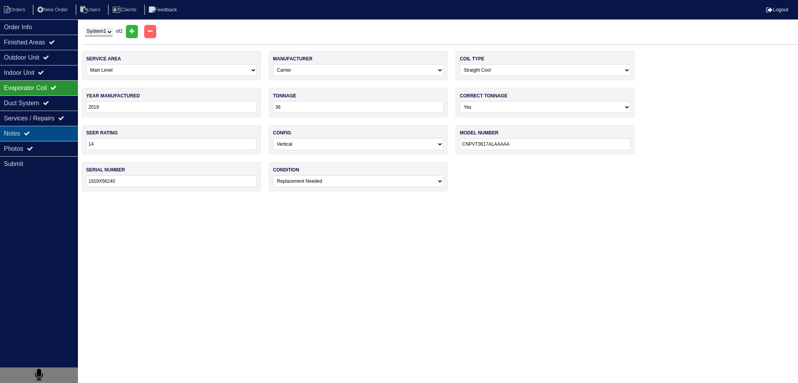
drag, startPoint x: 48, startPoint y: 134, endPoint x: 54, endPoint y: 132, distance: 6.0
click at [50, 134] on div "Notes" at bounding box center [39, 133] width 78 height 15
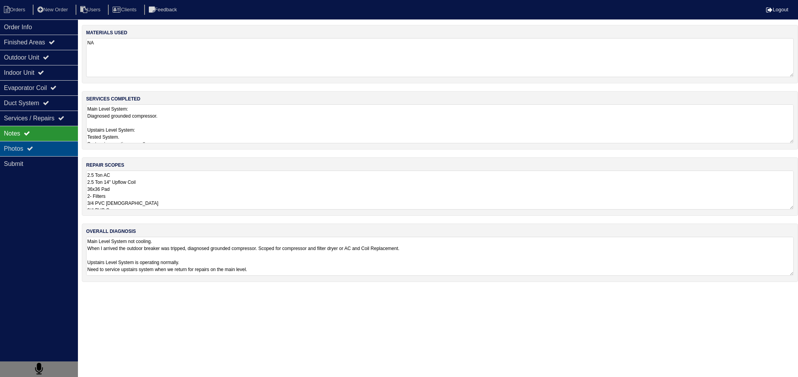
drag, startPoint x: 54, startPoint y: 143, endPoint x: 54, endPoint y: 154, distance: 10.9
click at [54, 154] on div "Photos" at bounding box center [39, 148] width 78 height 15
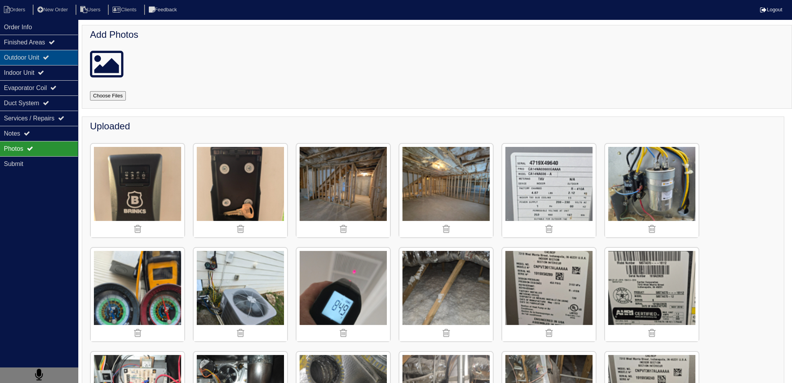
click at [67, 57] on div "Outdoor Unit" at bounding box center [39, 57] width 78 height 15
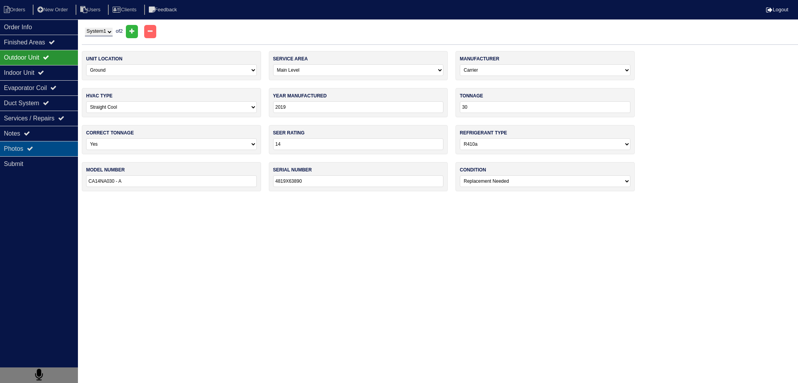
click at [48, 154] on div "Photos" at bounding box center [39, 148] width 78 height 15
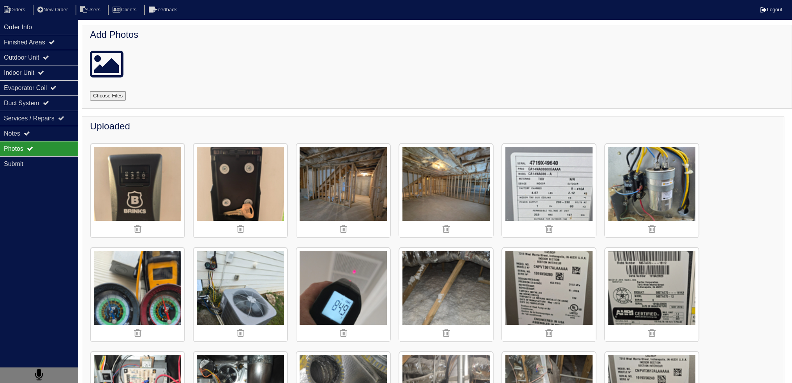
click at [376, 125] on h4 "Uploaded" at bounding box center [435, 126] width 690 height 11
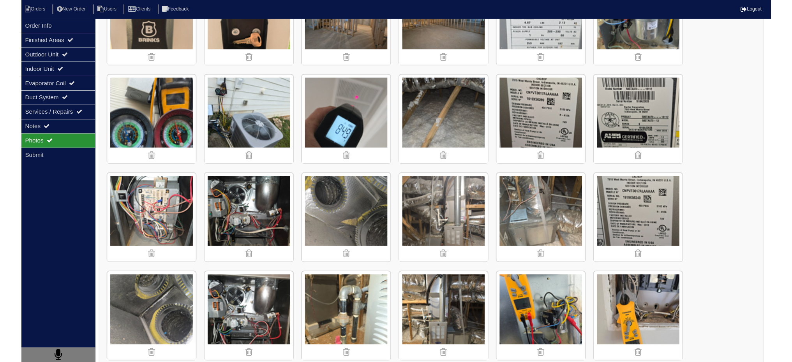
scroll to position [195, 0]
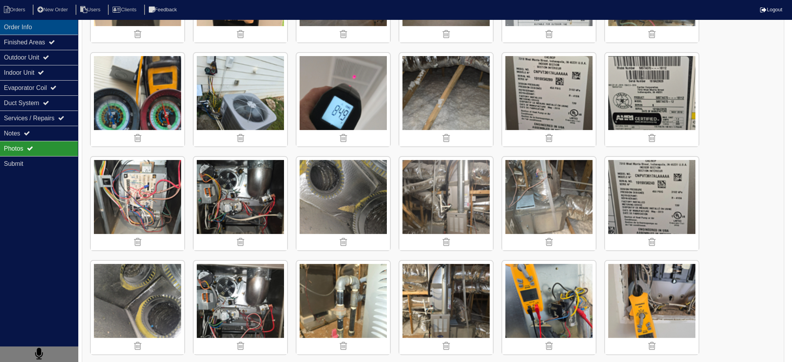
click at [26, 30] on div "Order Info" at bounding box center [39, 26] width 78 height 15
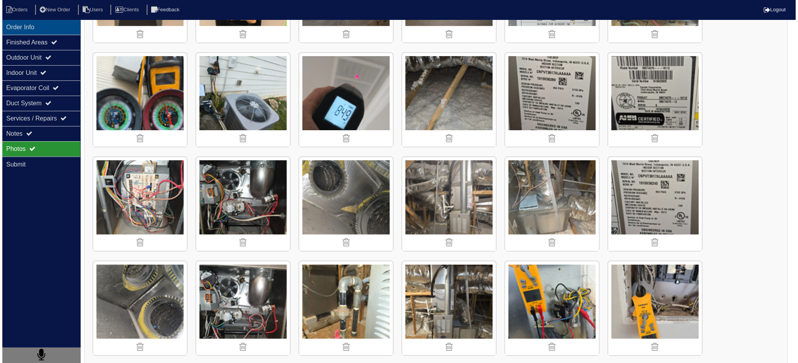
scroll to position [0, 0]
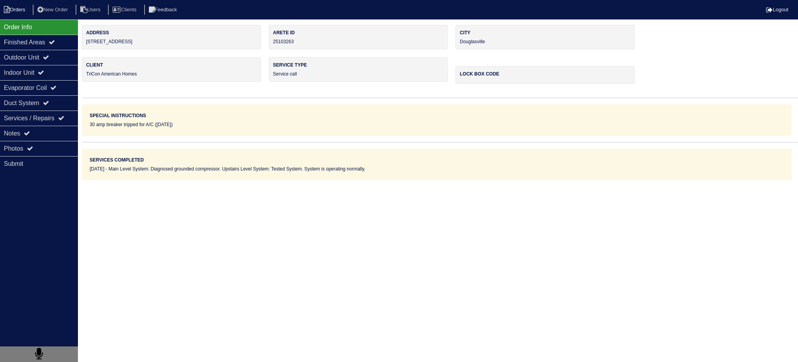
click at [19, 9] on li "Orders" at bounding box center [16, 10] width 32 height 11
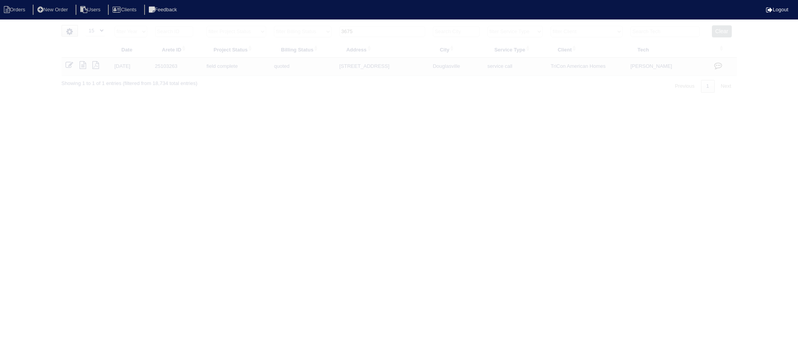
select select "15"
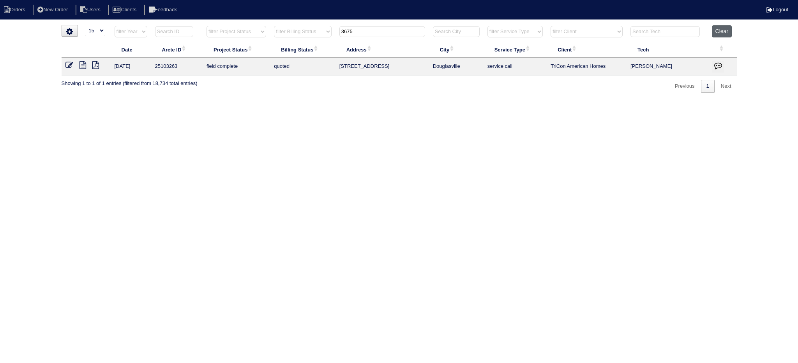
click at [715, 32] on button "Clear" at bounding box center [722, 31] width 20 height 12
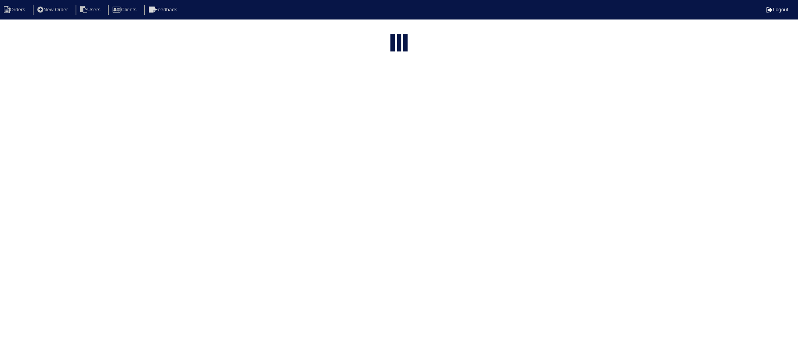
select select "15"
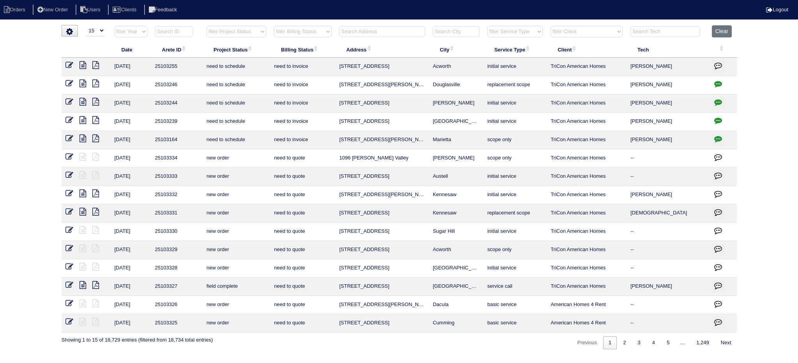
click at [379, 27] on input "text" at bounding box center [382, 31] width 86 height 11
click at [82, 65] on icon at bounding box center [82, 65] width 7 height 8
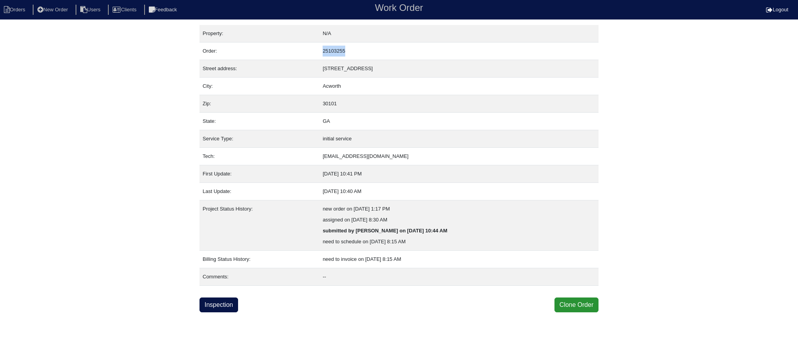
drag, startPoint x: 361, startPoint y: 51, endPoint x: 317, endPoint y: 51, distance: 44.0
click at [317, 51] on tr "Order: 25103255" at bounding box center [398, 51] width 399 height 18
click at [584, 302] on button "Clone Order" at bounding box center [576, 304] width 44 height 15
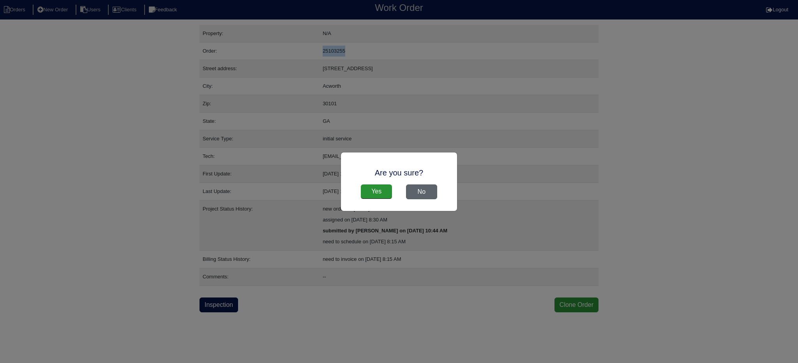
click at [430, 193] on button "No" at bounding box center [421, 191] width 31 height 15
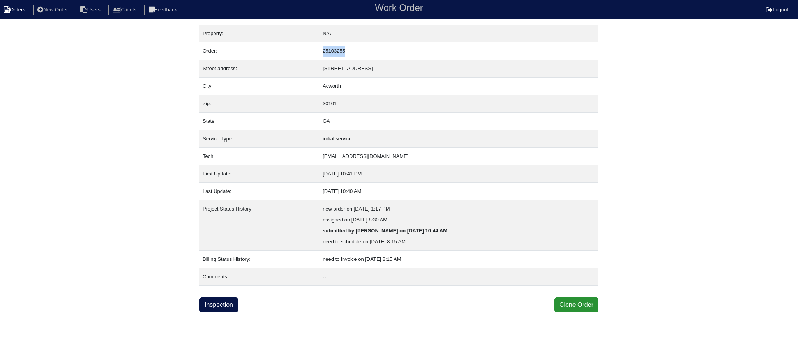
click at [19, 11] on li "Orders" at bounding box center [16, 10] width 32 height 11
select select "15"
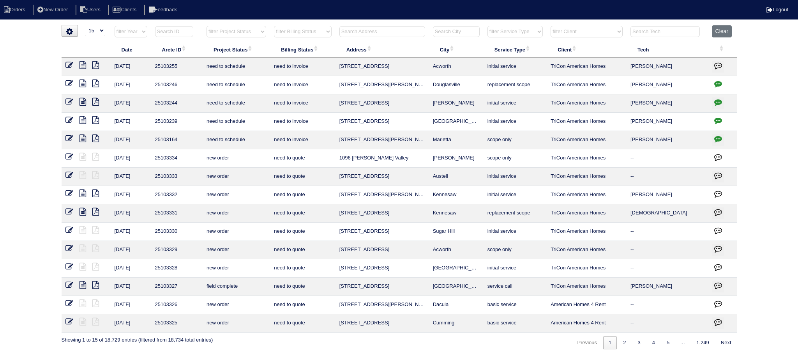
drag, startPoint x: 339, startPoint y: 67, endPoint x: 458, endPoint y: 68, distance: 119.2
click at [462, 68] on tr "9/10/25 25103255 need to schedule need to invoice 2918 Lighthouse Ln Acworth in…" at bounding box center [399, 67] width 675 height 18
click at [387, 50] on th "Address" at bounding box center [381, 49] width 93 height 16
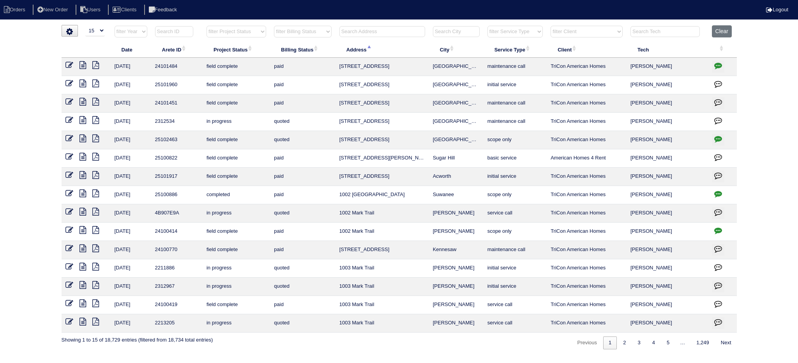
click at [374, 54] on th "Address" at bounding box center [381, 49] width 93 height 16
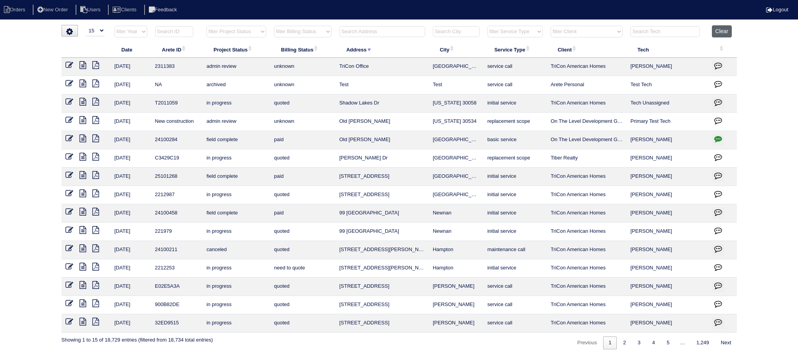
click at [717, 30] on button "Clear" at bounding box center [722, 31] width 20 height 12
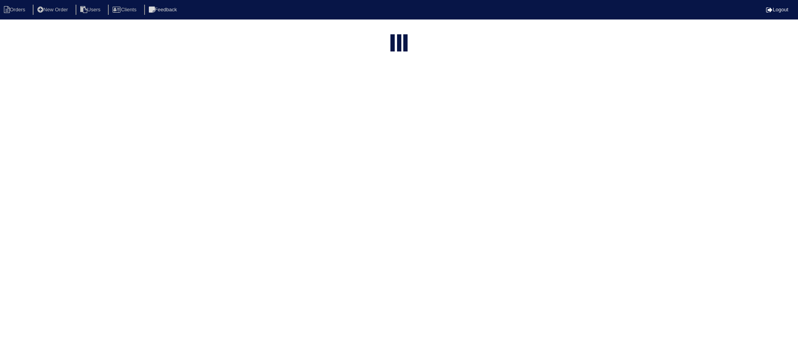
select select "15"
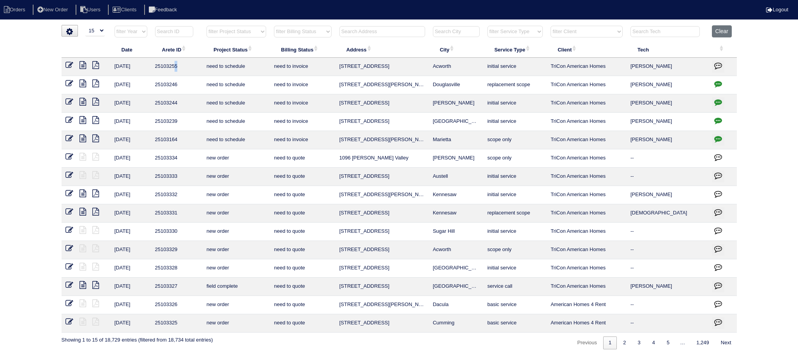
click at [177, 65] on td "25103255" at bounding box center [176, 67] width 51 height 18
click at [61, 10] on li "New Order" at bounding box center [53, 10] width 41 height 11
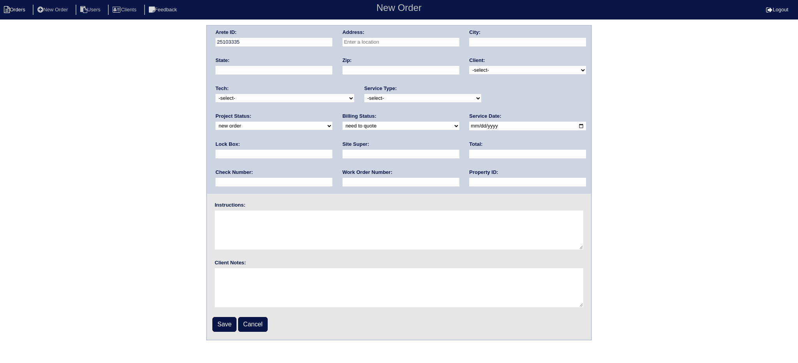
click at [16, 12] on li "Orders" at bounding box center [16, 10] width 32 height 11
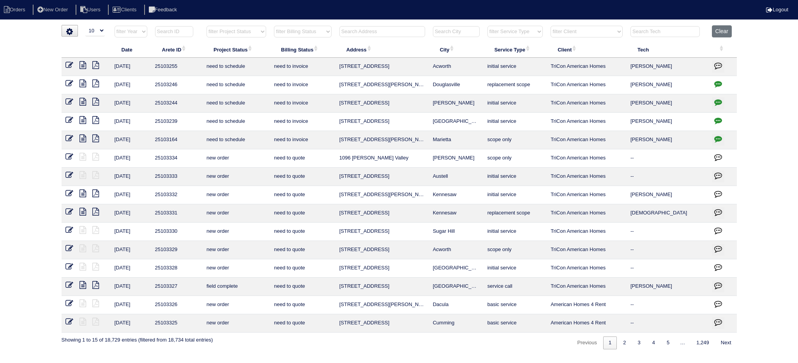
select select "15"
click at [185, 49] on span "Arete ID: activate to sort column ascending" at bounding box center [184, 48] width 6 height 6
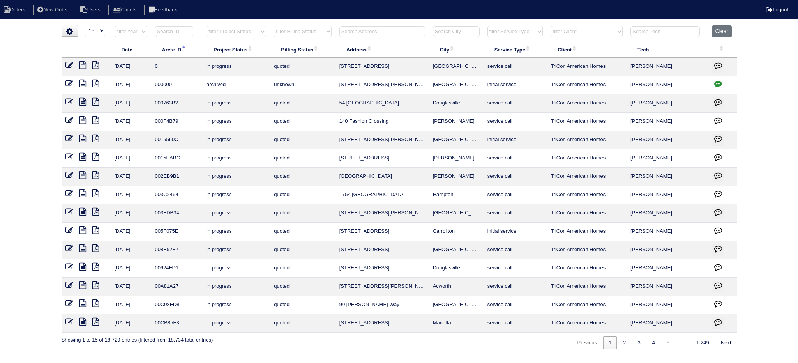
click at [186, 50] on span "Arete ID: activate to sort column descending" at bounding box center [184, 48] width 6 height 6
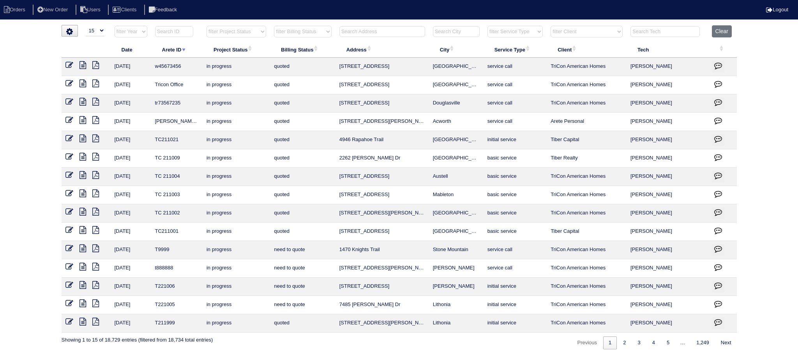
click at [186, 49] on span "Arete ID: activate to sort column ascending" at bounding box center [184, 48] width 6 height 6
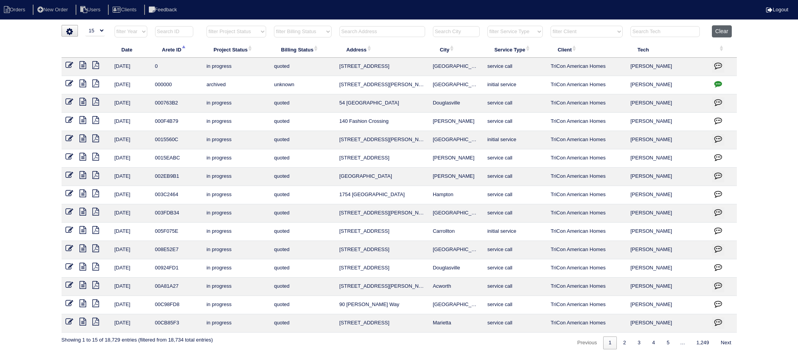
click at [727, 35] on button "Clear" at bounding box center [722, 31] width 20 height 12
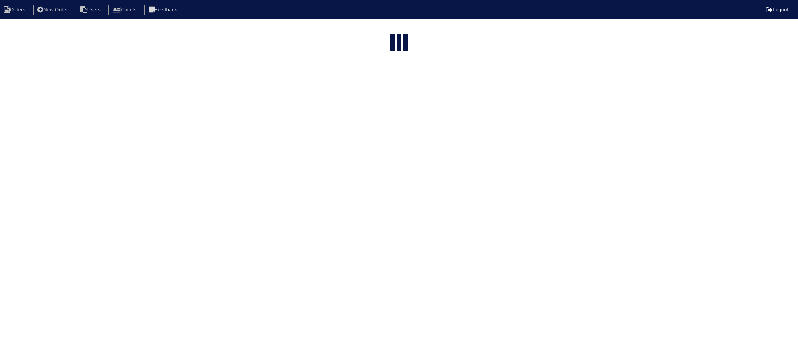
select select "15"
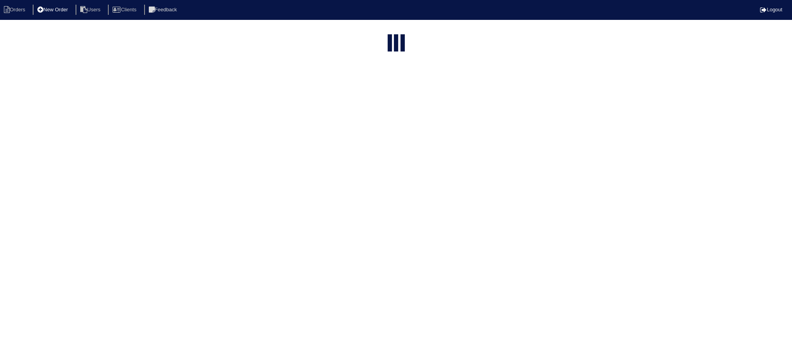
click at [68, 15] on li "New Order" at bounding box center [53, 10] width 41 height 11
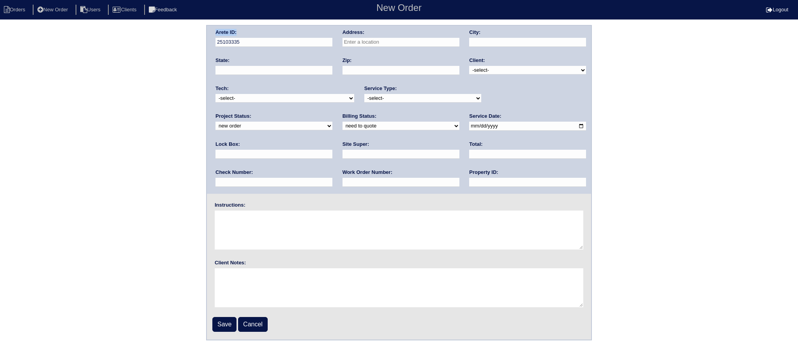
drag, startPoint x: 231, startPoint y: 32, endPoint x: 265, endPoint y: 36, distance: 34.5
click at [265, 36] on div "Arete ID: 25103335 Address: City: State: Zip: Client: -select- TriCon American …" at bounding box center [399, 110] width 384 height 168
click at [214, 44] on div "Arete ID: 25103335 Address: City: State: Zip: Client: -select- TriCon American …" at bounding box center [399, 110] width 384 height 168
click at [187, 43] on div "Arete ID: 25103335 Address: City: State: Zip: Client: -select- TriCon American …" at bounding box center [399, 182] width 798 height 315
click at [428, 45] on input "text" at bounding box center [400, 42] width 117 height 9
